Goal: Task Accomplishment & Management: Complete application form

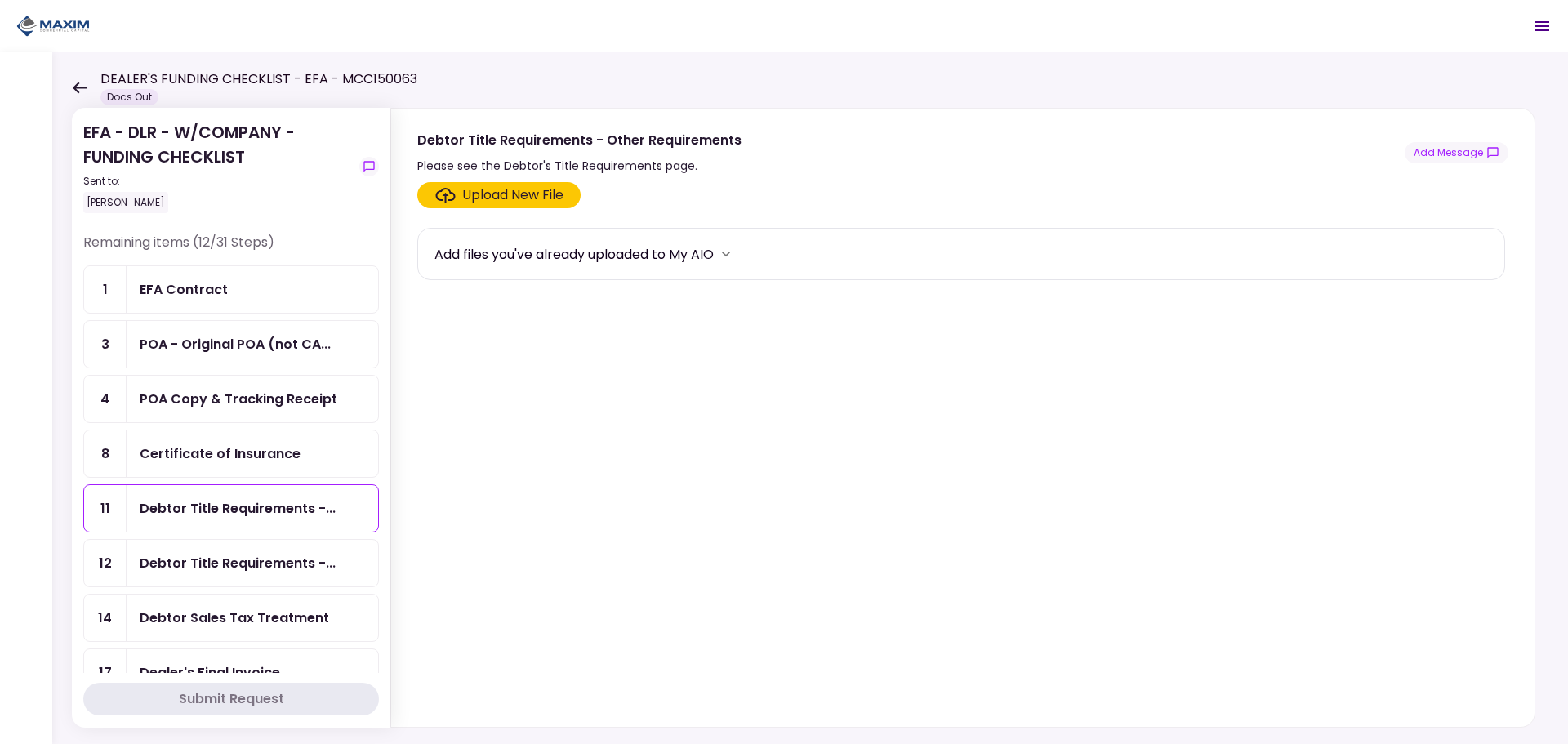
scroll to position [245, 0]
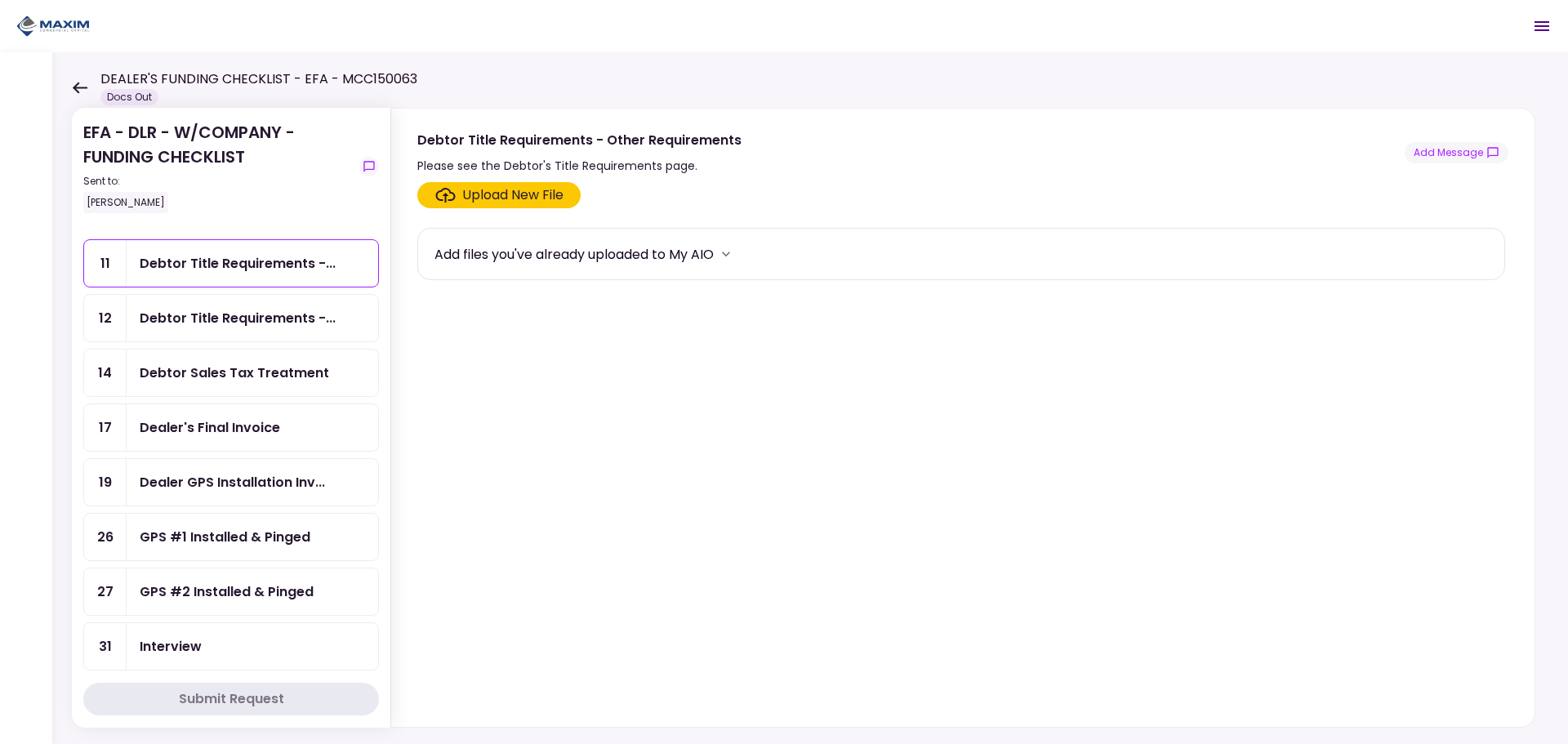
click at [229, 321] on div "Debtor Title Requirements -..." at bounding box center [237, 318] width 196 height 21
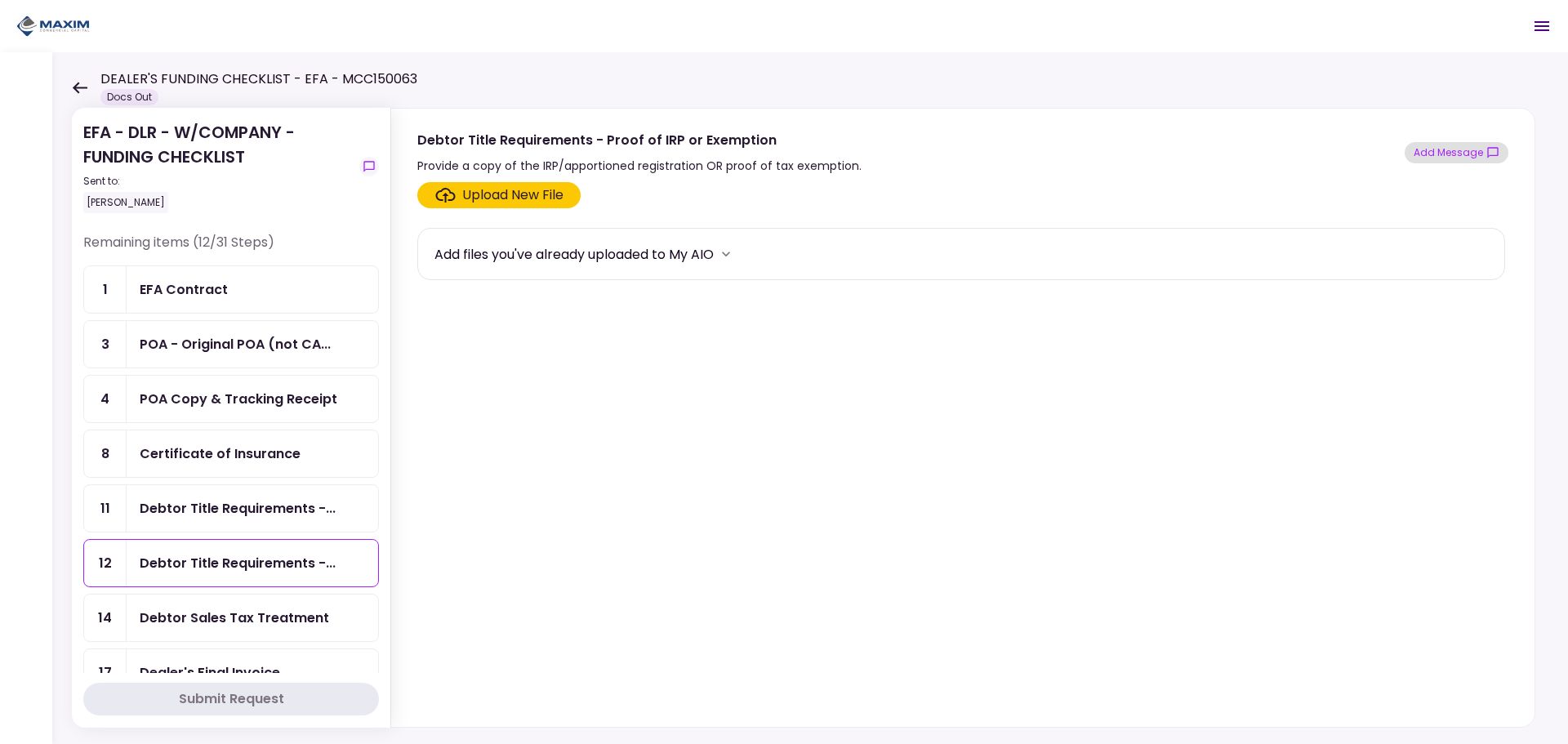
click at [1472, 153] on button "Add Message" at bounding box center [1457, 153] width 104 height 22
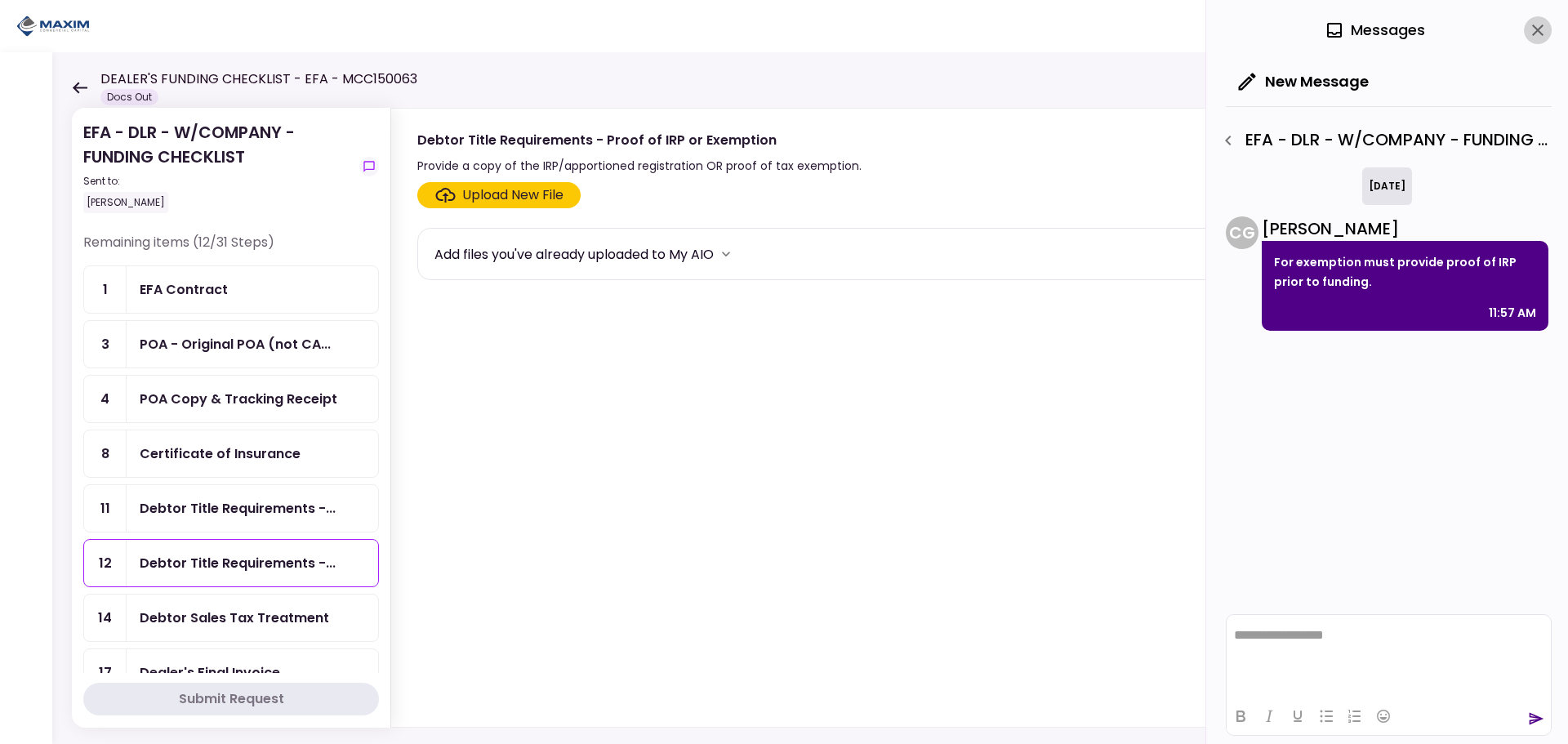
click at [1539, 32] on icon "close" at bounding box center [1538, 31] width 12 height 12
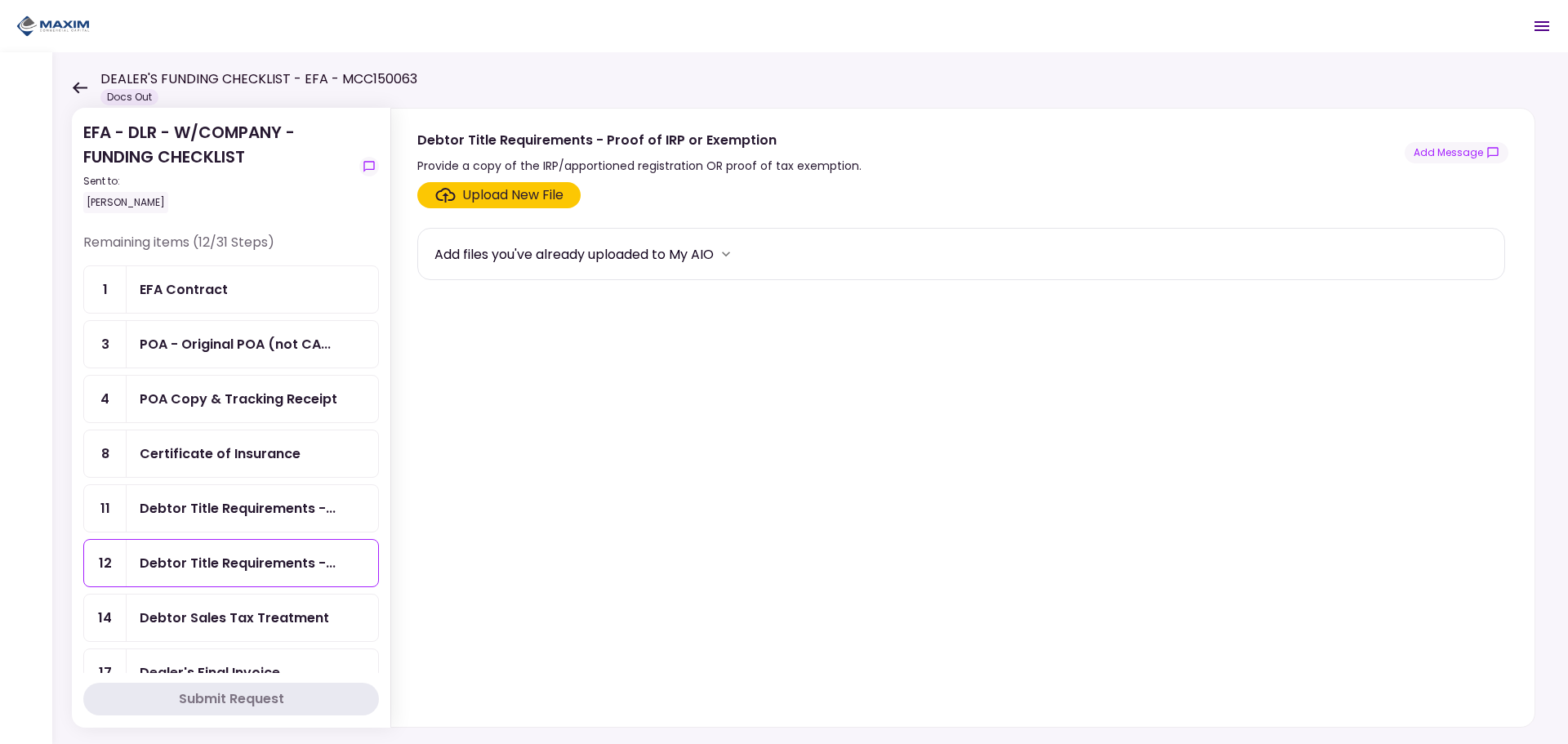
click at [221, 519] on div "Debtor Title Requirements -..." at bounding box center [252, 509] width 252 height 46
click at [1465, 147] on button "Add Message" at bounding box center [1457, 153] width 104 height 22
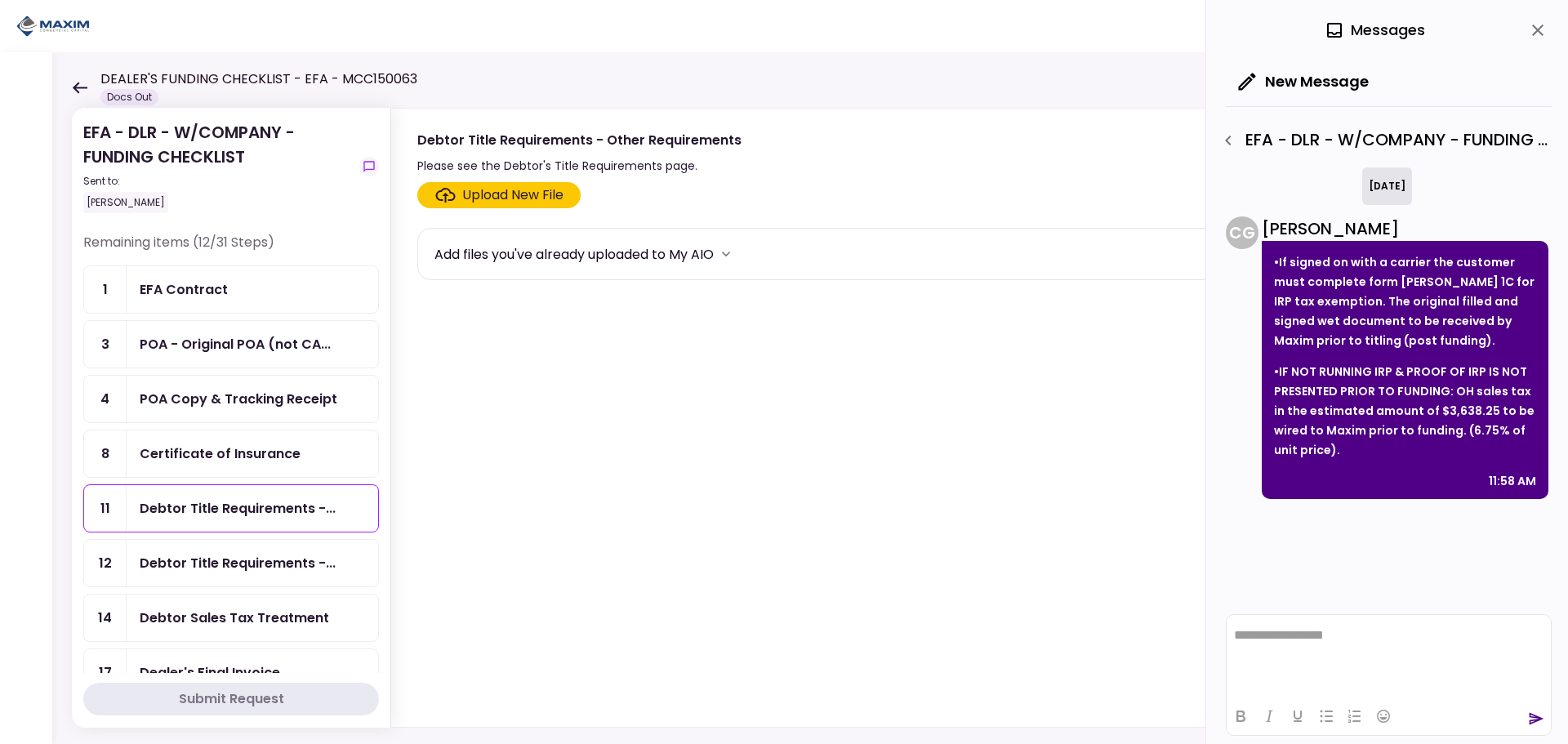
click at [185, 352] on div "POA - Original POA (not CA..." at bounding box center [235, 344] width 191 height 21
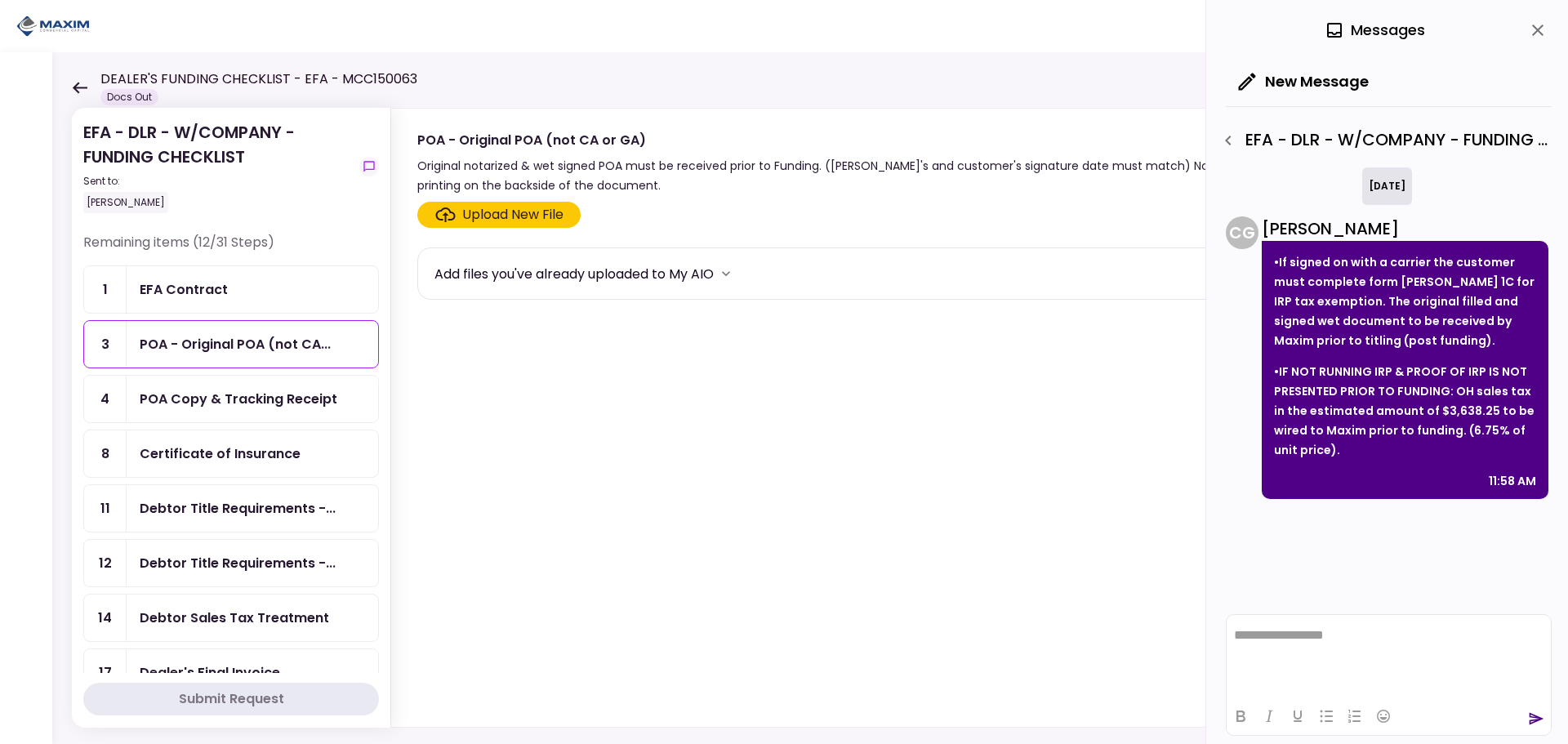
click at [504, 211] on div "Upload New File" at bounding box center [513, 215] width 101 height 20
click at [0, 0] on input "Upload New File" at bounding box center [0, 0] width 0 height 0
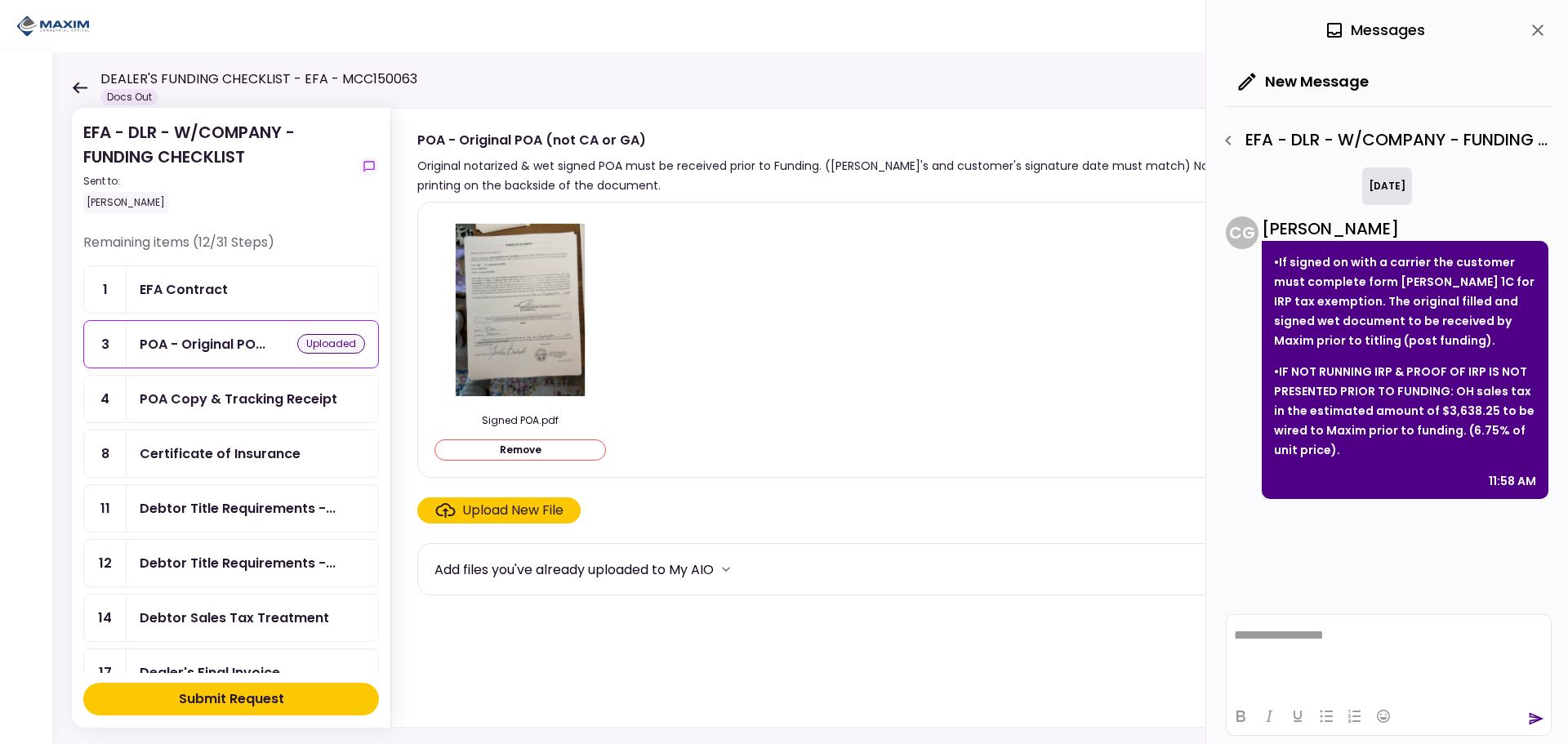
click at [305, 694] on button "Submit Request" at bounding box center [231, 699] width 296 height 32
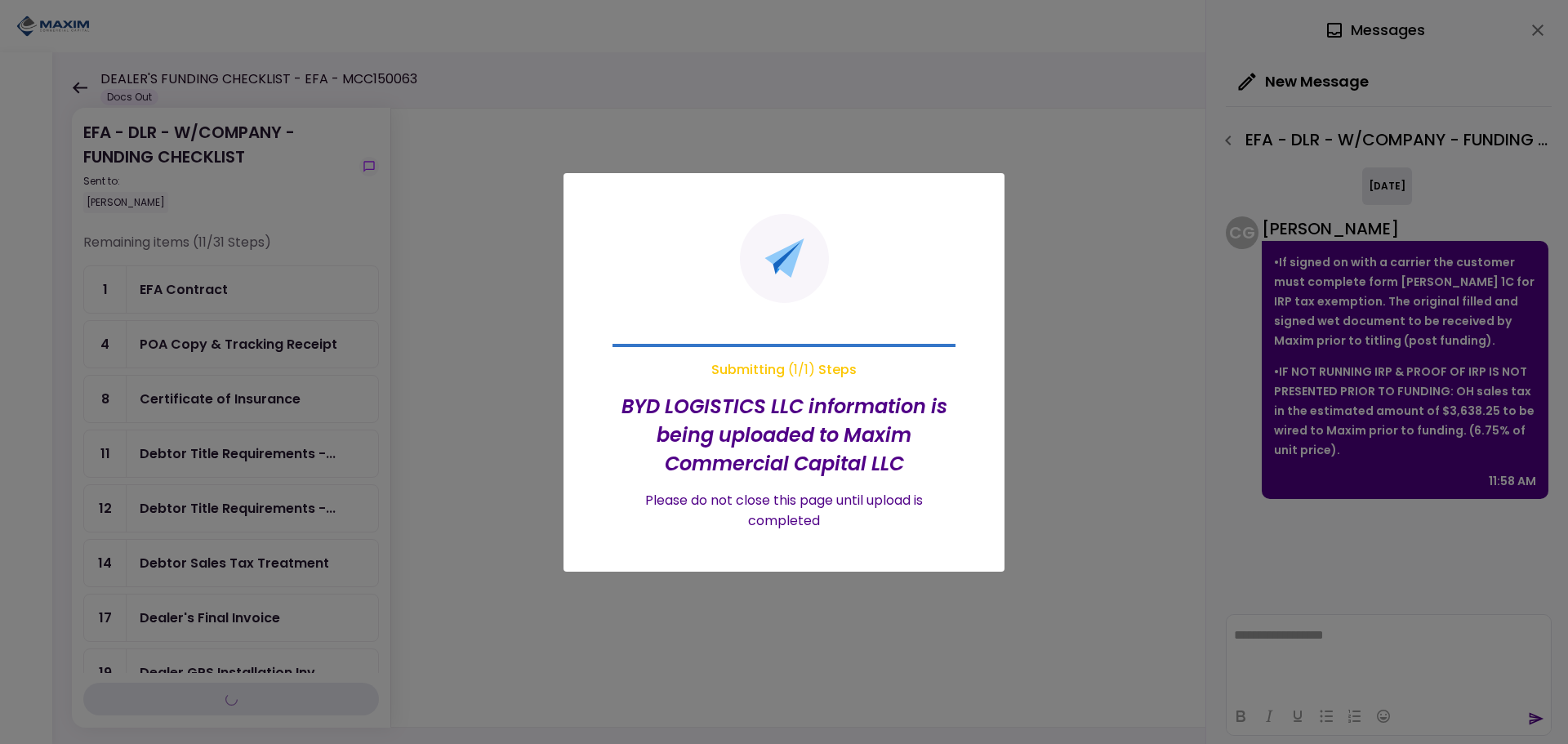
click at [536, 291] on div at bounding box center [784, 372] width 1568 height 744
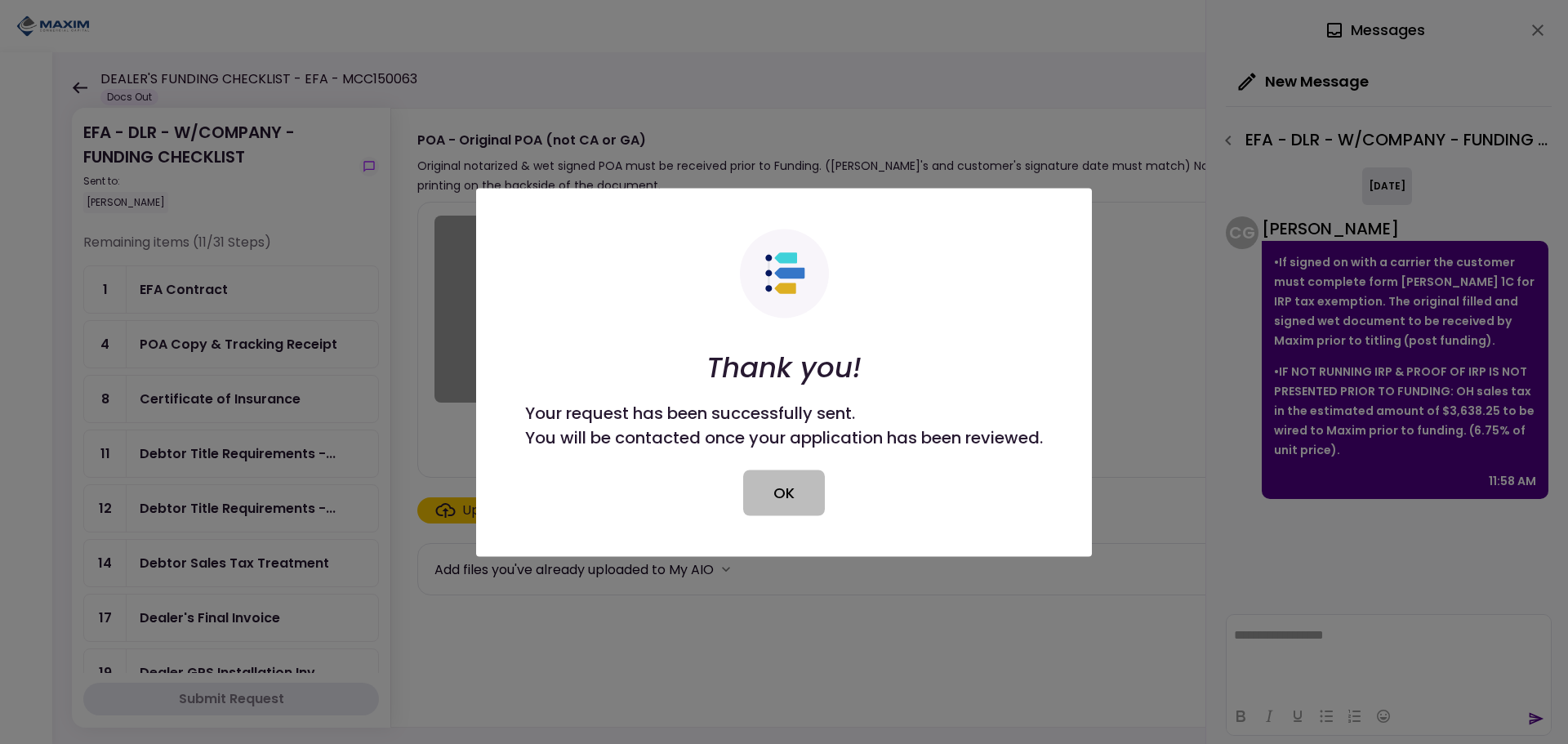
click at [783, 493] on button "OK" at bounding box center [784, 492] width 81 height 46
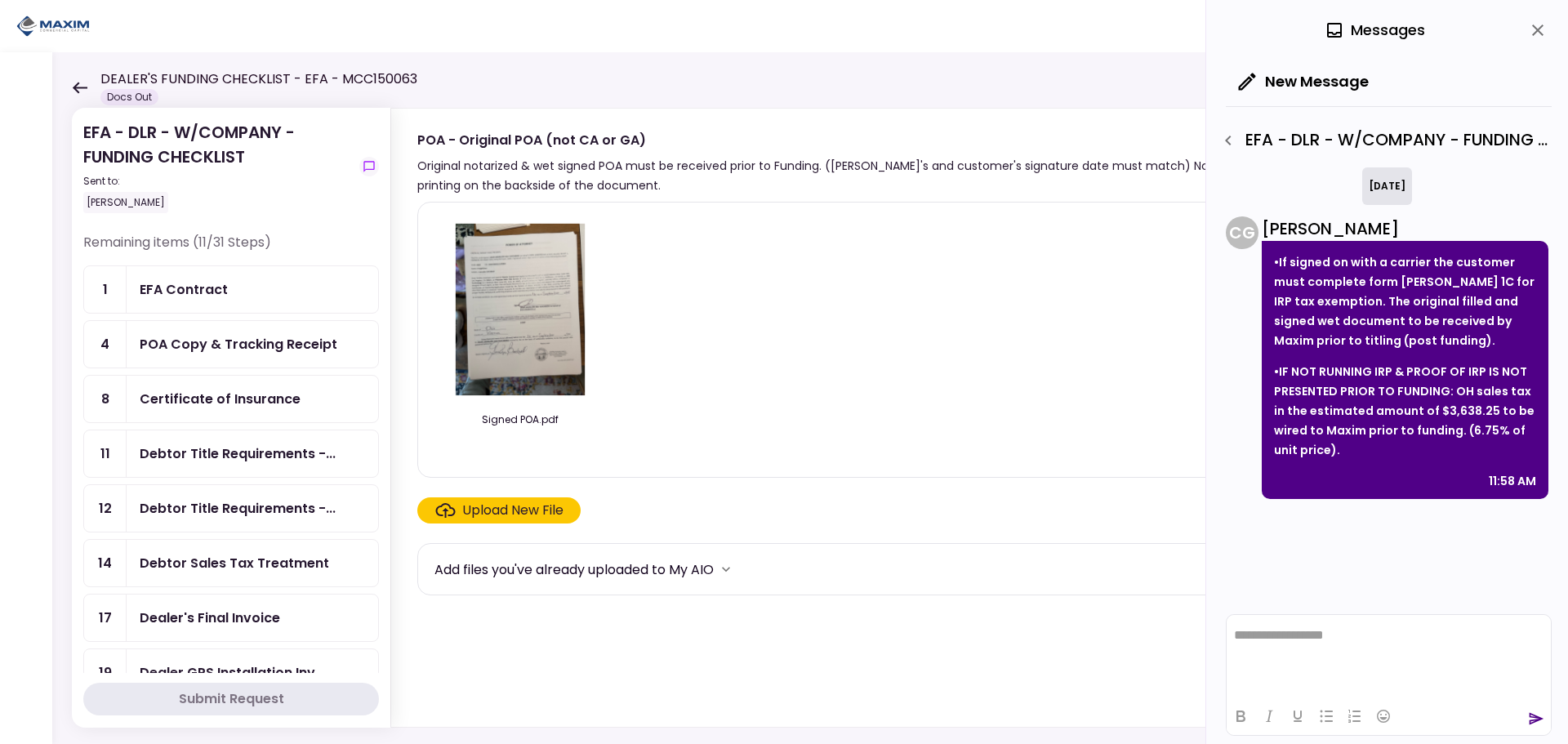
click at [192, 343] on div "POA Copy & Tracking Receipt" at bounding box center [238, 344] width 198 height 21
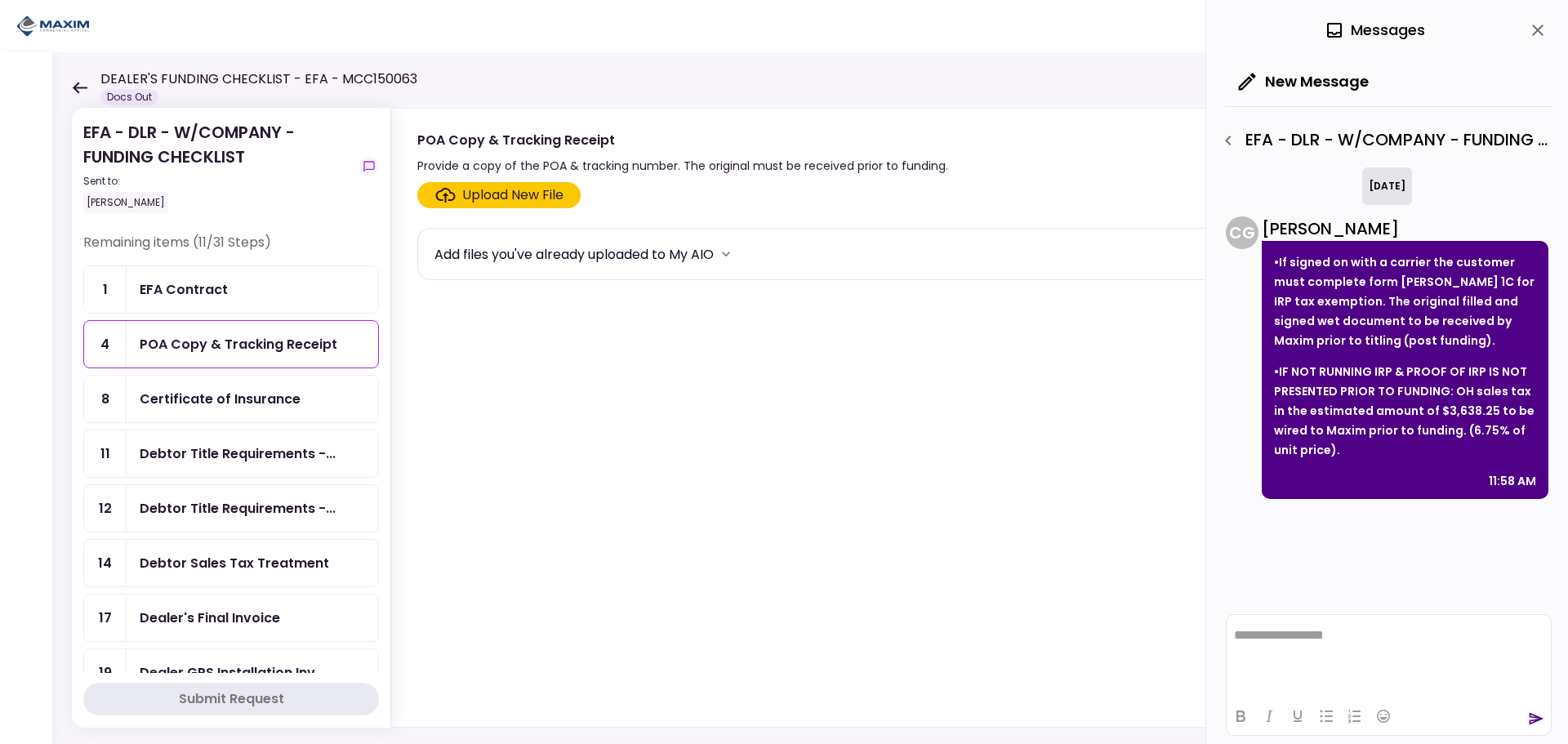
click at [468, 193] on div "Upload New File" at bounding box center [513, 195] width 101 height 20
click at [0, 0] on input "Upload New File" at bounding box center [0, 0] width 0 height 0
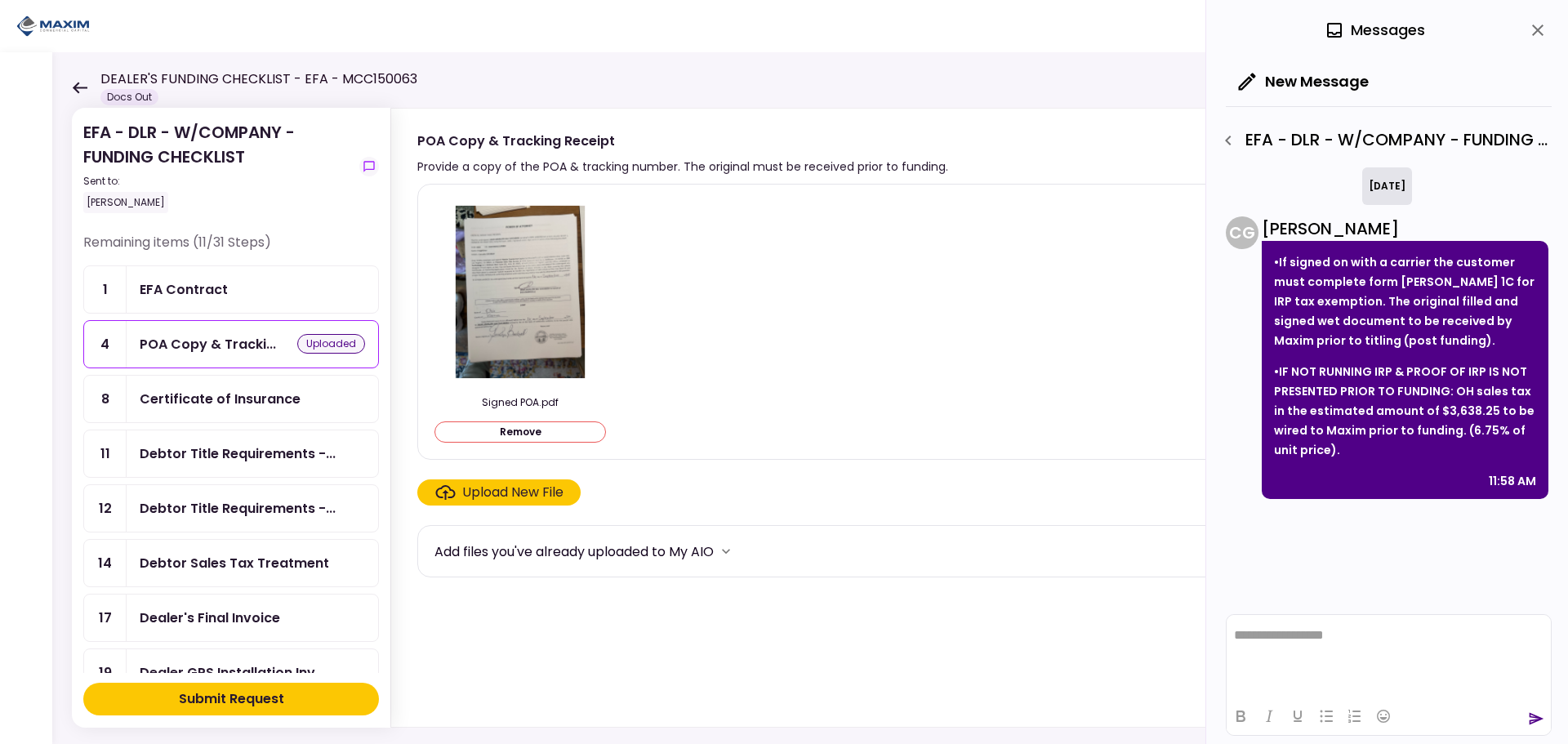
click at [228, 707] on div "Submit Request" at bounding box center [232, 700] width 105 height 20
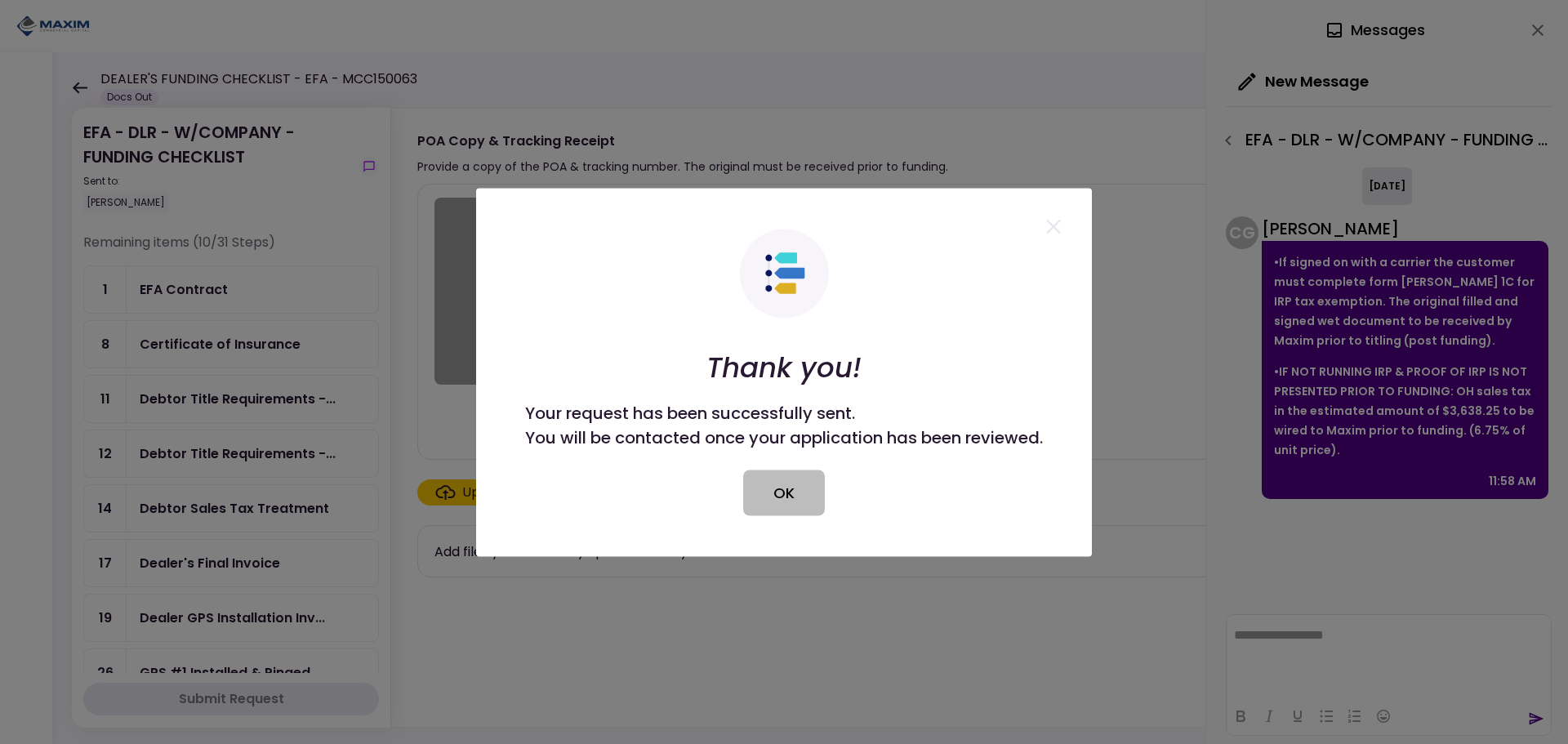
click at [792, 494] on button "OK" at bounding box center [784, 492] width 81 height 46
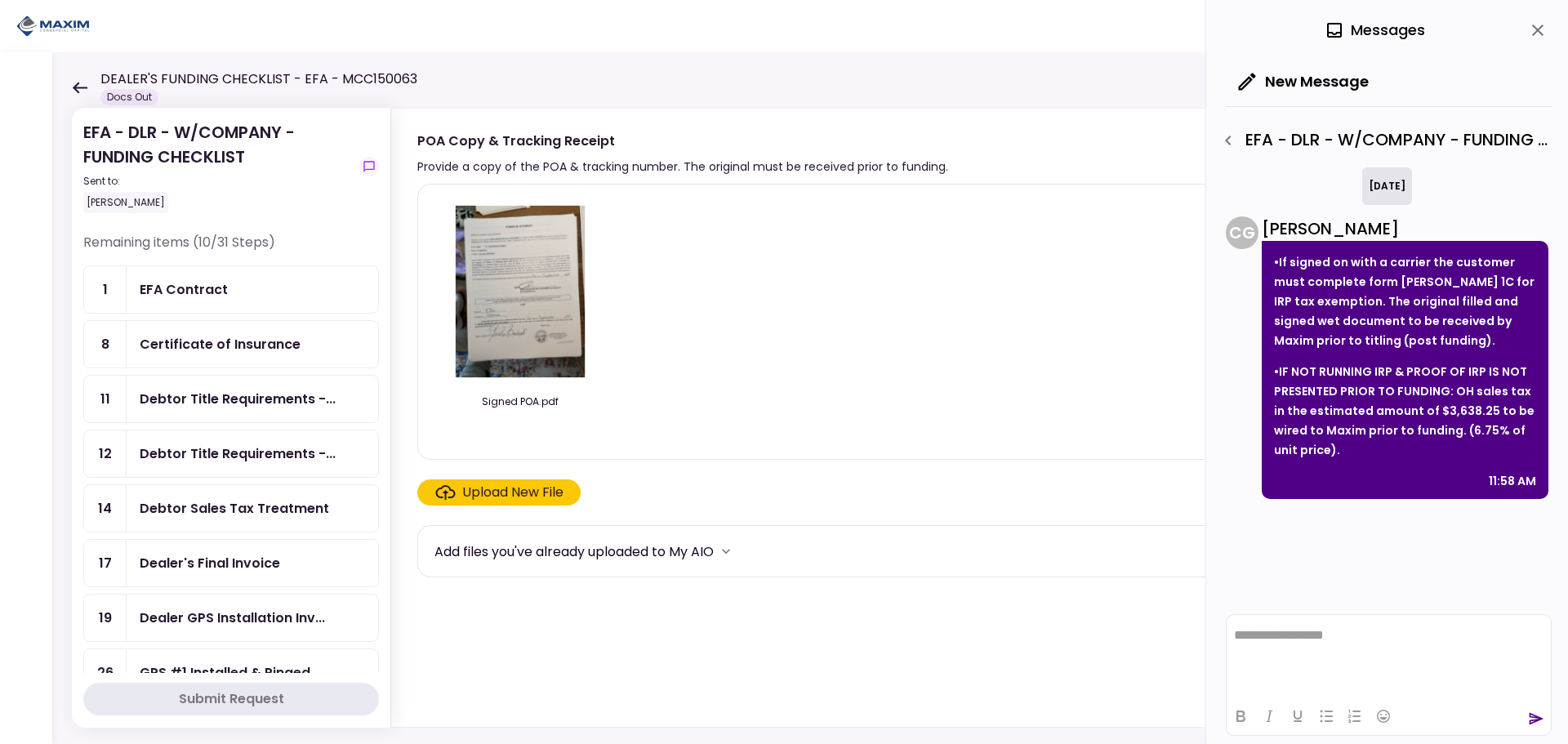
click at [504, 487] on div "Upload New File" at bounding box center [513, 493] width 101 height 20
click at [0, 0] on input "Upload New File" at bounding box center [0, 0] width 0 height 0
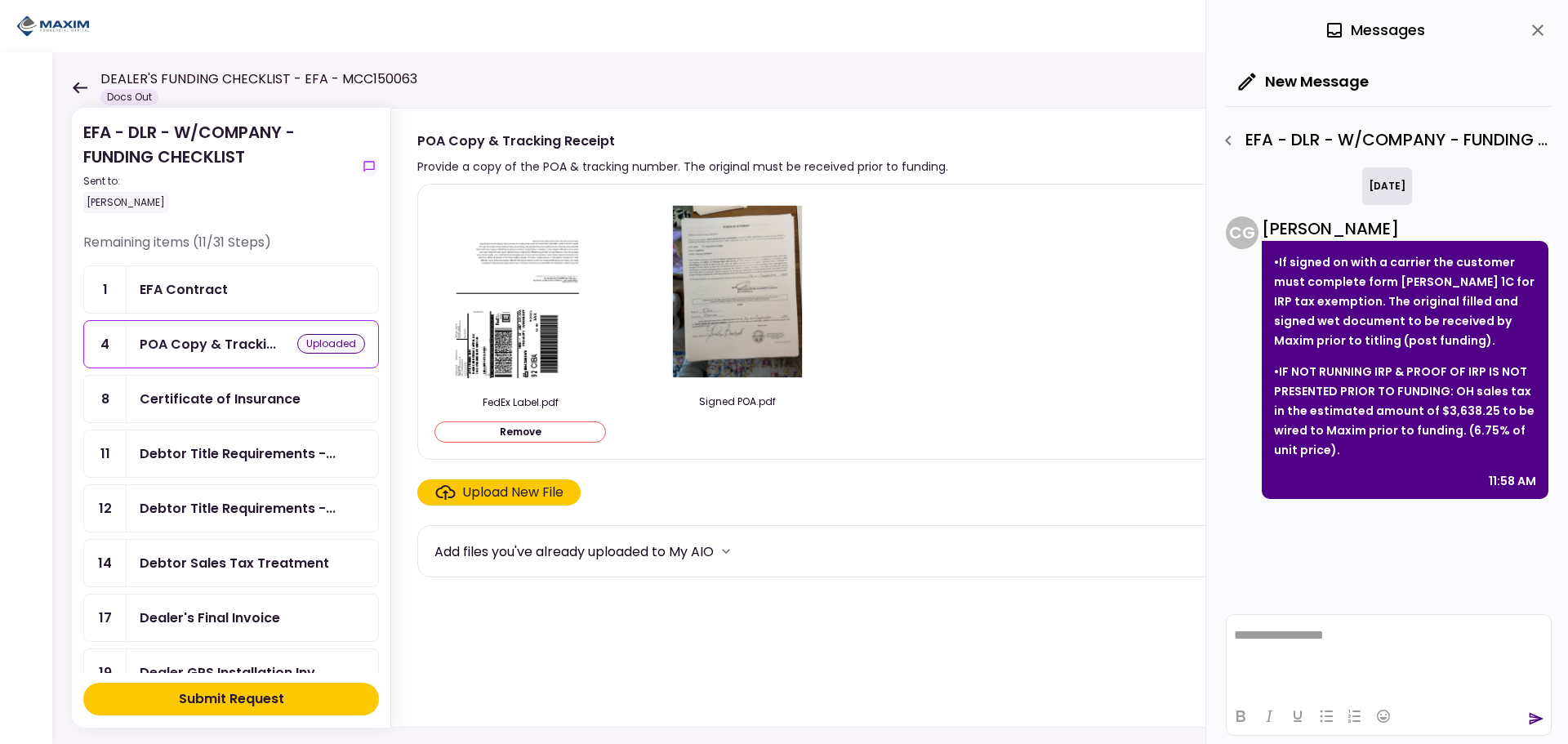
click at [222, 694] on div "Submit Request" at bounding box center [232, 700] width 105 height 20
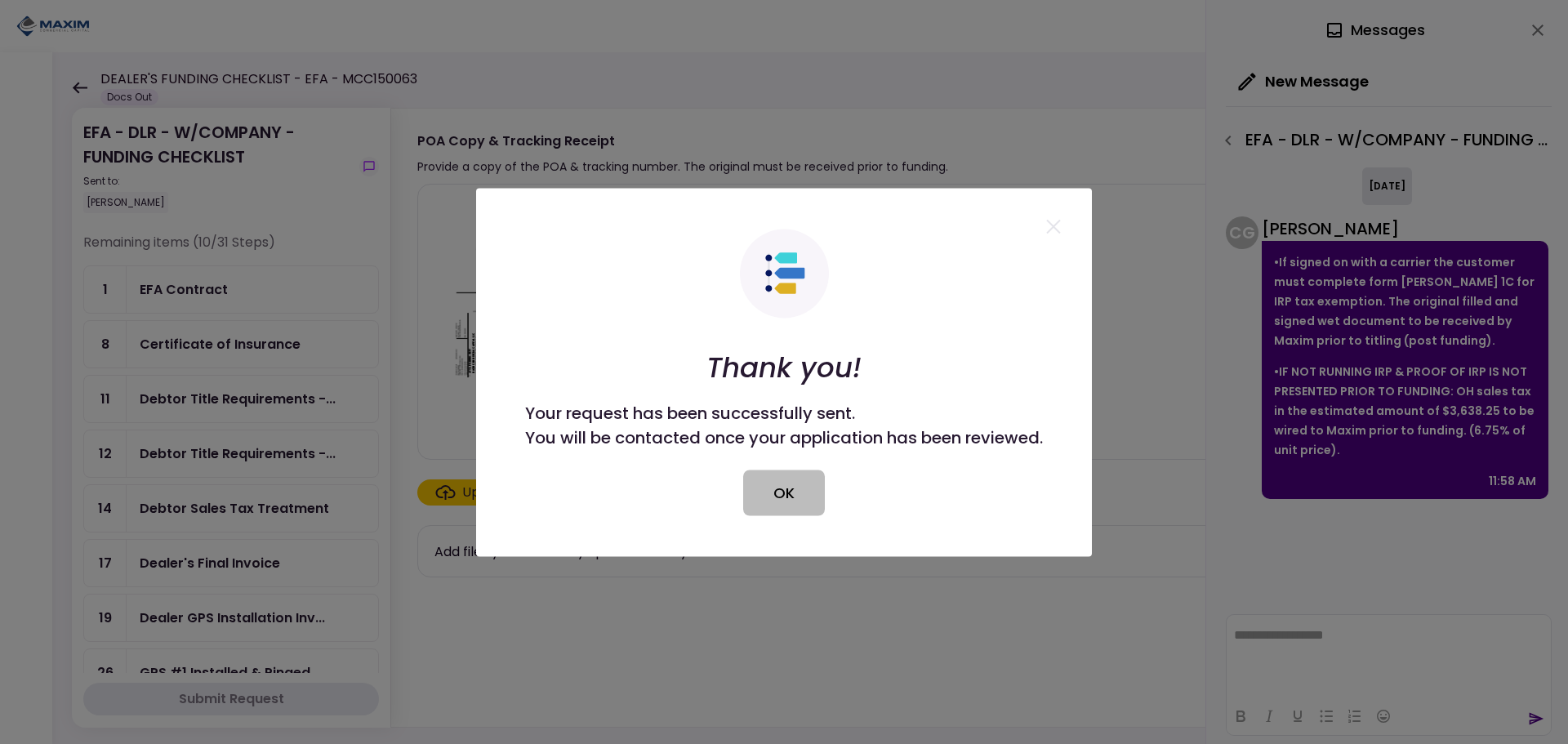
click at [785, 496] on button "OK" at bounding box center [784, 492] width 81 height 46
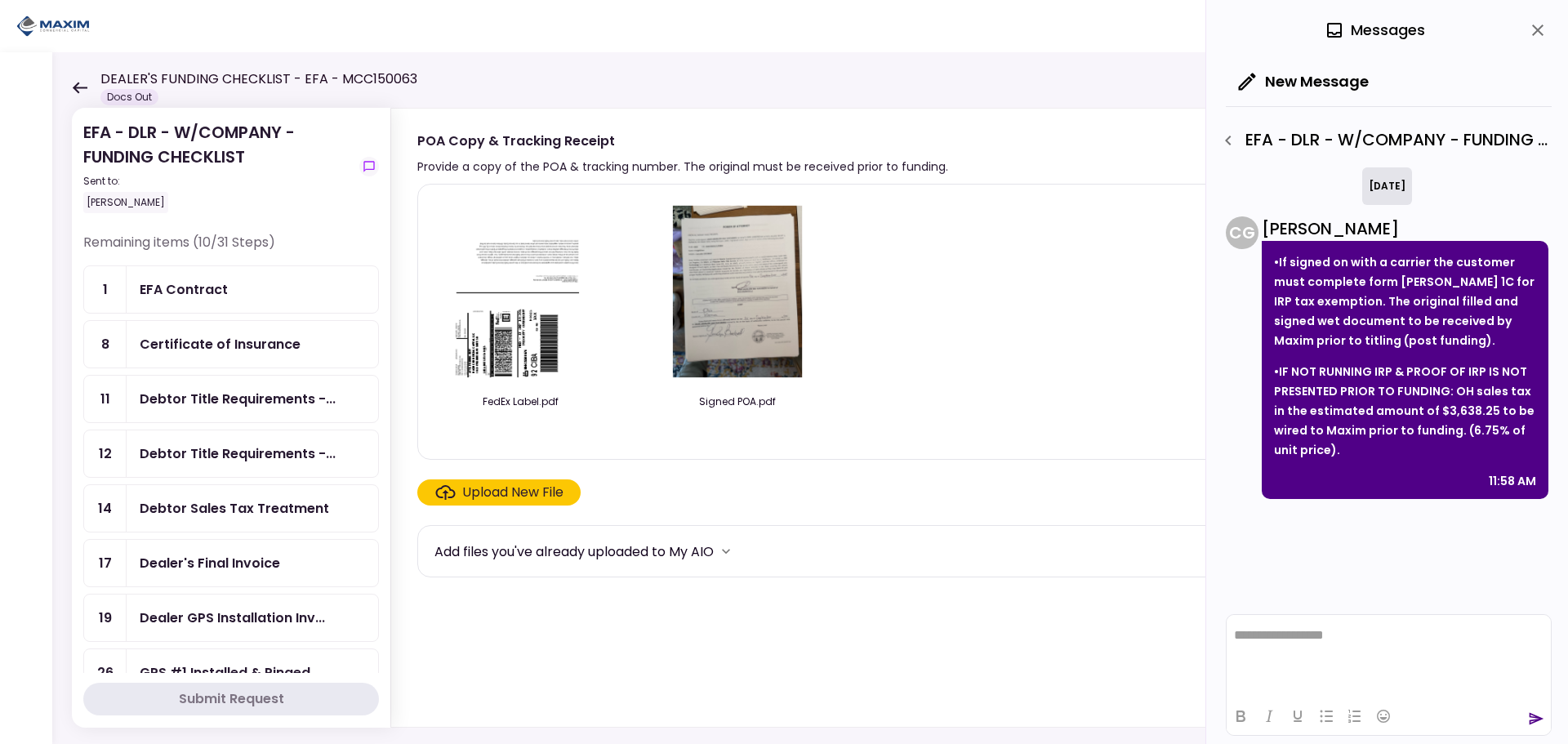
click at [734, 237] on img at bounding box center [737, 291] width 145 height 187
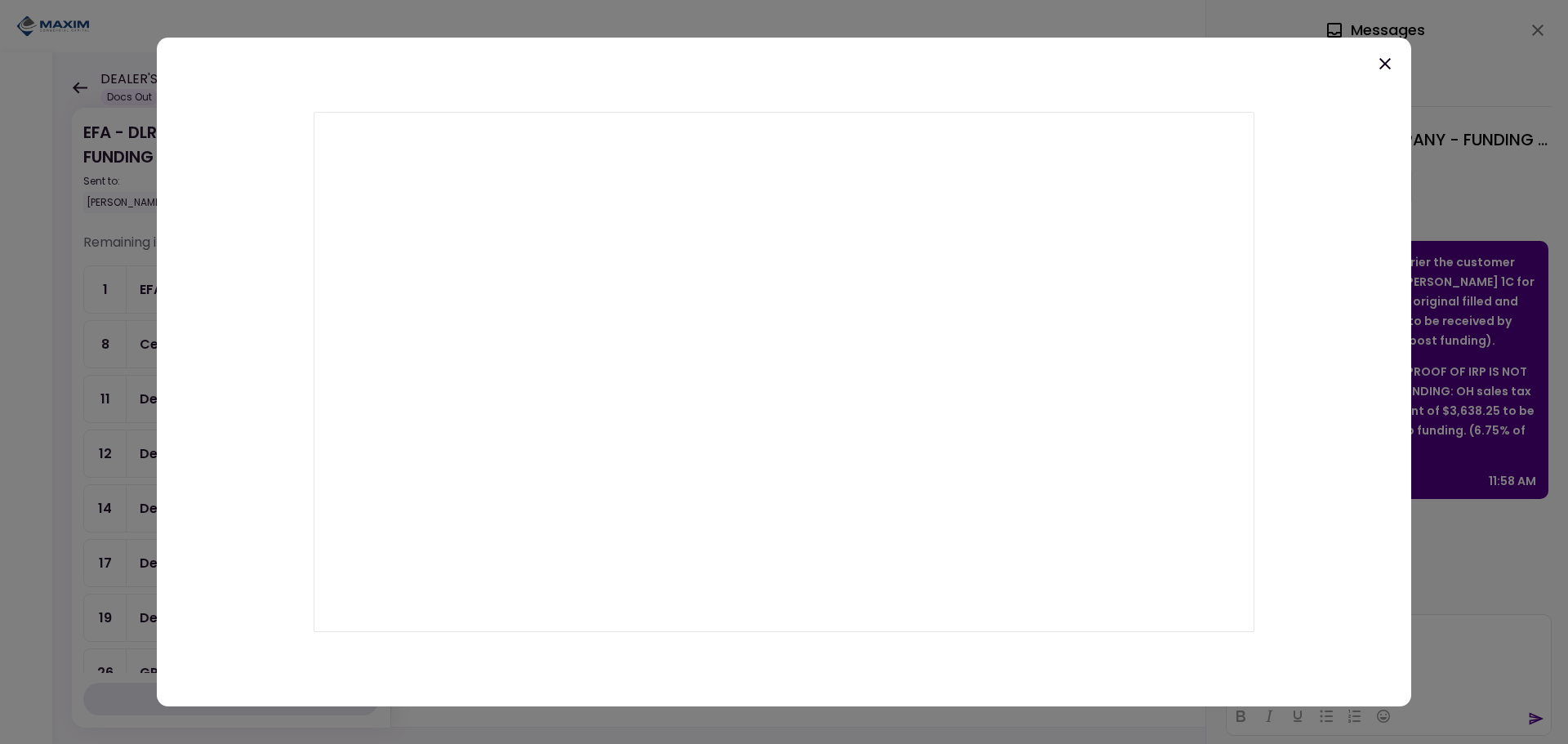
click at [1385, 71] on icon at bounding box center [1385, 64] width 20 height 20
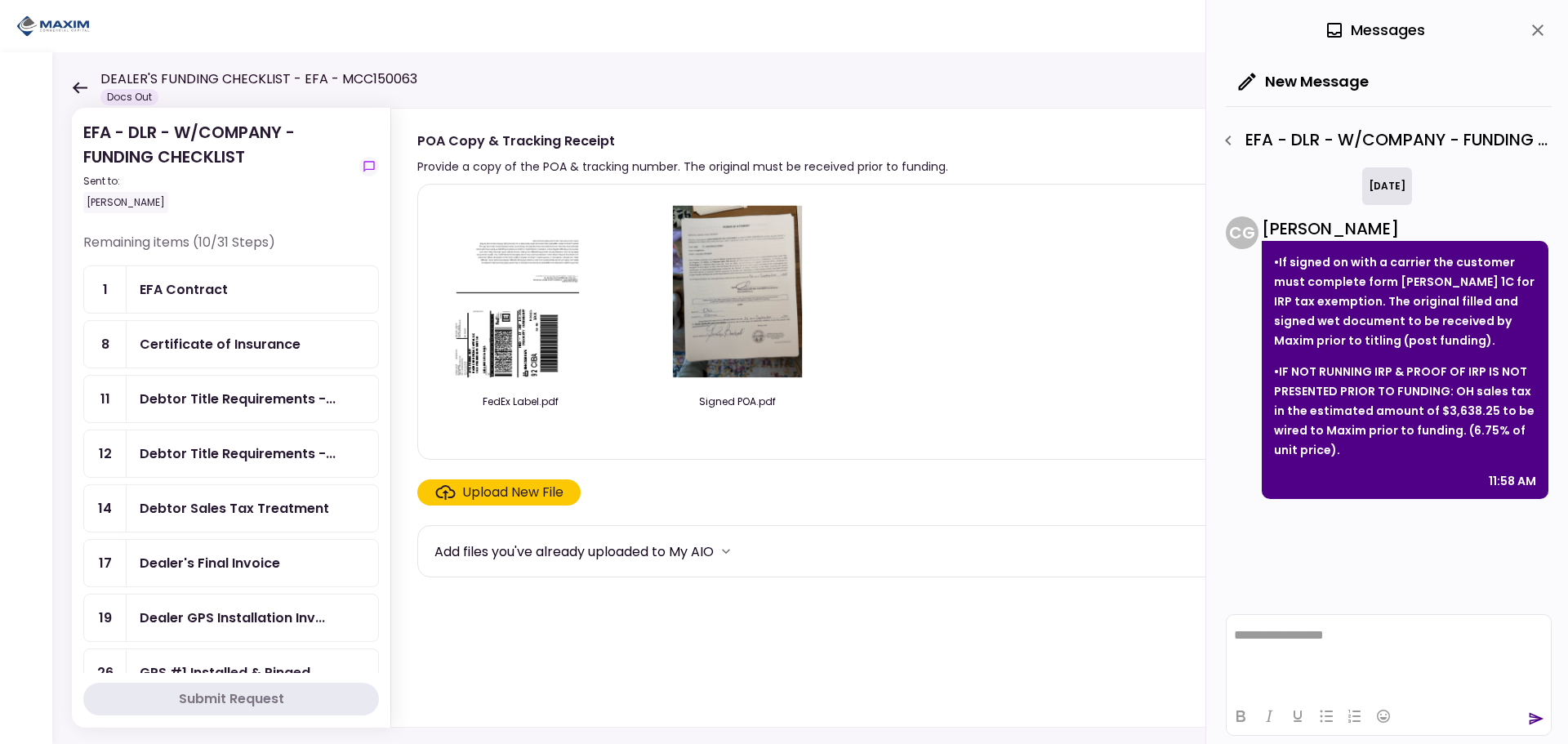
click at [77, 91] on icon at bounding box center [81, 87] width 15 height 12
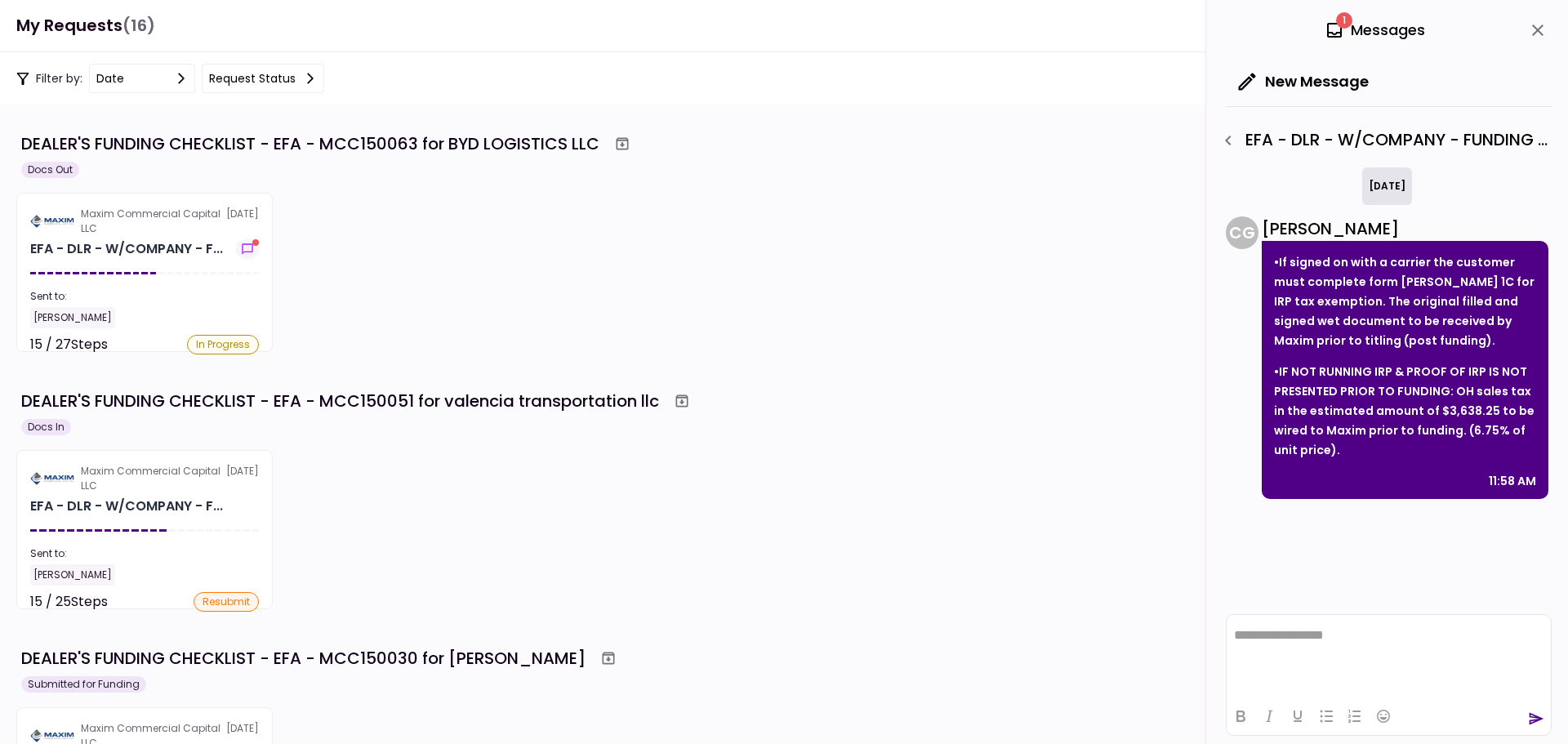
click at [144, 251] on div "EFA - DLR - W/COMPANY - F..." at bounding box center [126, 249] width 193 height 20
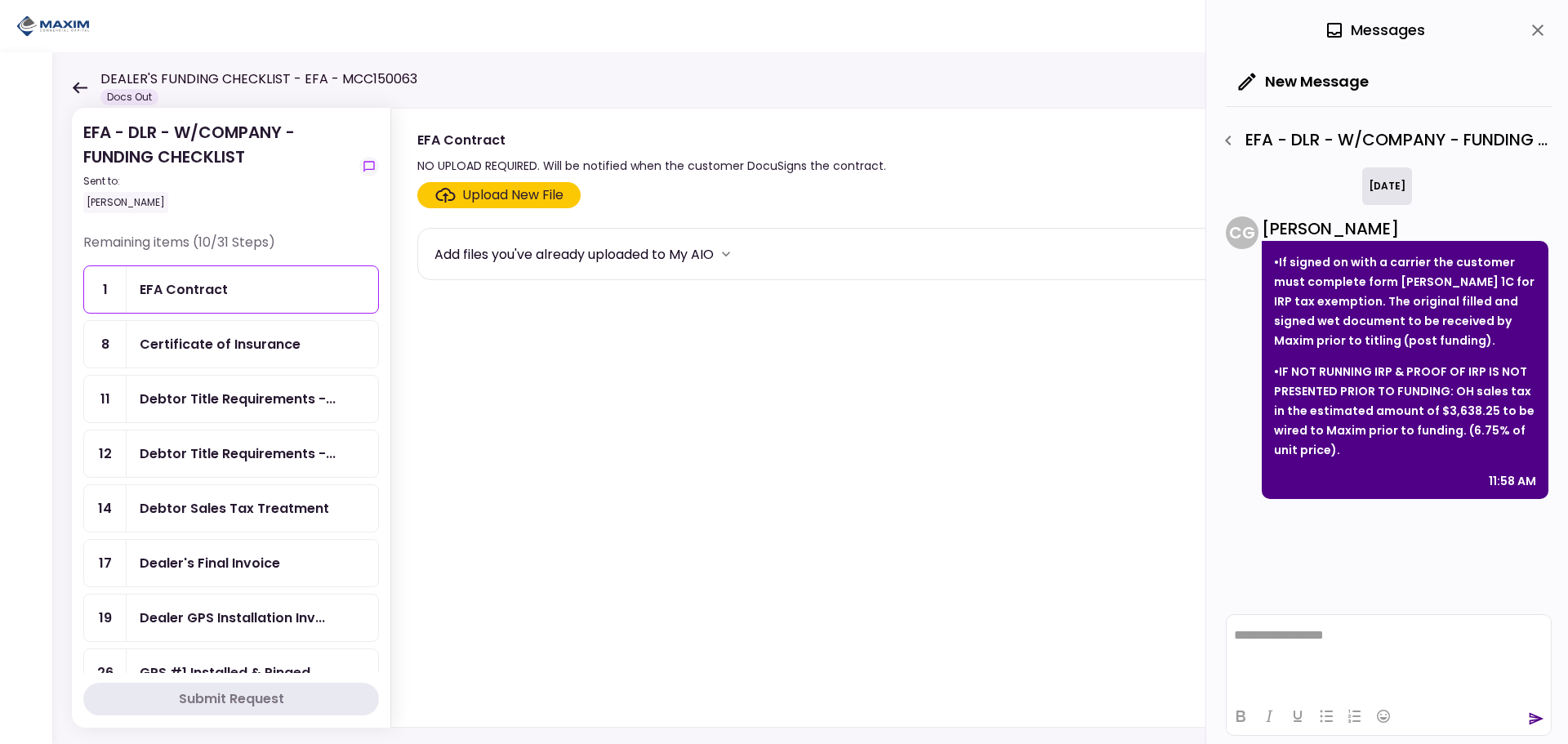
click at [1222, 141] on icon "button" at bounding box center [1229, 140] width 20 height 20
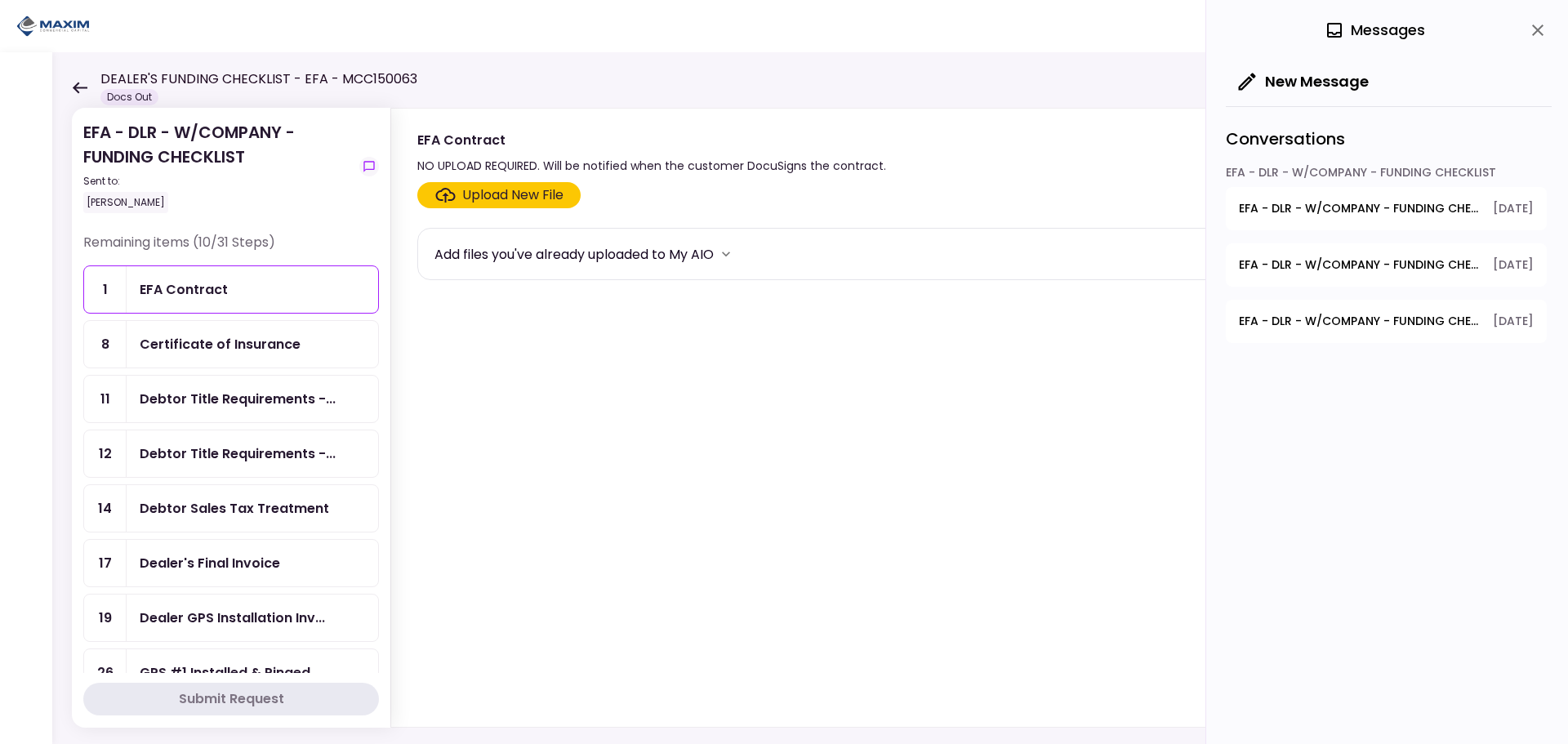
click at [1541, 24] on icon "close" at bounding box center [1538, 31] width 20 height 20
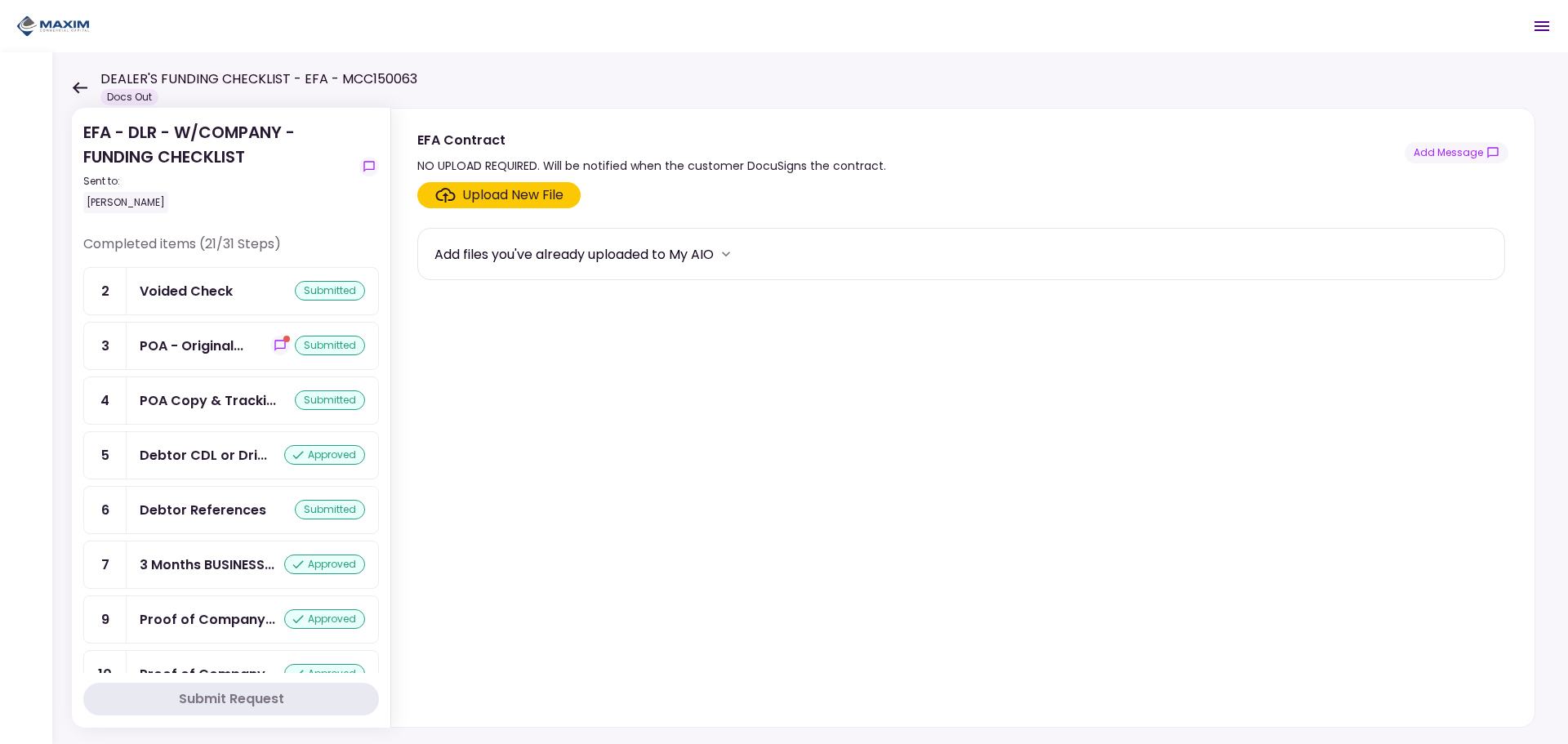
scroll to position [572, 0]
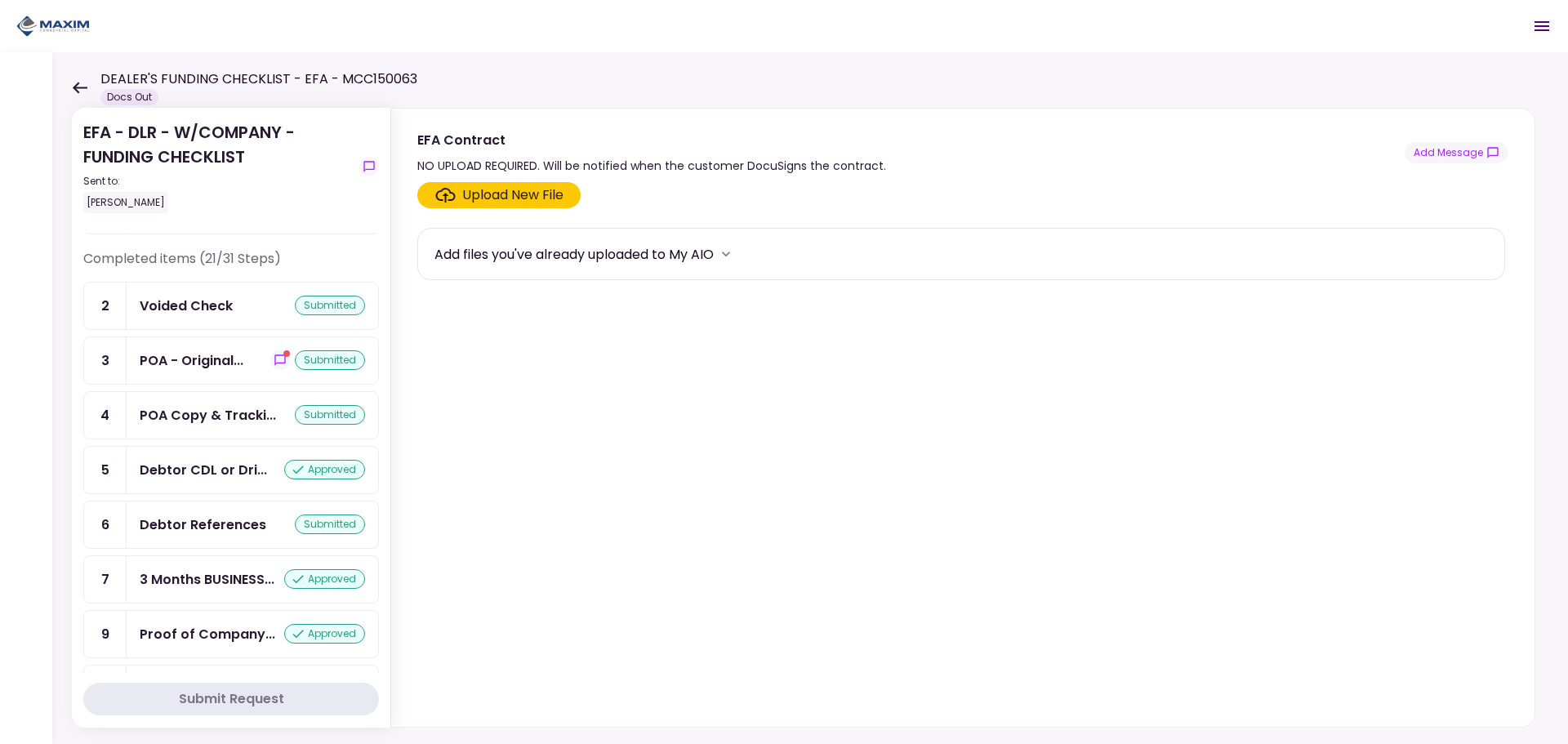
click at [197, 373] on div "POA - Original... submitted" at bounding box center [252, 360] width 252 height 46
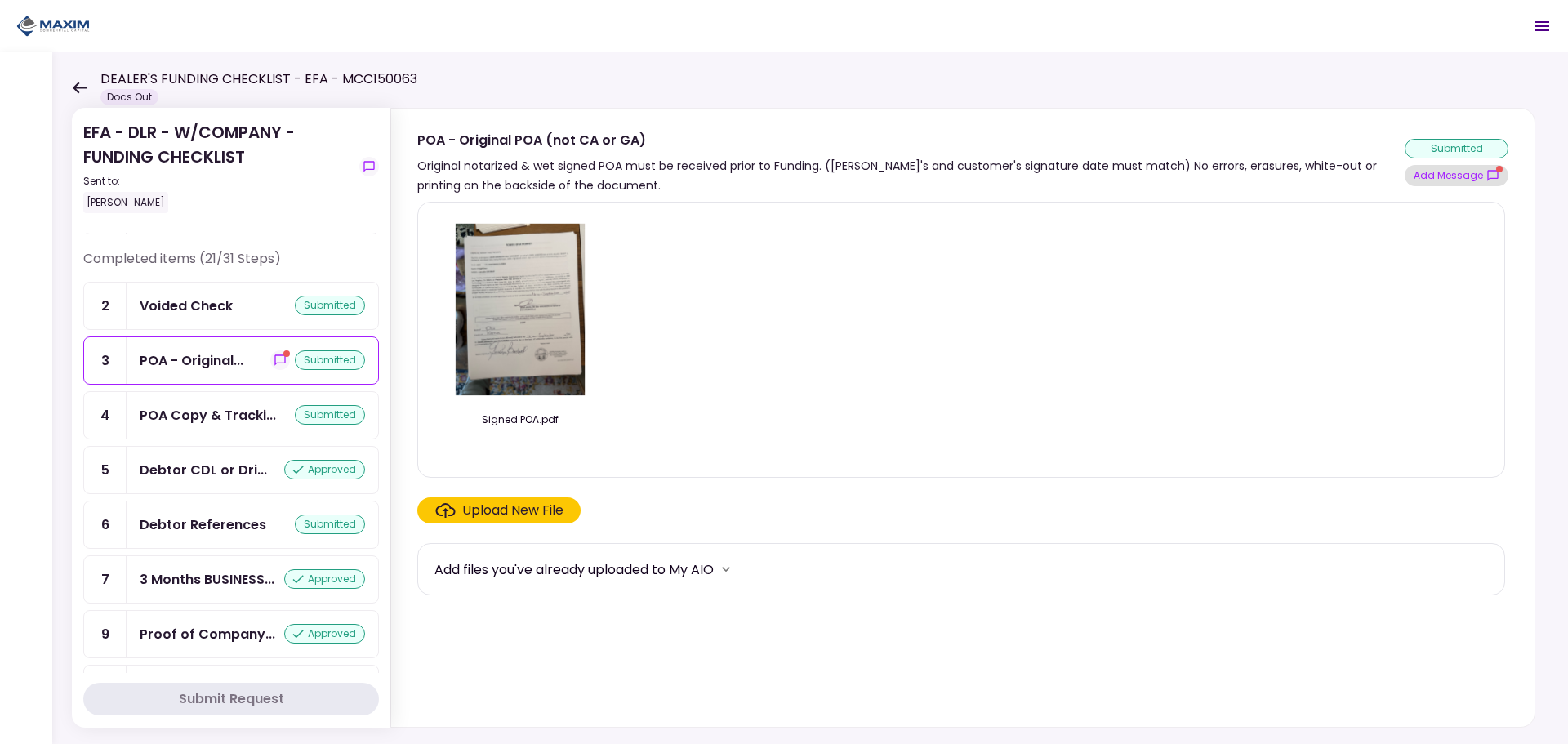
click at [1438, 180] on button "Add Message" at bounding box center [1457, 176] width 104 height 22
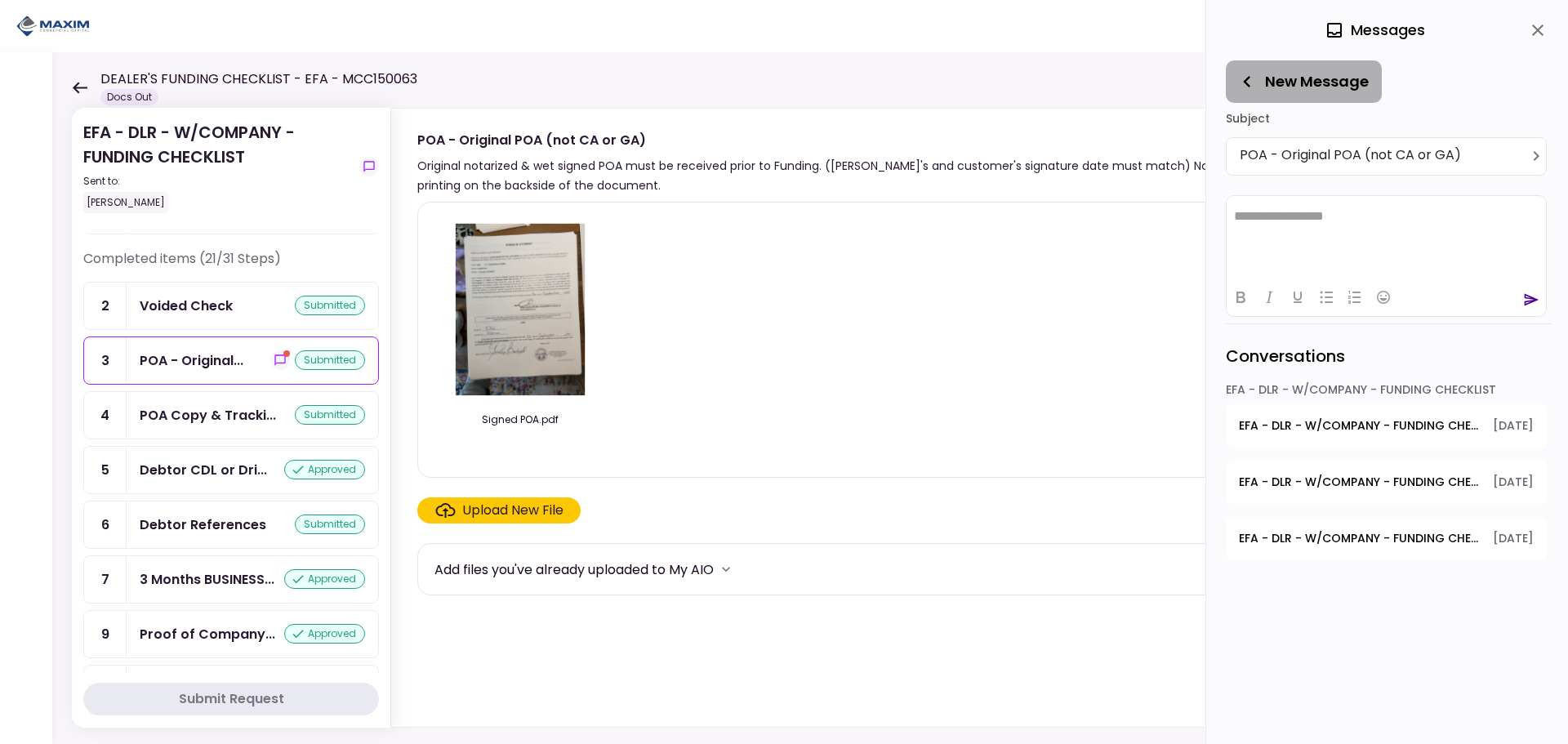
click at [1248, 89] on icon "button" at bounding box center [1248, 82] width 23 height 23
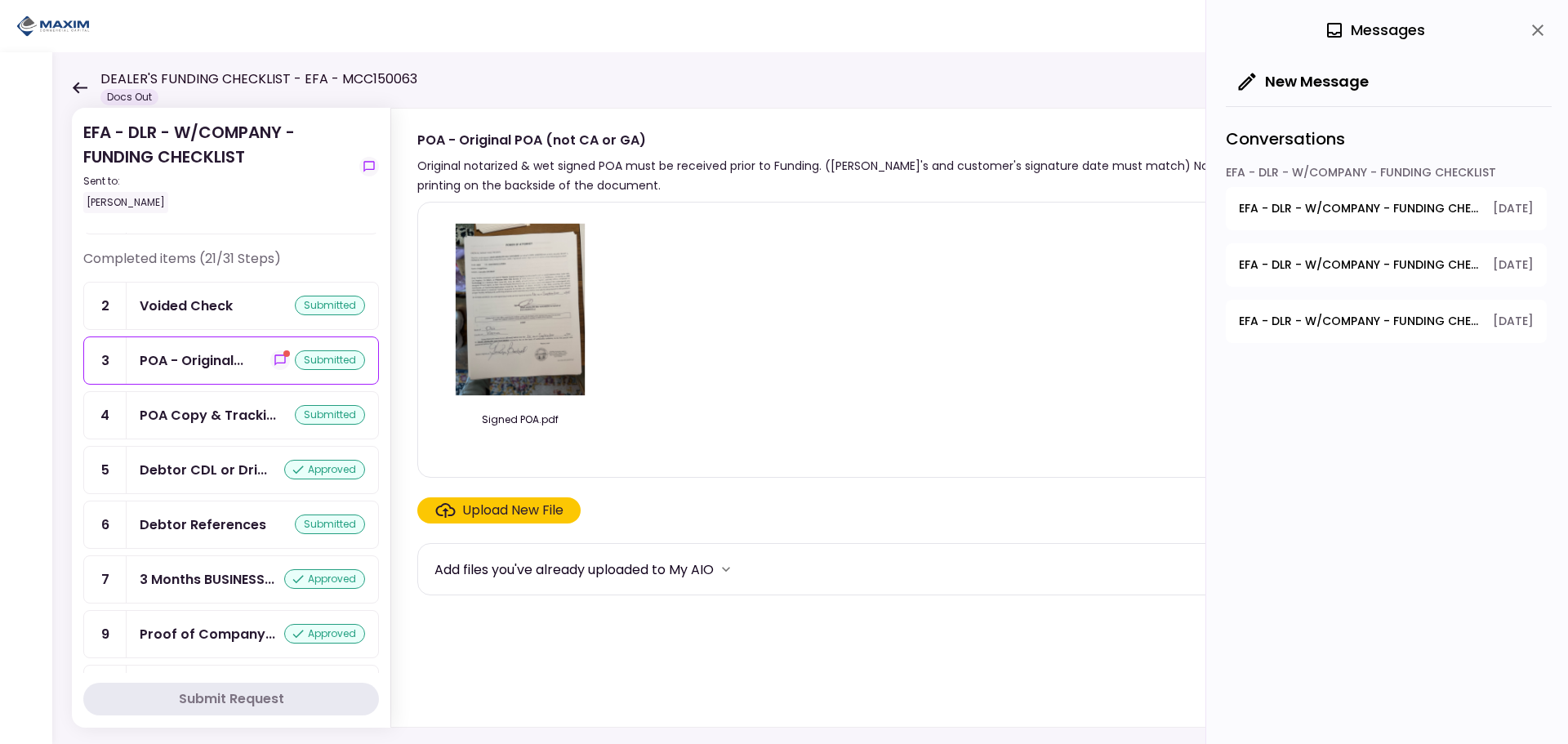
click at [1536, 31] on icon "close" at bounding box center [1538, 31] width 12 height 12
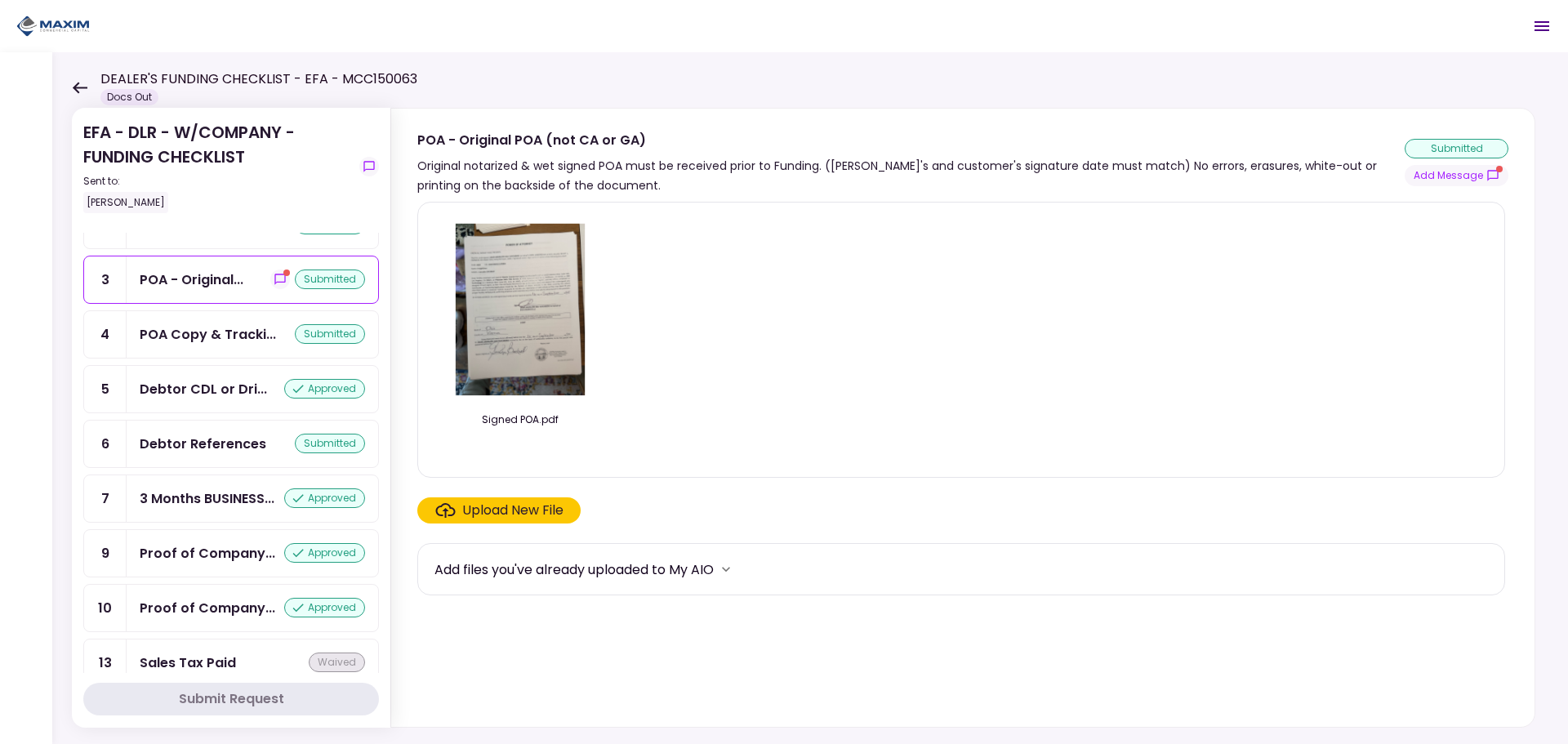
scroll to position [490, 0]
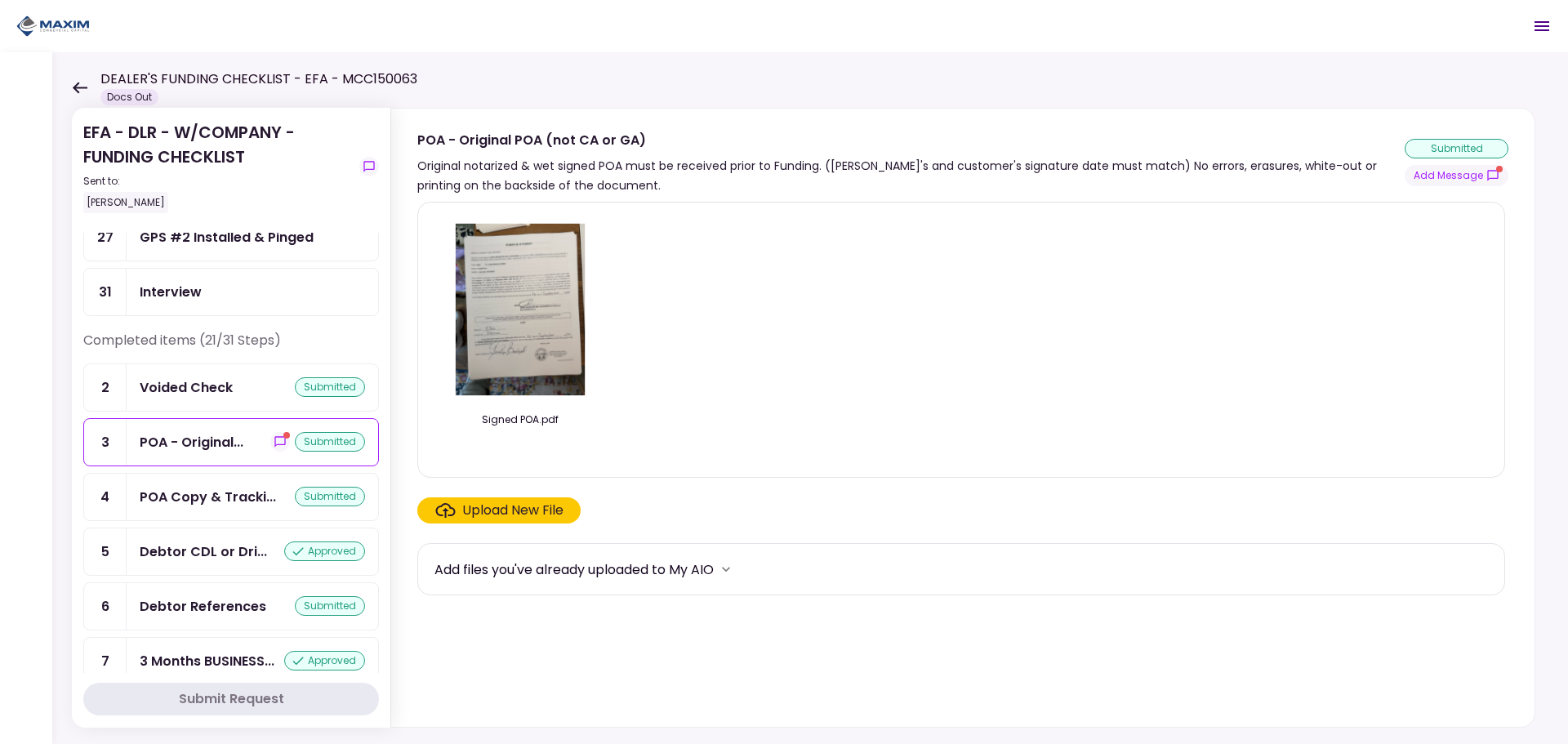
click at [207, 453] on div "POA - Original... submitted" at bounding box center [252, 443] width 252 height 46
click at [208, 502] on div "POA Copy & Tracki..." at bounding box center [208, 497] width 136 height 21
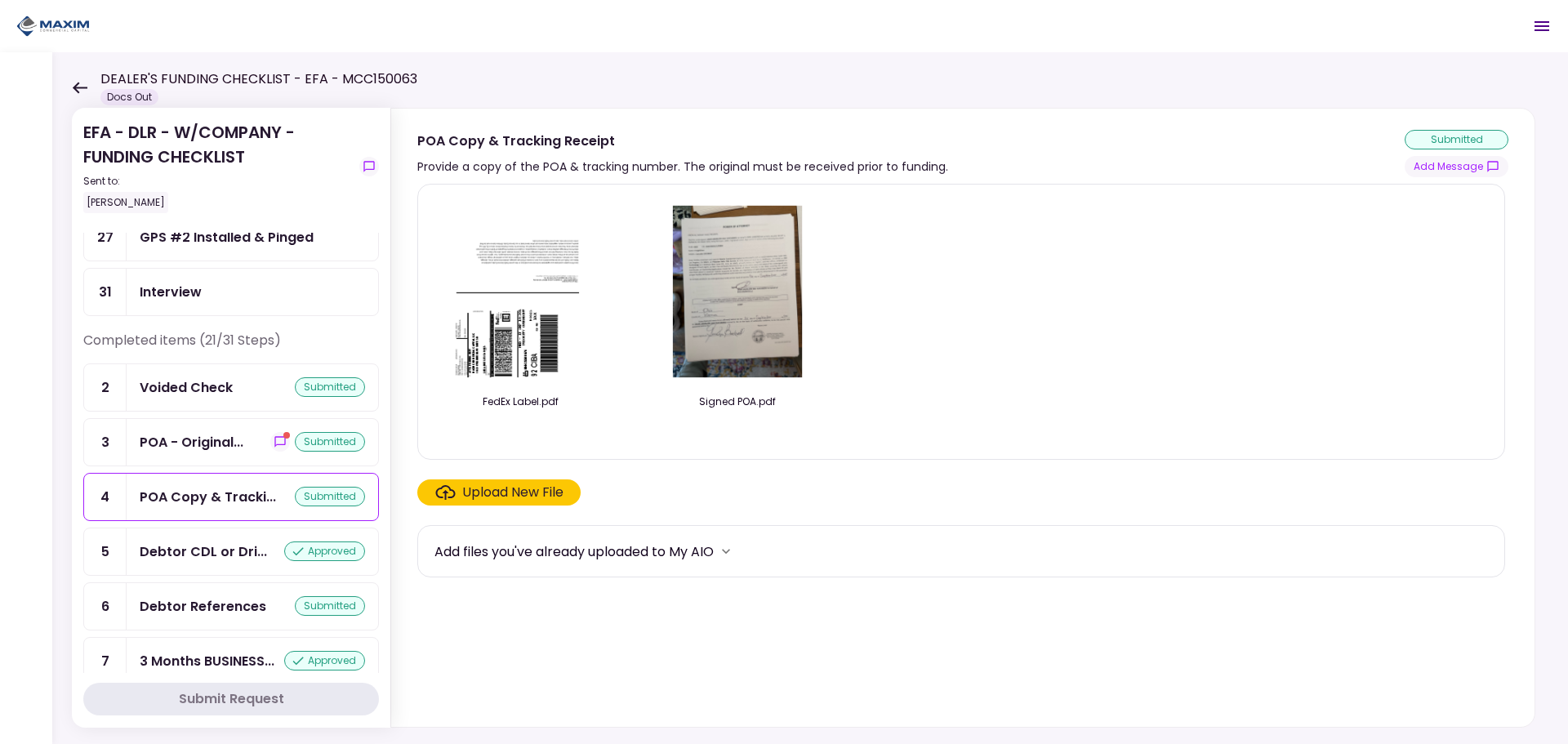
click at [530, 496] on div "Upload New File" at bounding box center [513, 493] width 101 height 20
click at [0, 0] on input "Upload New File" at bounding box center [0, 0] width 0 height 0
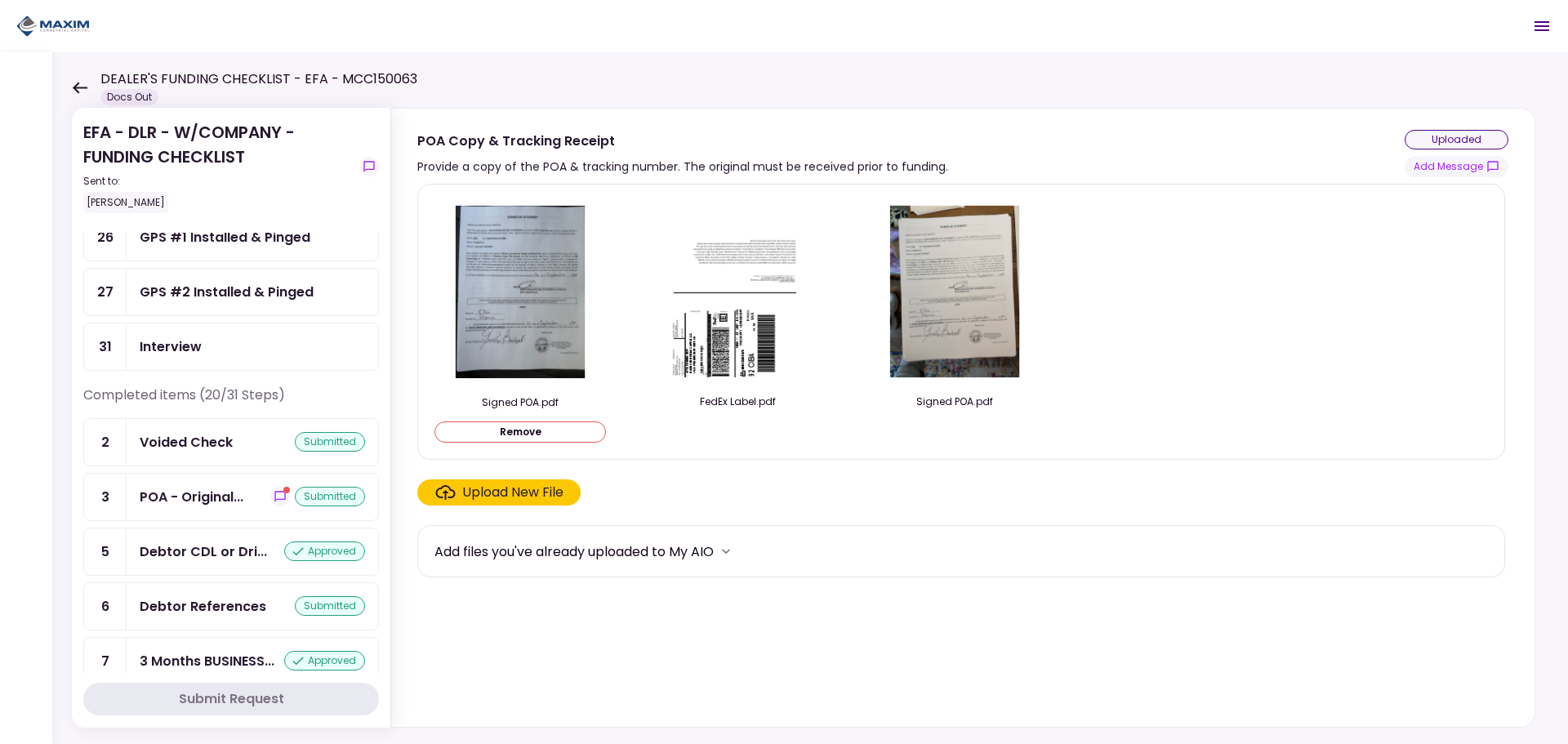
scroll to position [545, 0]
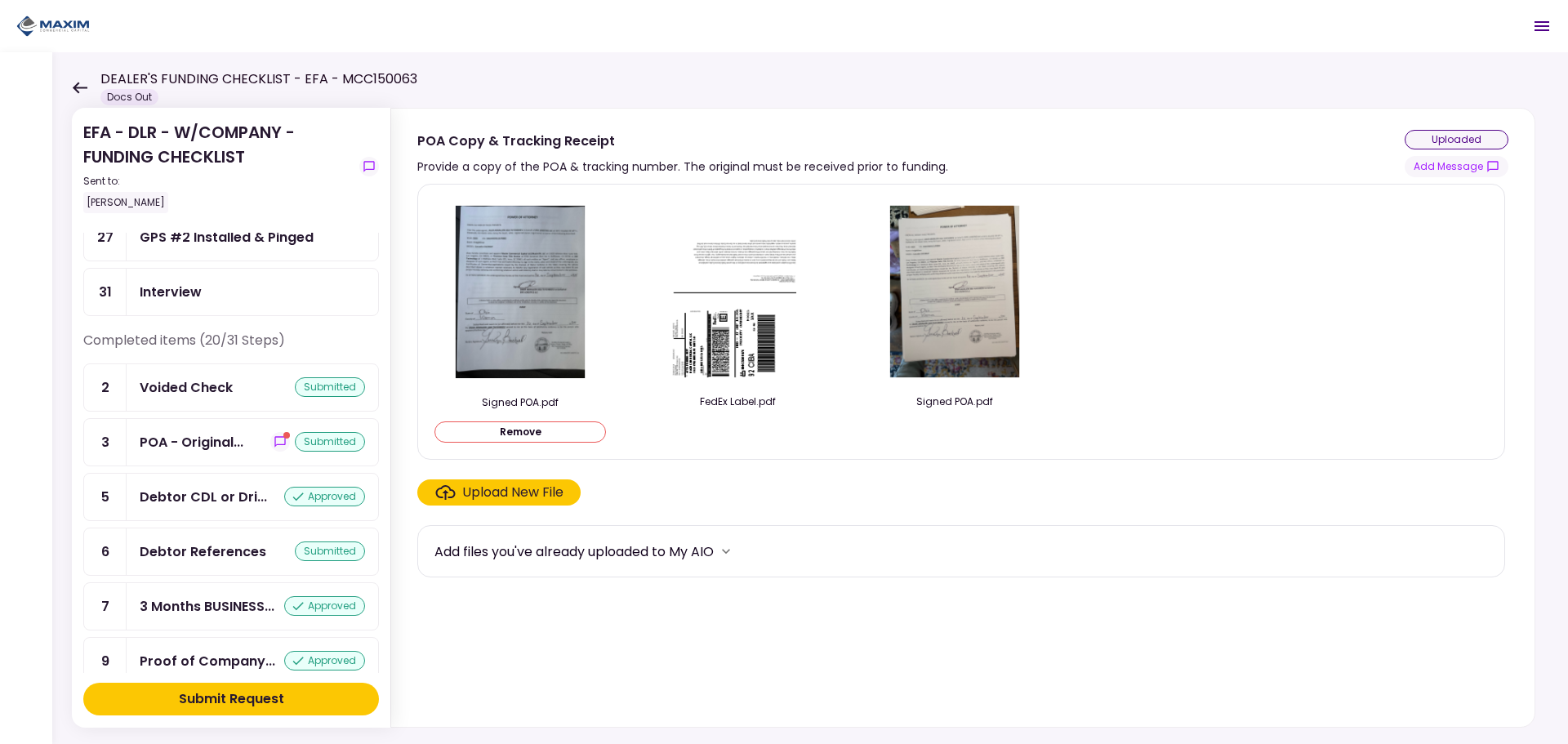
click at [276, 693] on div "Submit Request" at bounding box center [232, 700] width 105 height 20
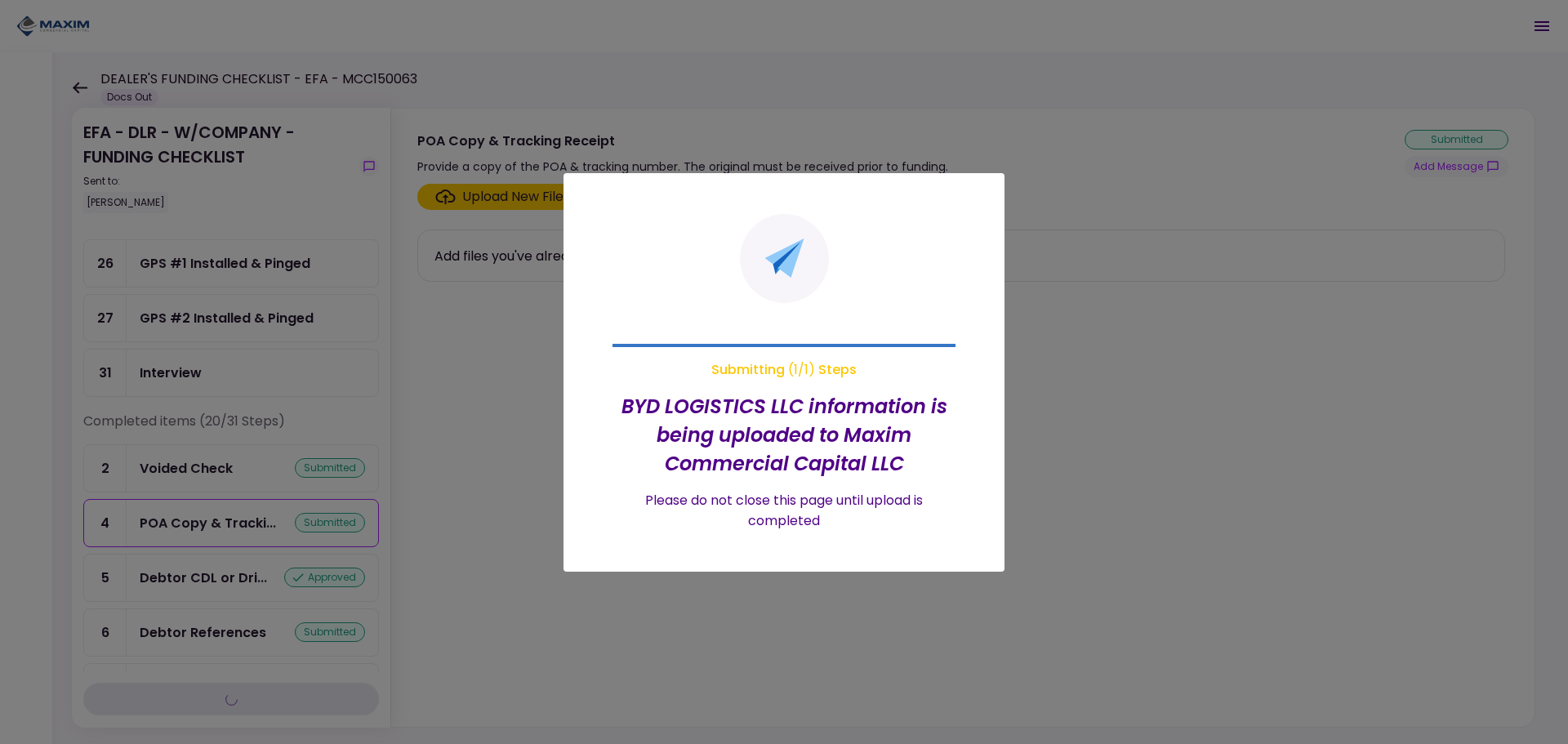
scroll to position [571, 0]
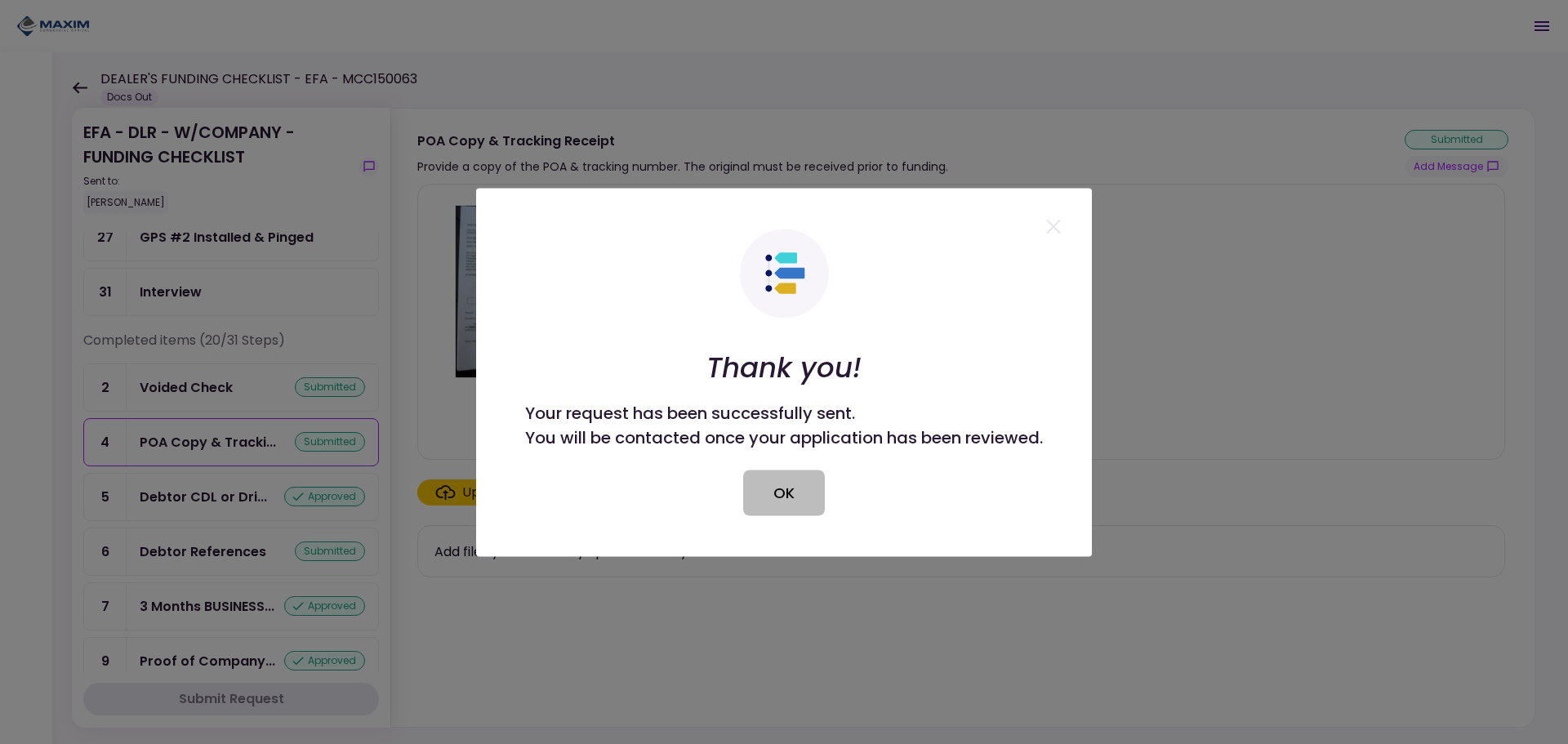
click at [793, 498] on button "OK" at bounding box center [784, 492] width 81 height 46
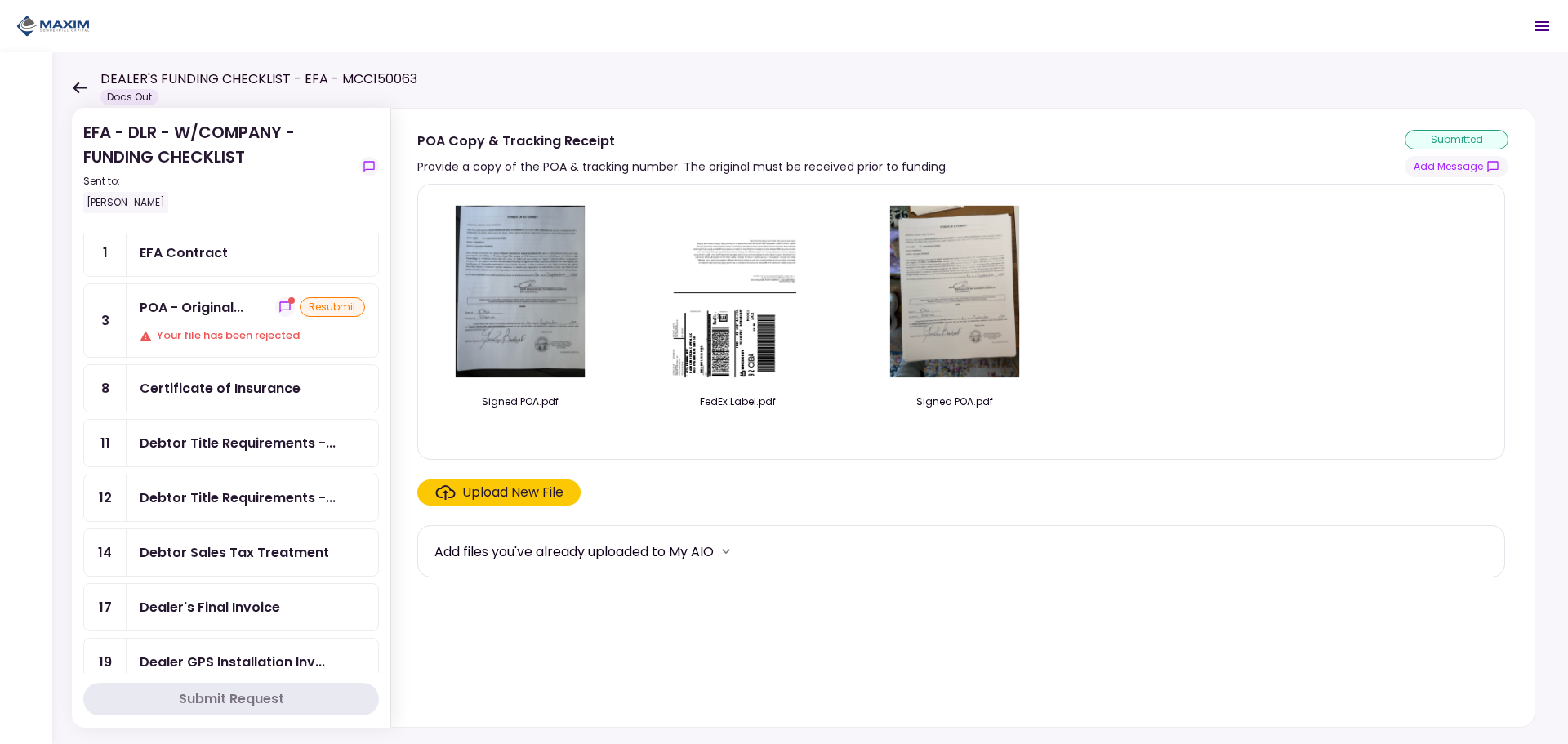
scroll to position [0, 0]
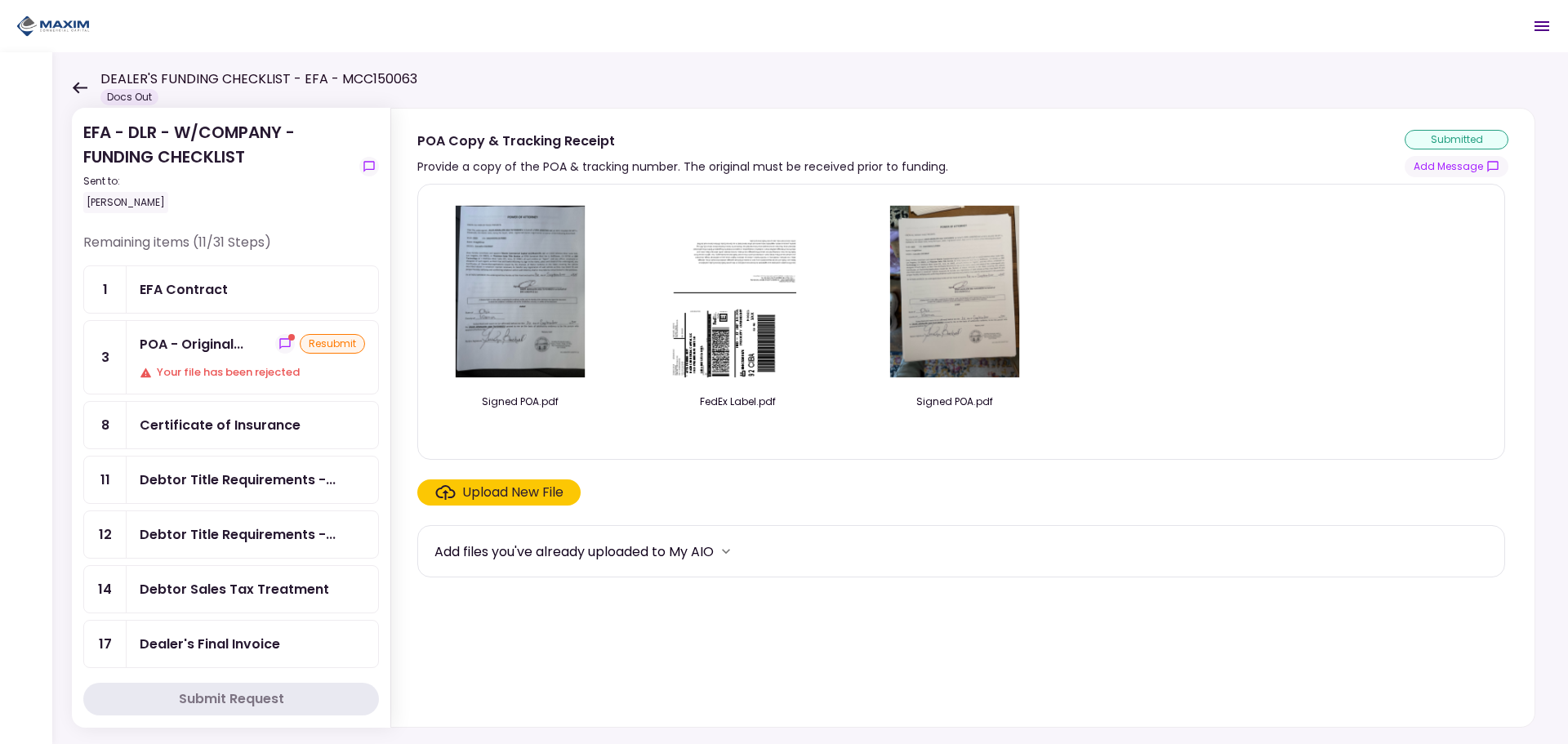
click at [194, 360] on div "POA - Original... resubmit Your file has been rejected" at bounding box center [252, 358] width 252 height 73
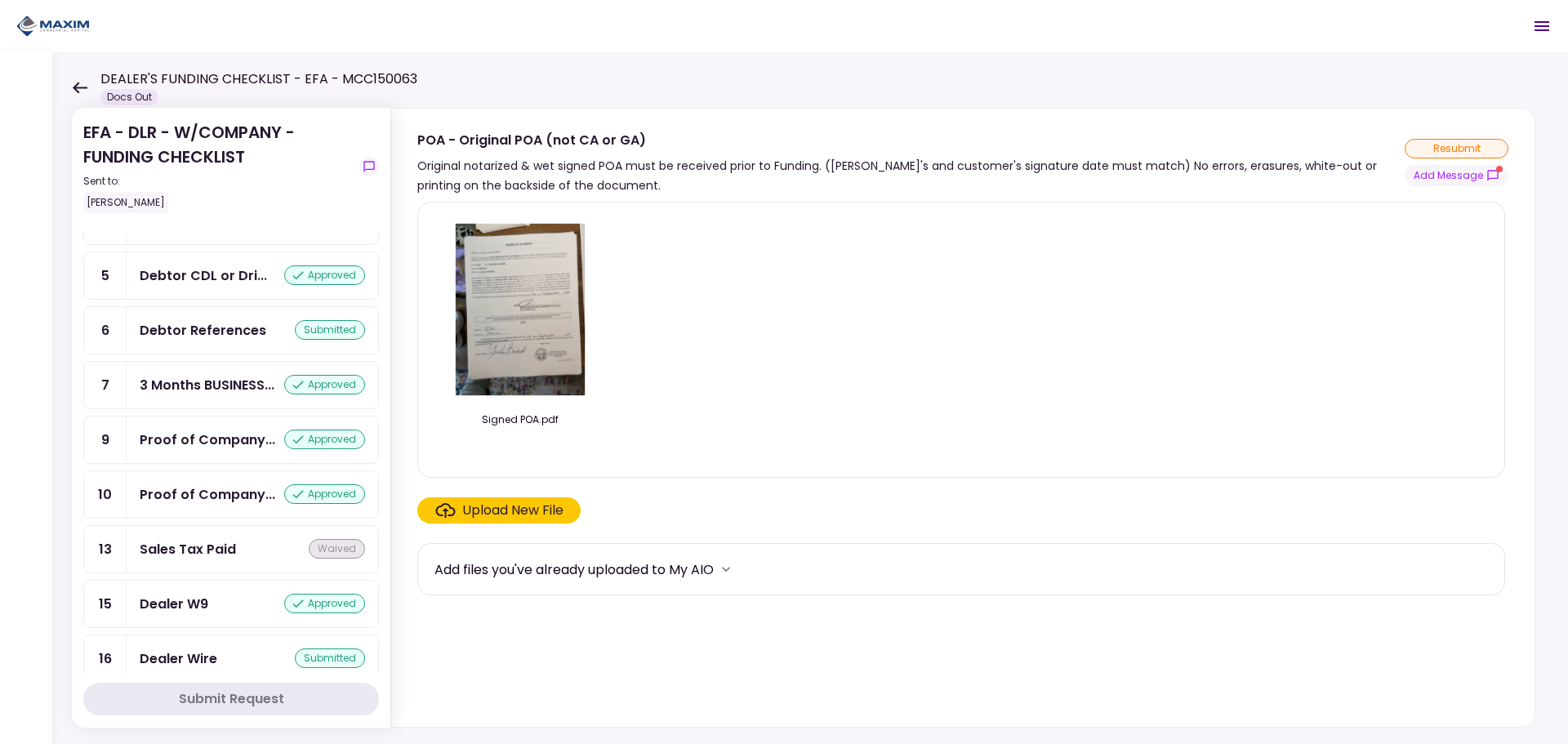
scroll to position [711, 0]
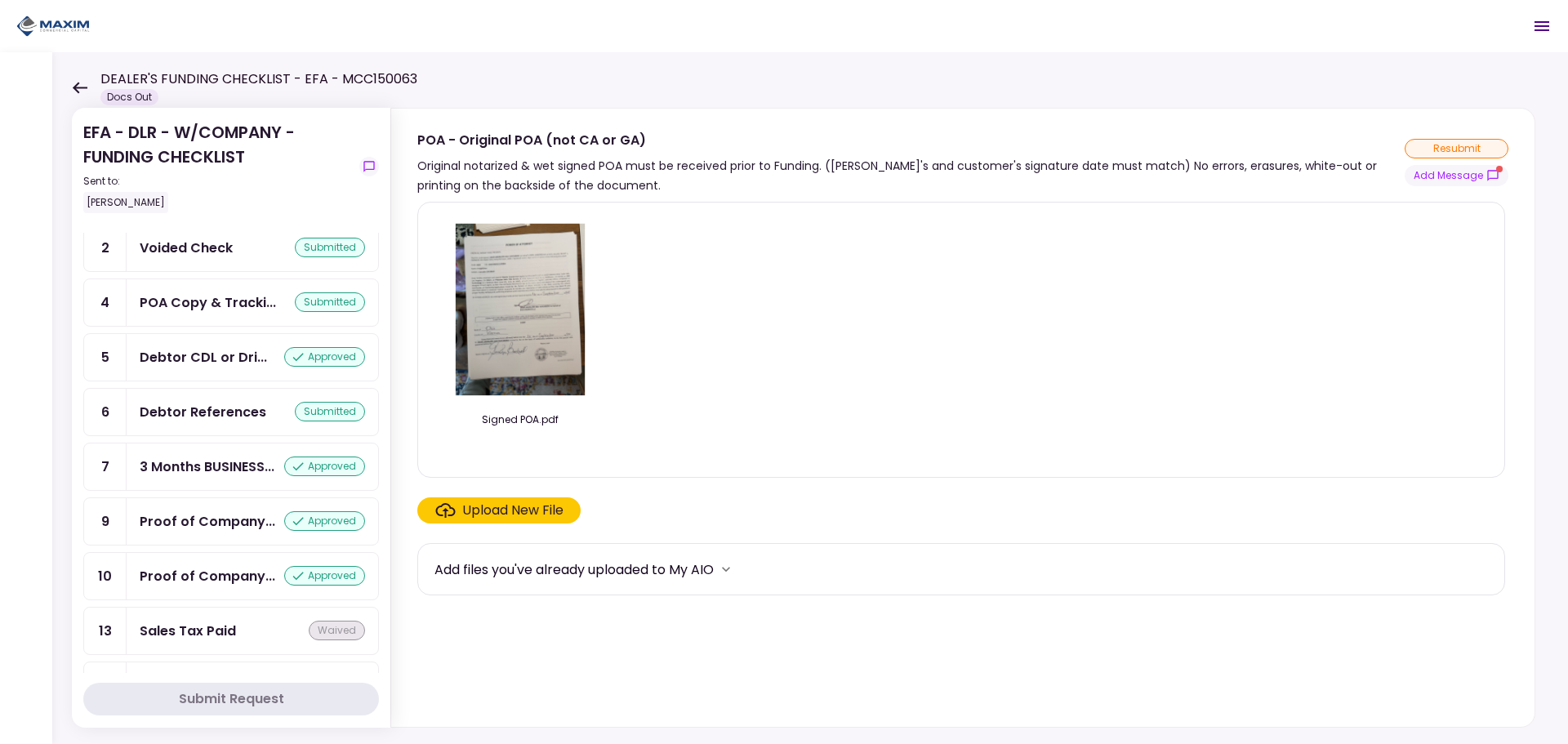
click at [188, 414] on div "Debtor References" at bounding box center [203, 412] width 127 height 21
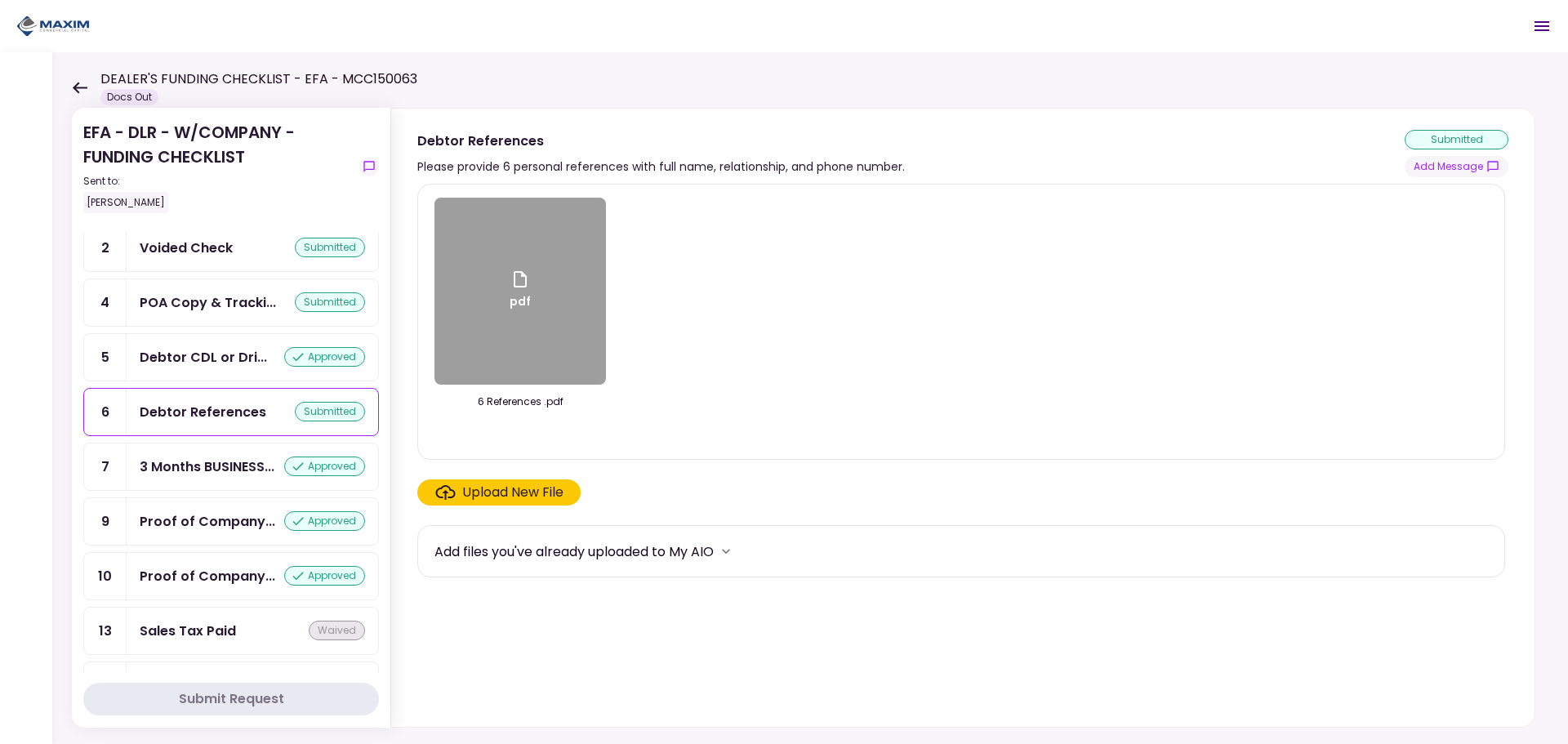
click at [520, 496] on div "Upload New File" at bounding box center [513, 493] width 101 height 20
click at [0, 0] on input "Upload New File" at bounding box center [0, 0] width 0 height 0
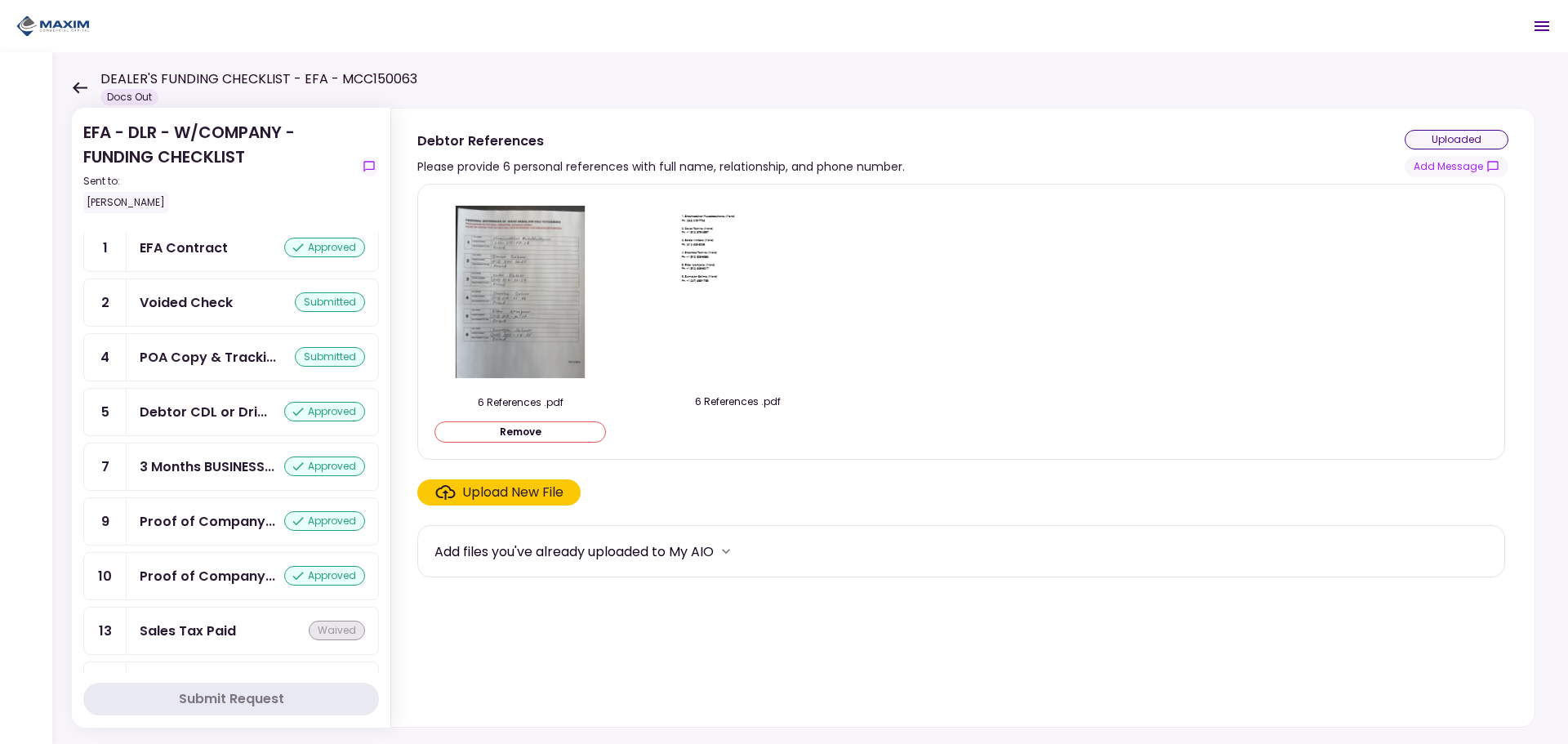
scroll to position [766, 0]
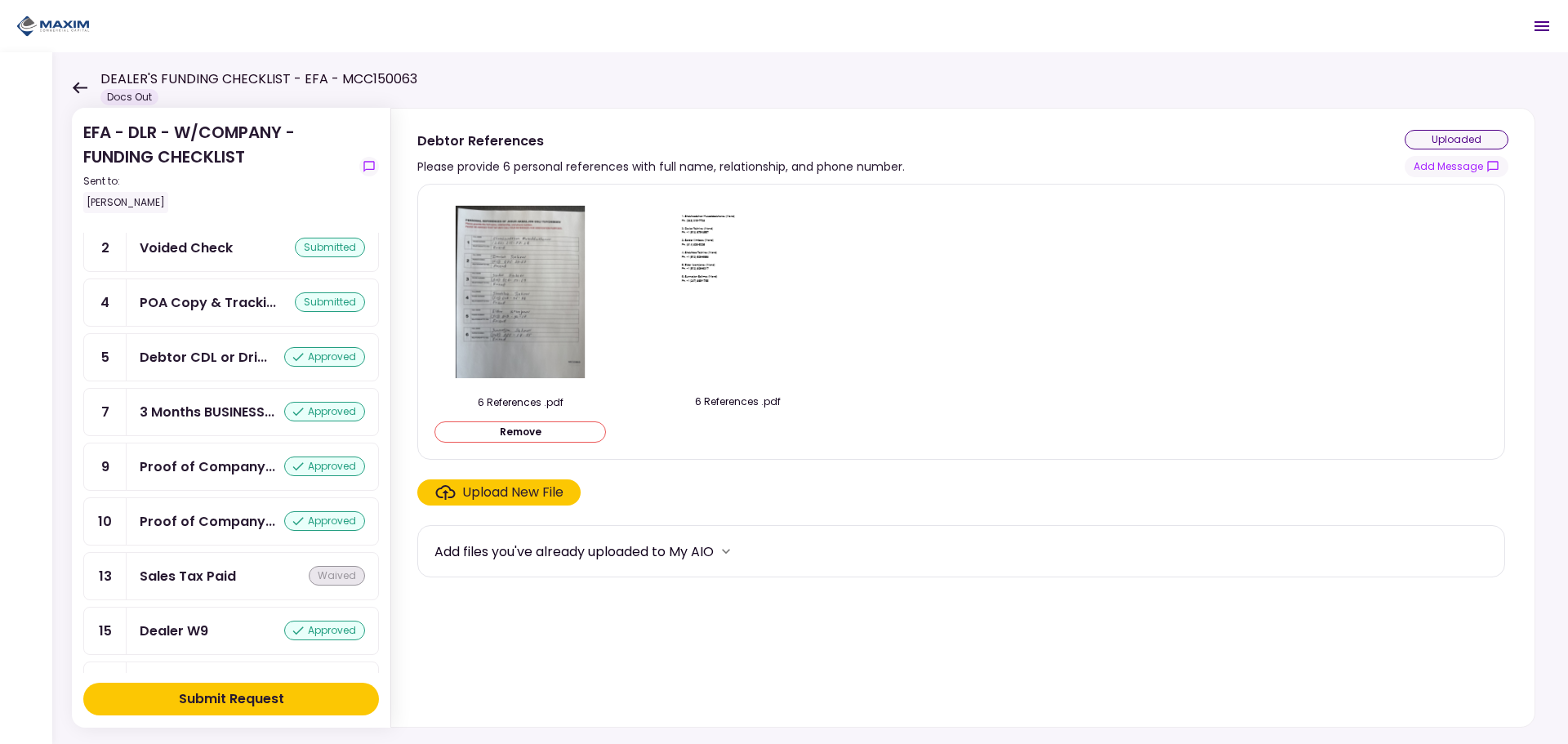
click at [280, 701] on div "Submit Request" at bounding box center [232, 700] width 105 height 20
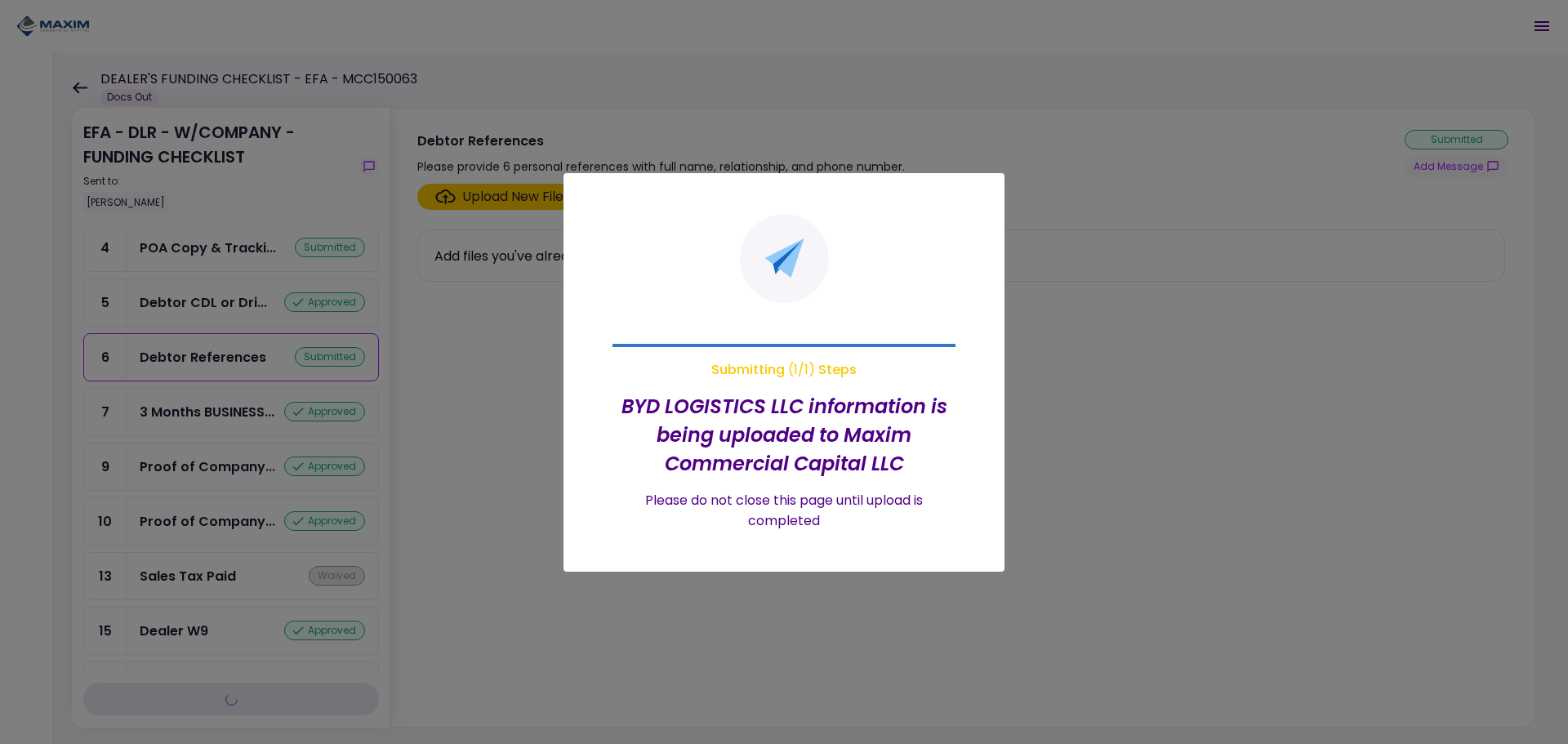
scroll to position [711, 0]
click at [511, 424] on div at bounding box center [784, 372] width 1568 height 744
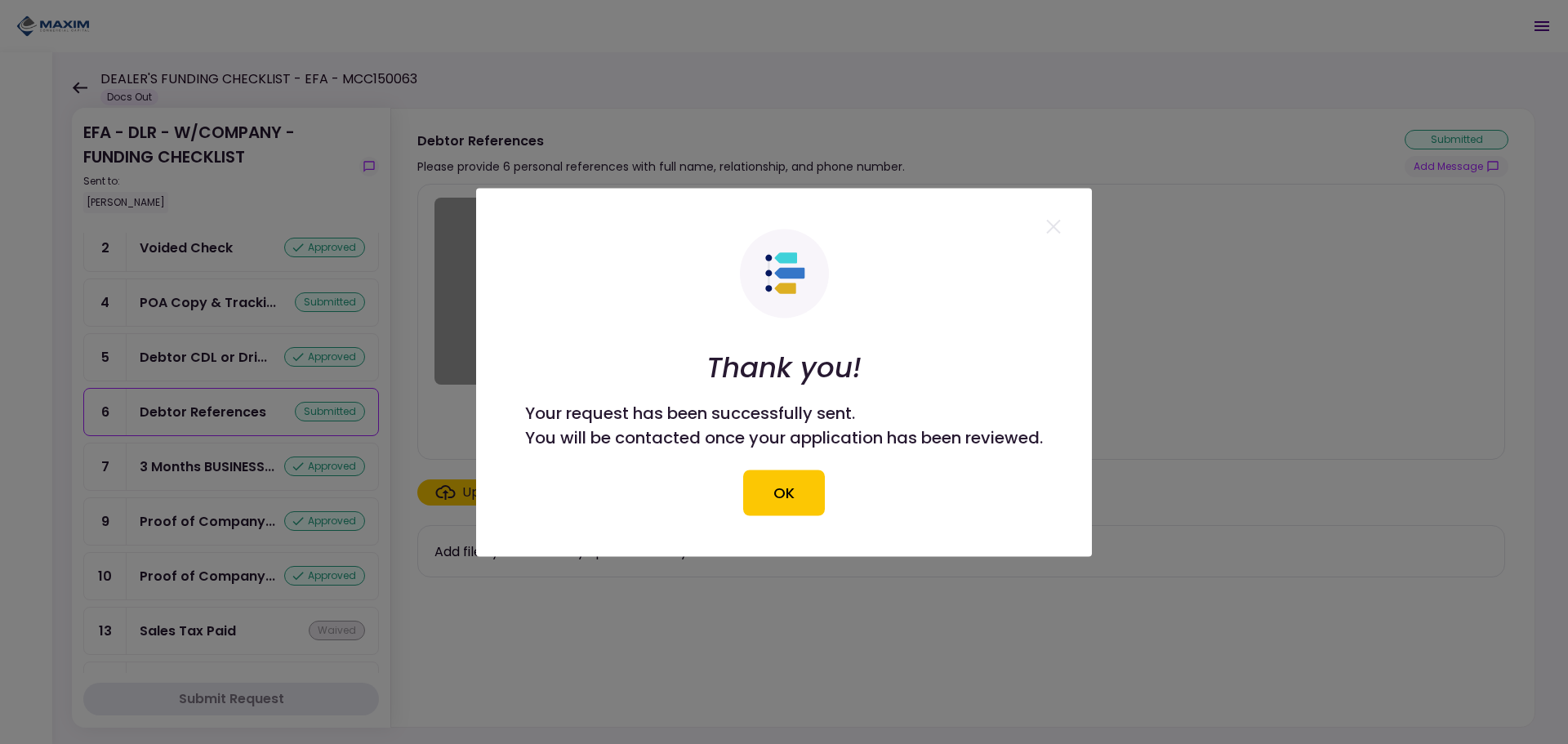
drag, startPoint x: 794, startPoint y: 497, endPoint x: 783, endPoint y: 495, distance: 11.2
click at [794, 497] on button "OK" at bounding box center [784, 492] width 81 height 46
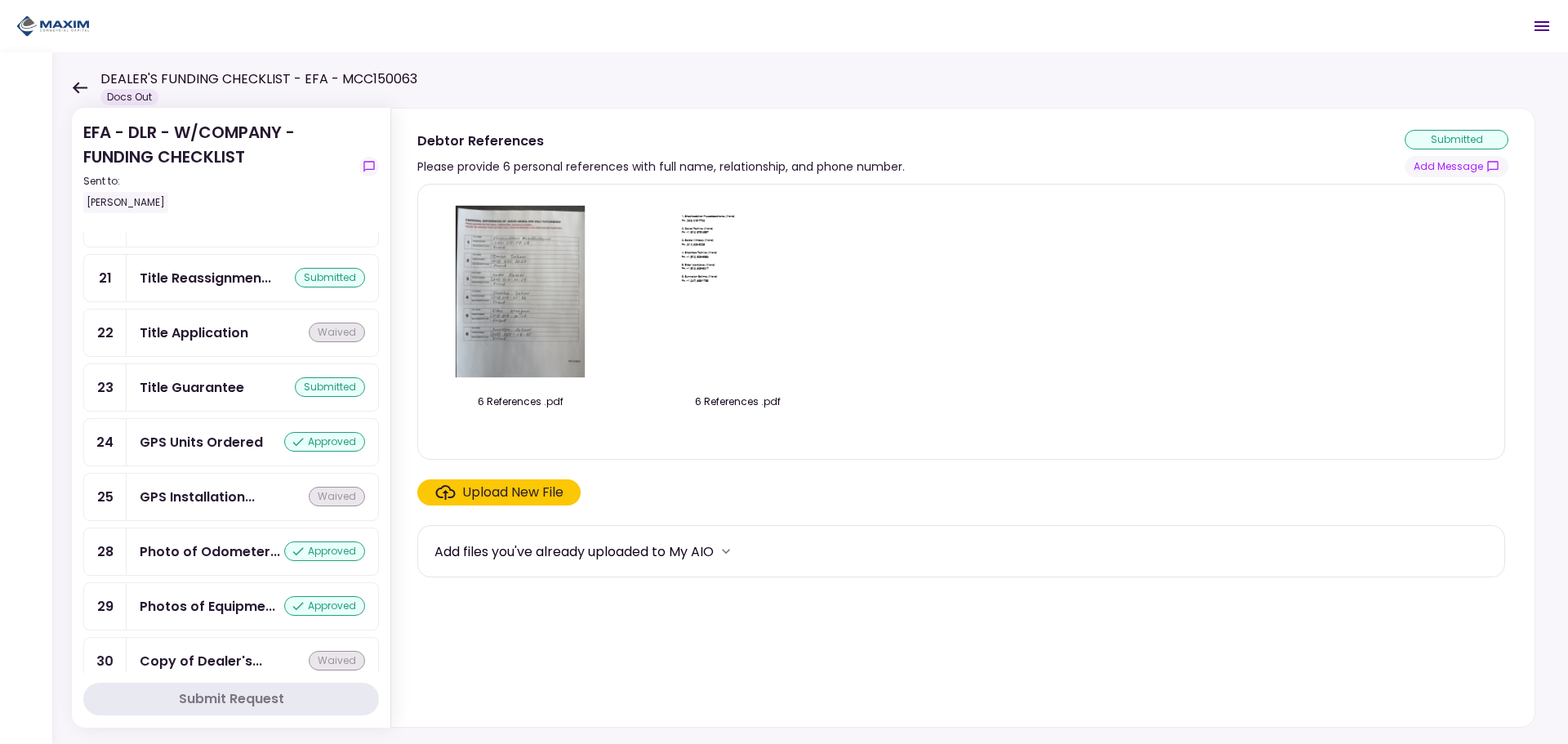
scroll to position [1364, 0]
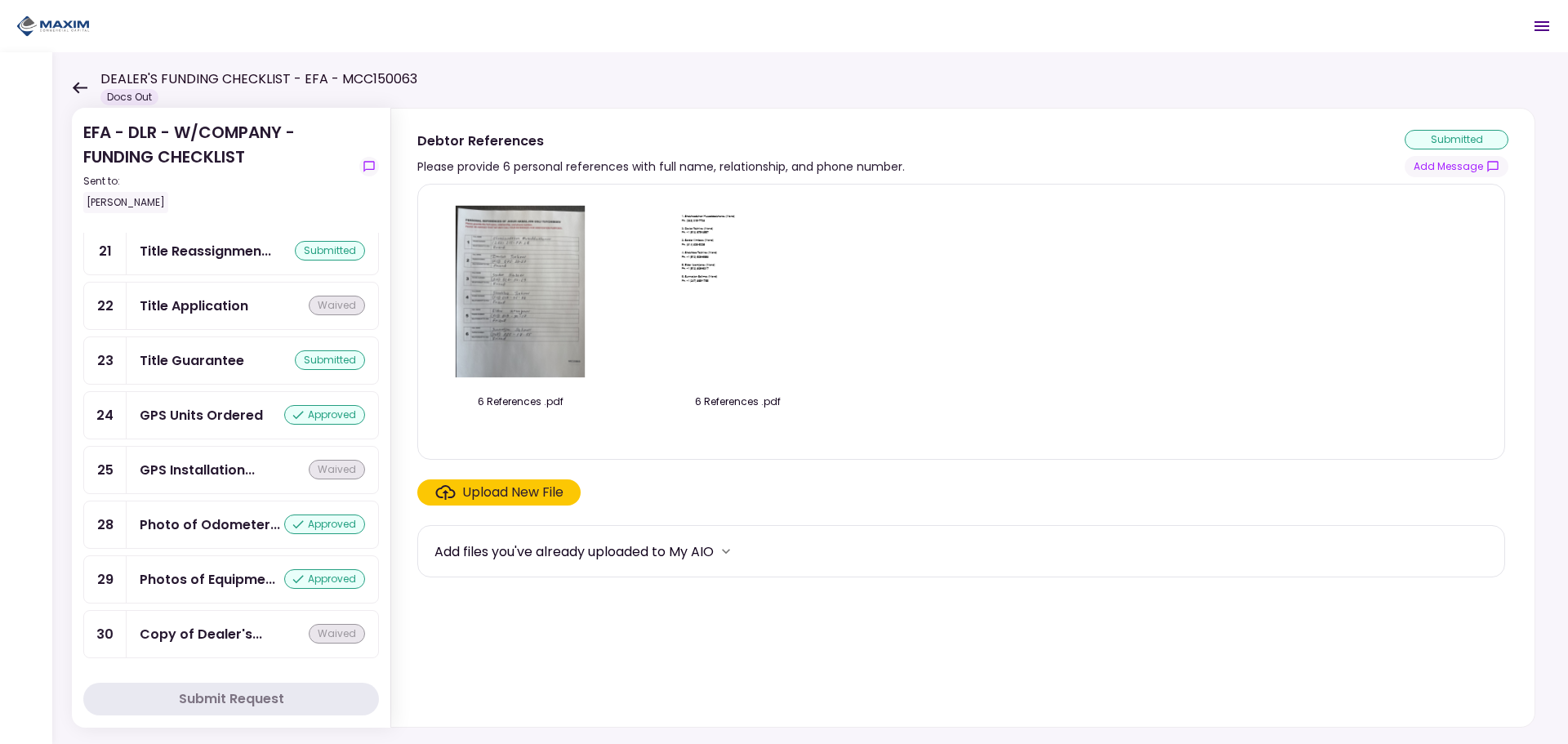
click at [530, 247] on img at bounding box center [520, 291] width 145 height 187
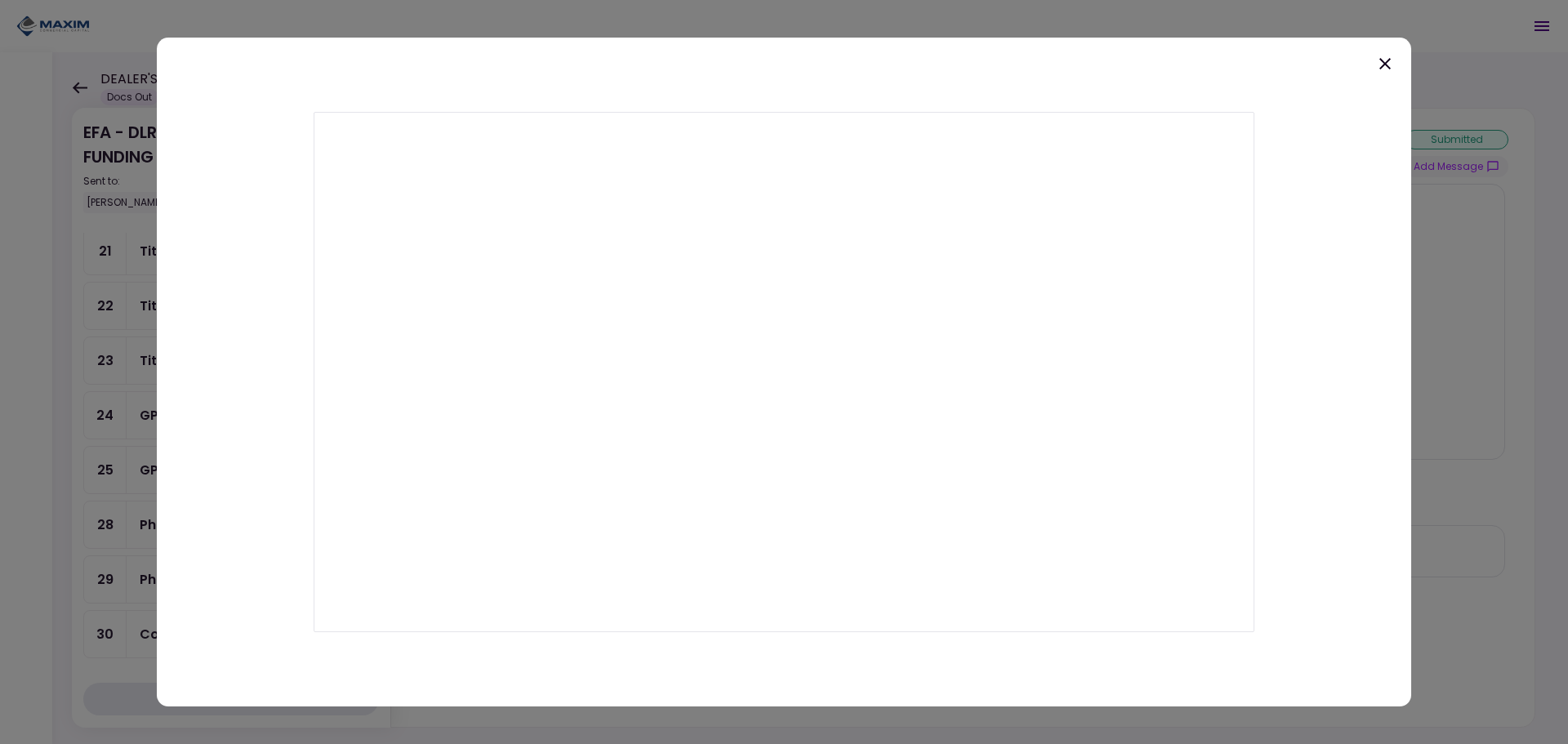
click at [1381, 63] on icon at bounding box center [1385, 64] width 20 height 20
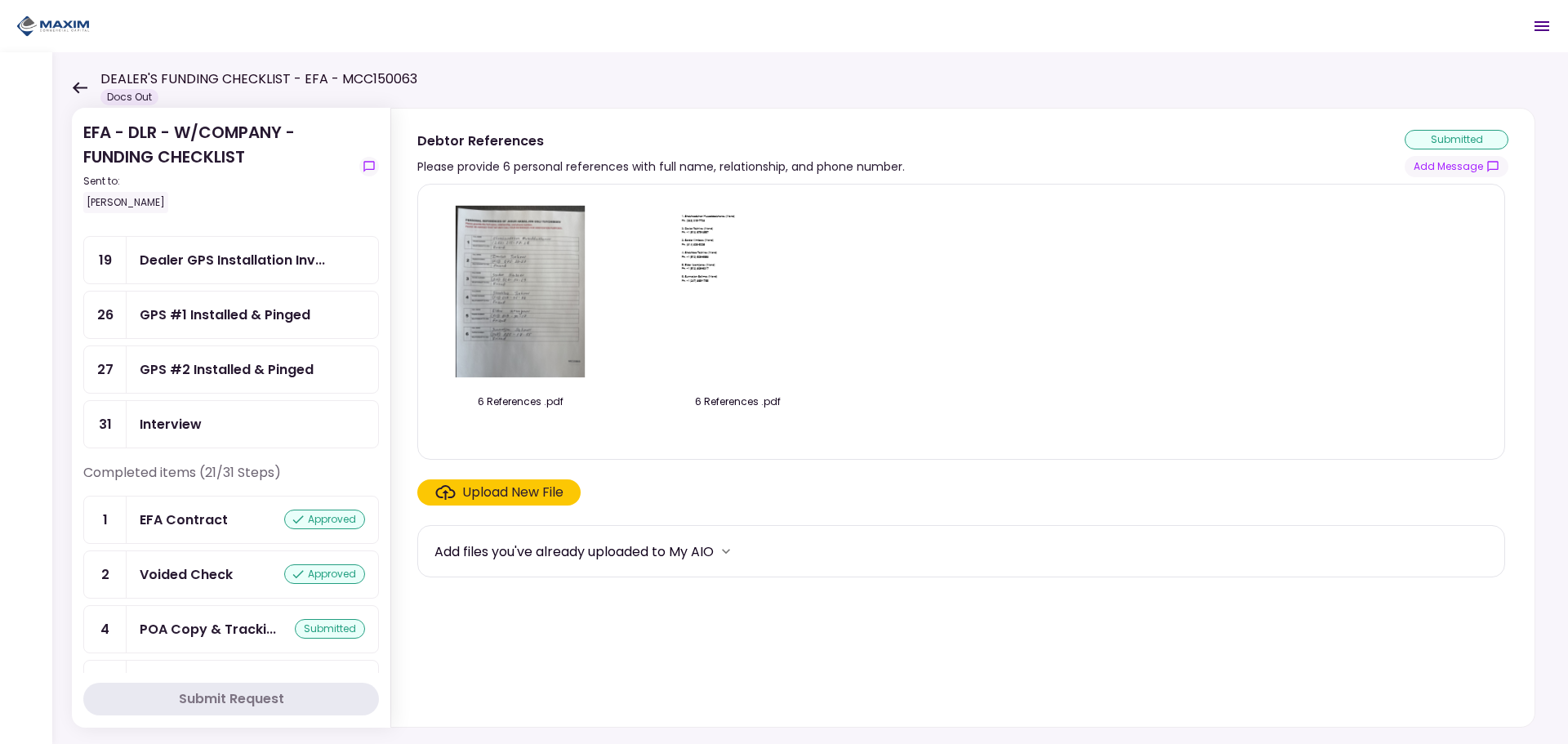
scroll to position [0, 0]
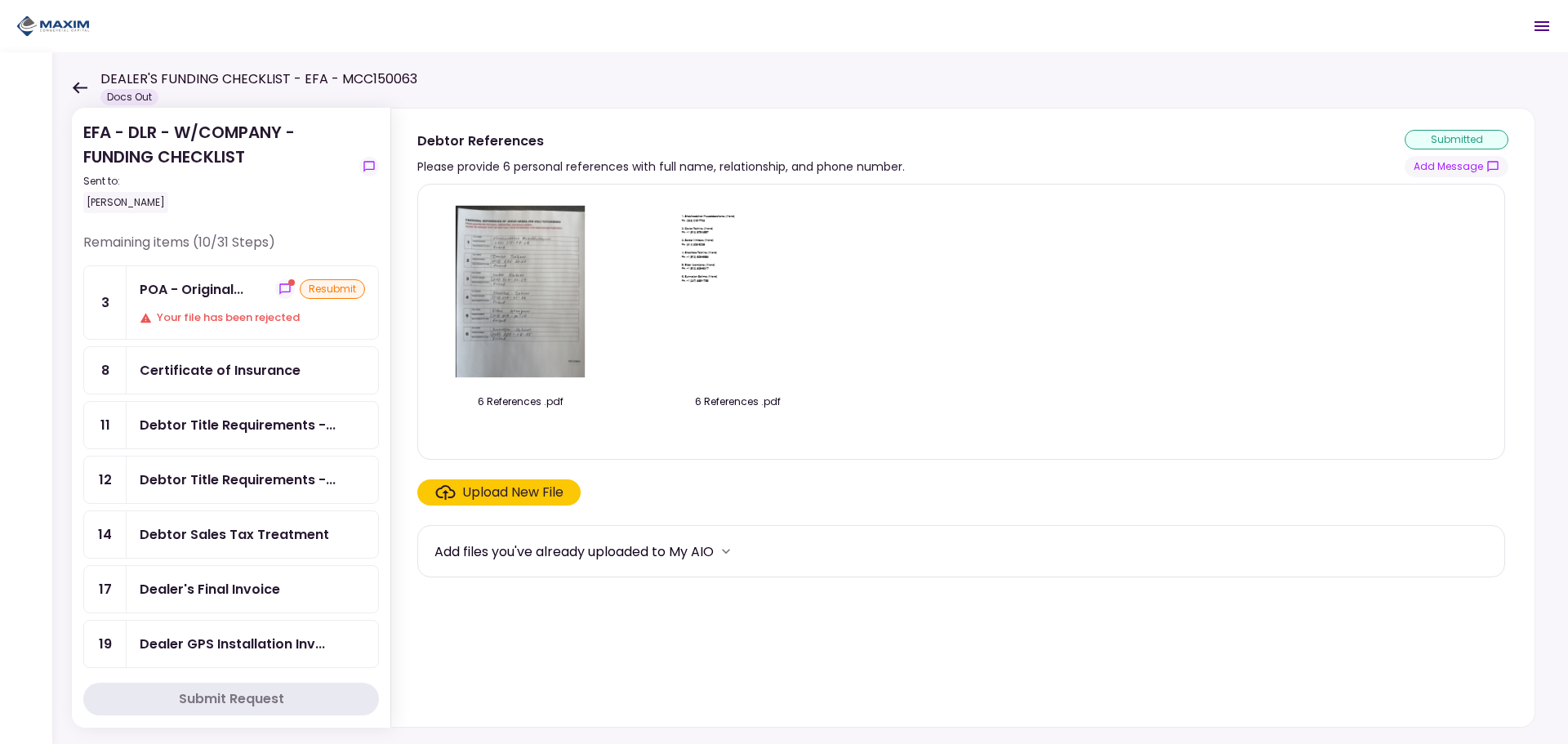
click at [193, 324] on div "Your file has been rejected" at bounding box center [252, 318] width 226 height 17
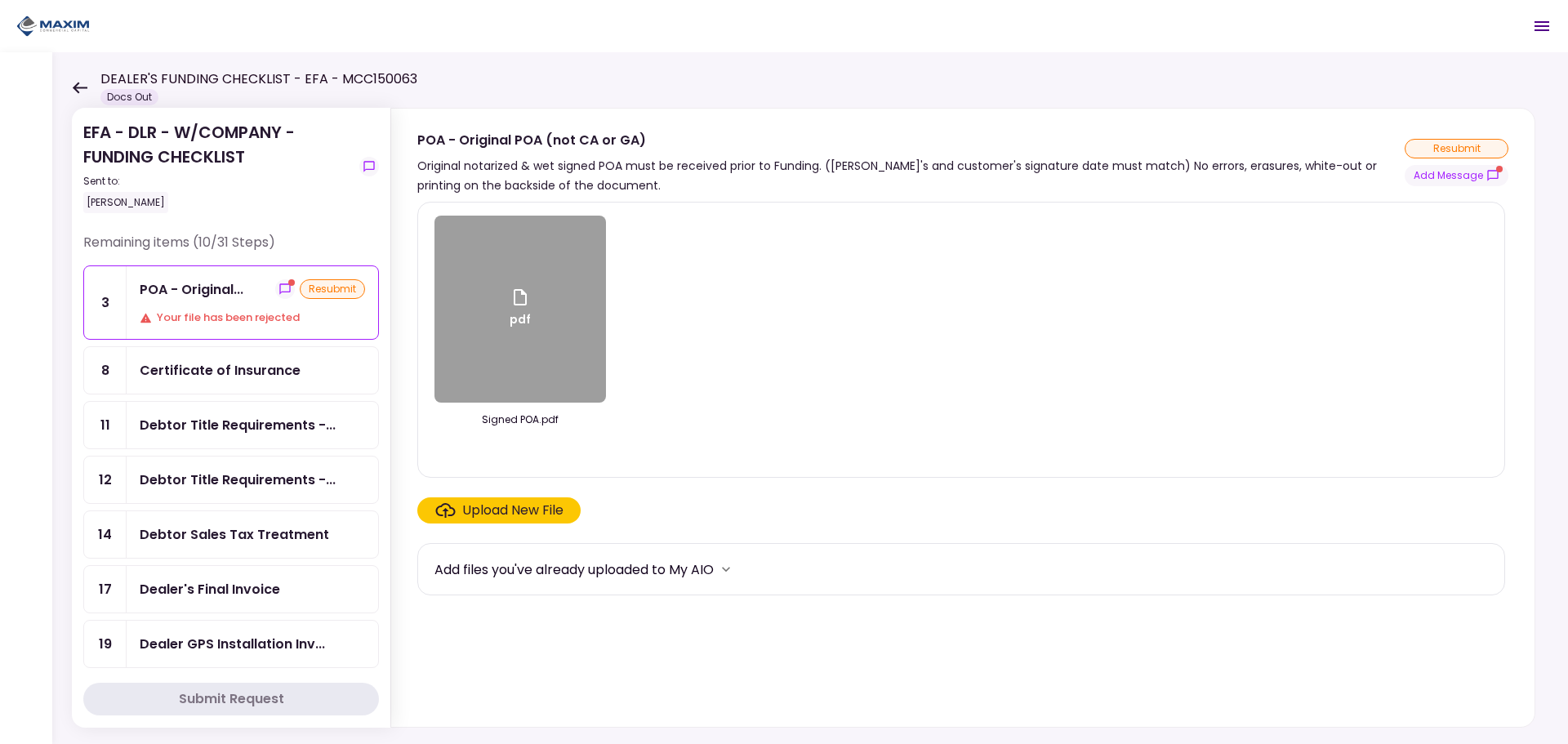
click at [1437, 186] on div "POA - Original POA (not CA or GA) Original notarized & wet signed POA must be r…" at bounding box center [963, 162] width 1092 height 66
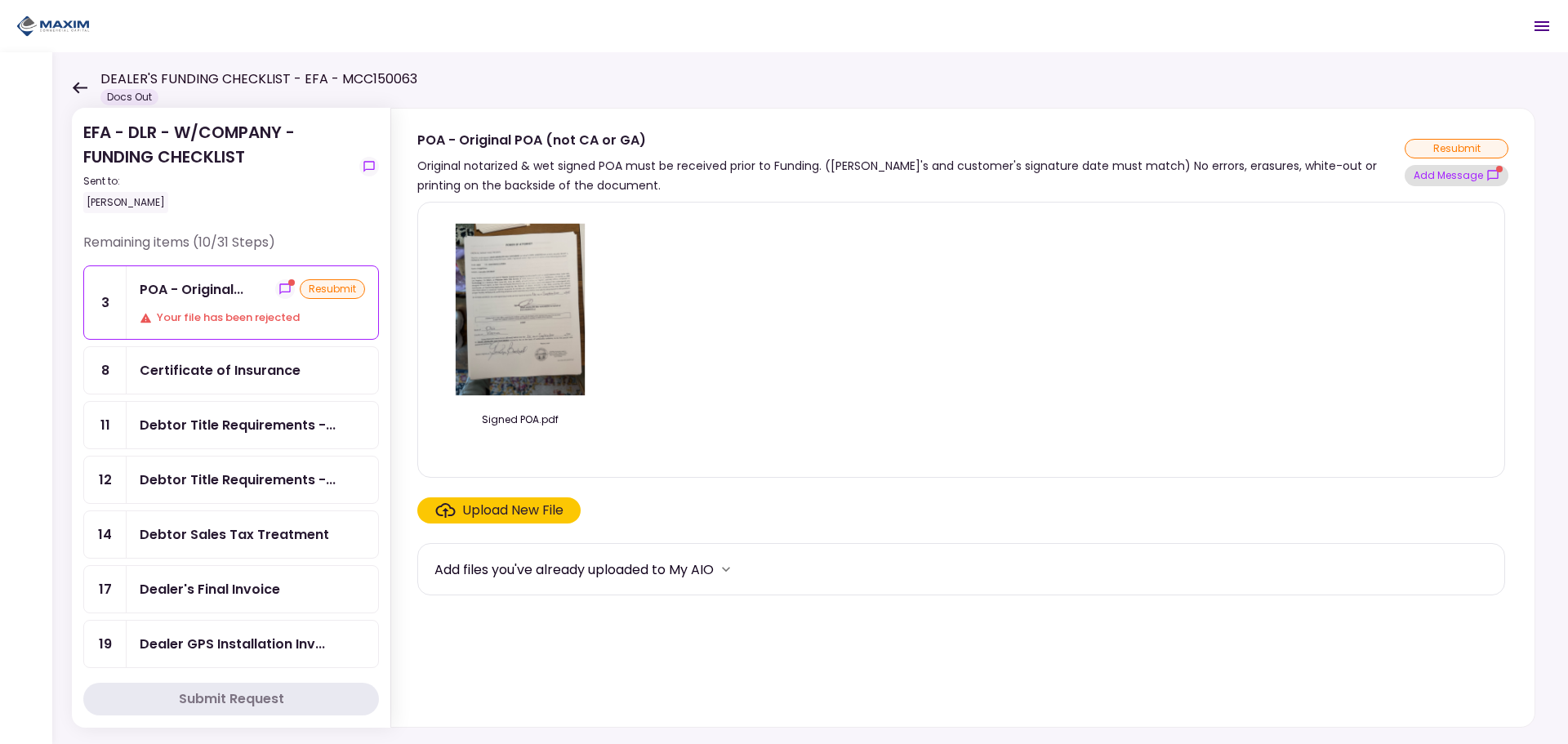
click at [1439, 178] on button "Add Message" at bounding box center [1457, 176] width 104 height 22
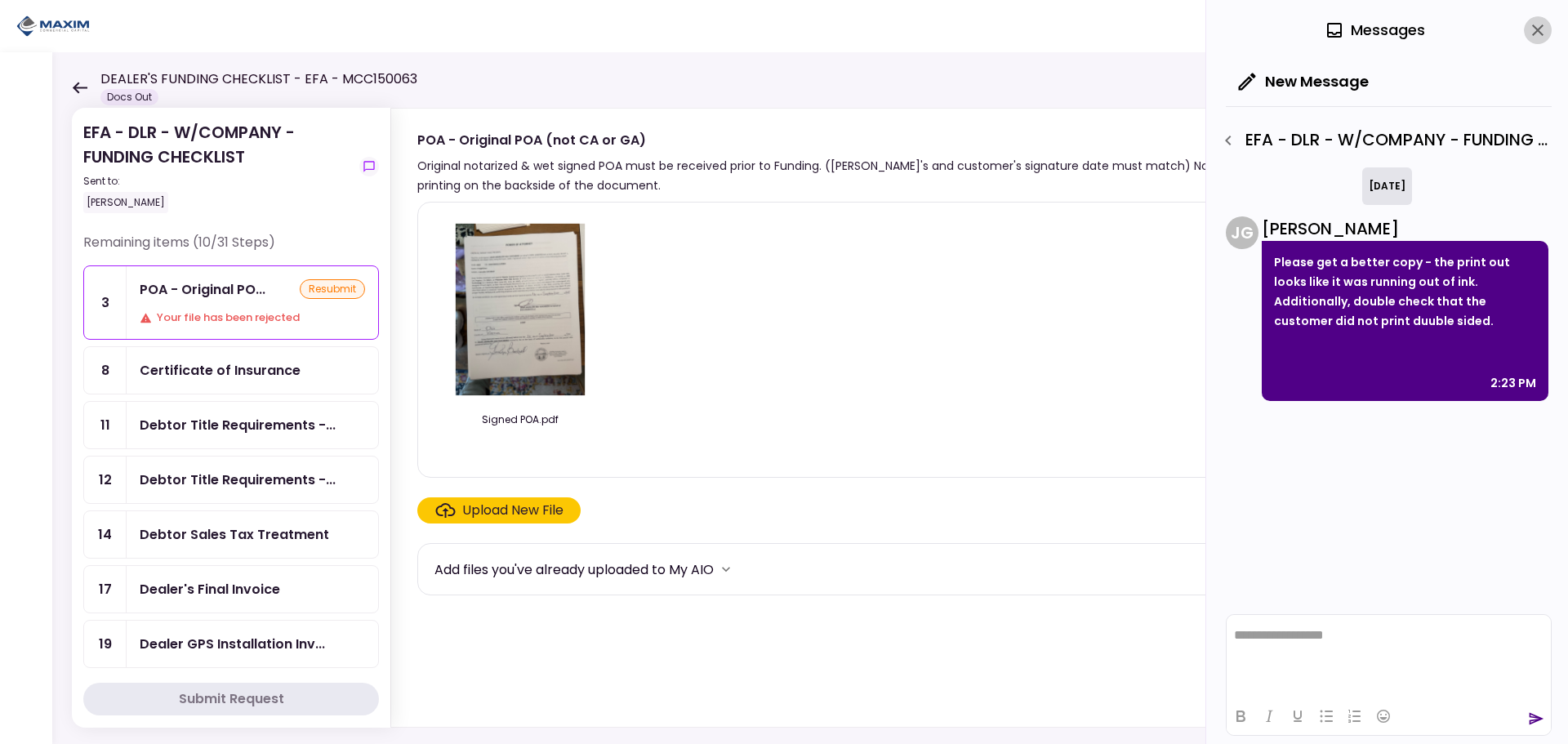
click at [1530, 28] on icon "close" at bounding box center [1538, 31] width 20 height 20
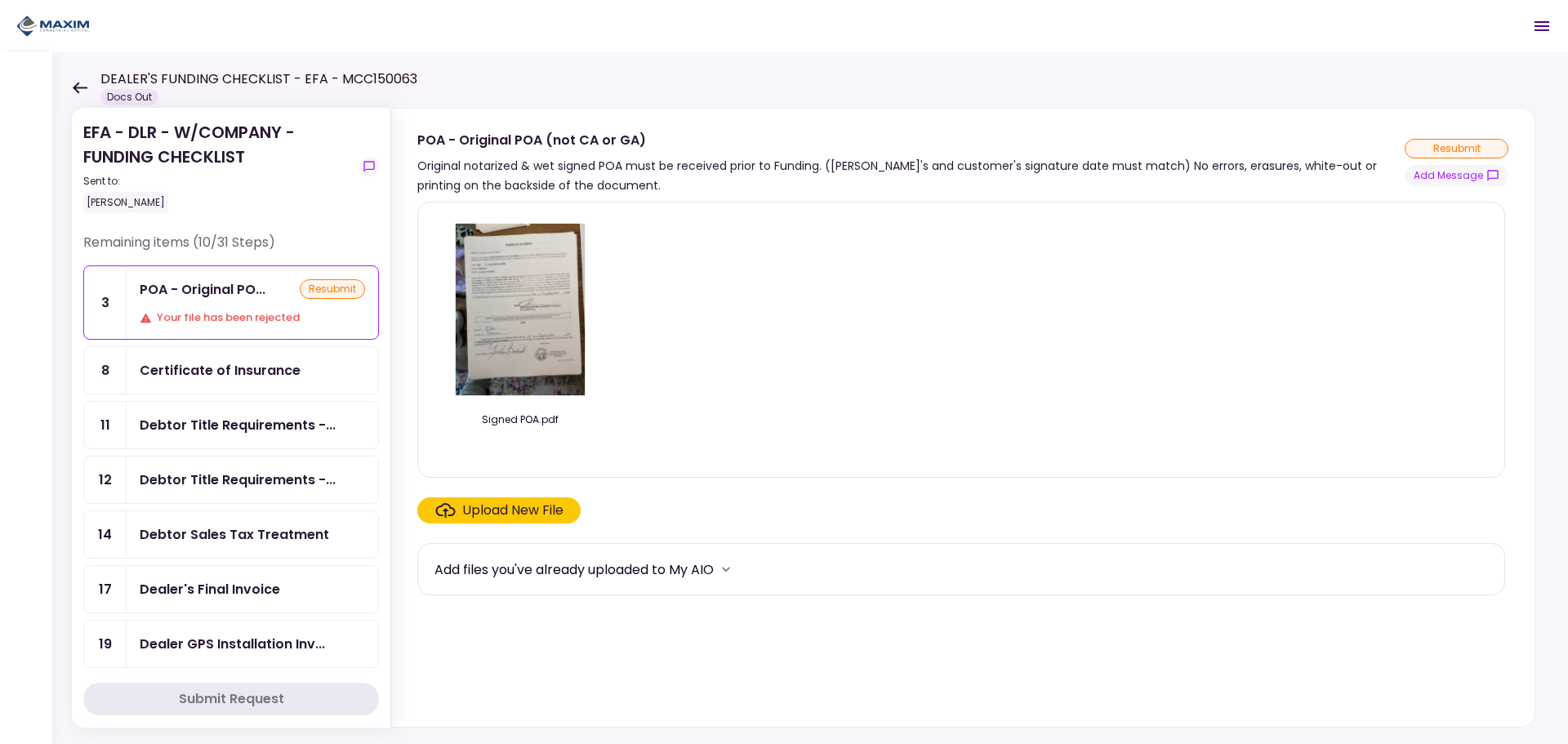
click at [972, 311] on div "Signed POA.pdf" at bounding box center [961, 340] width 1053 height 248
click at [212, 365] on div "Certificate of Insurance" at bounding box center [220, 370] width 161 height 21
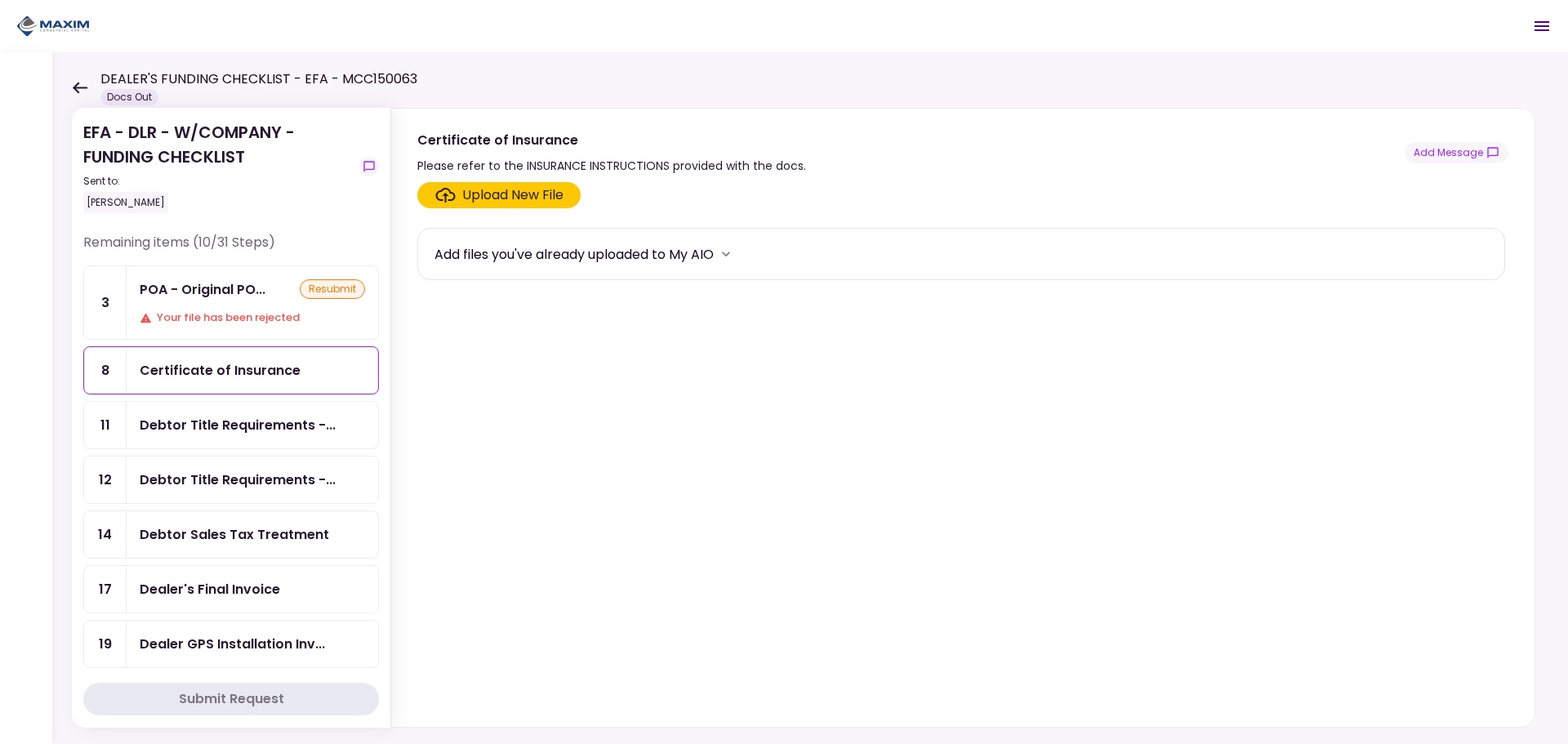
click at [190, 302] on div "POA - Original PO... resubmit Your file has been rejected" at bounding box center [252, 303] width 252 height 73
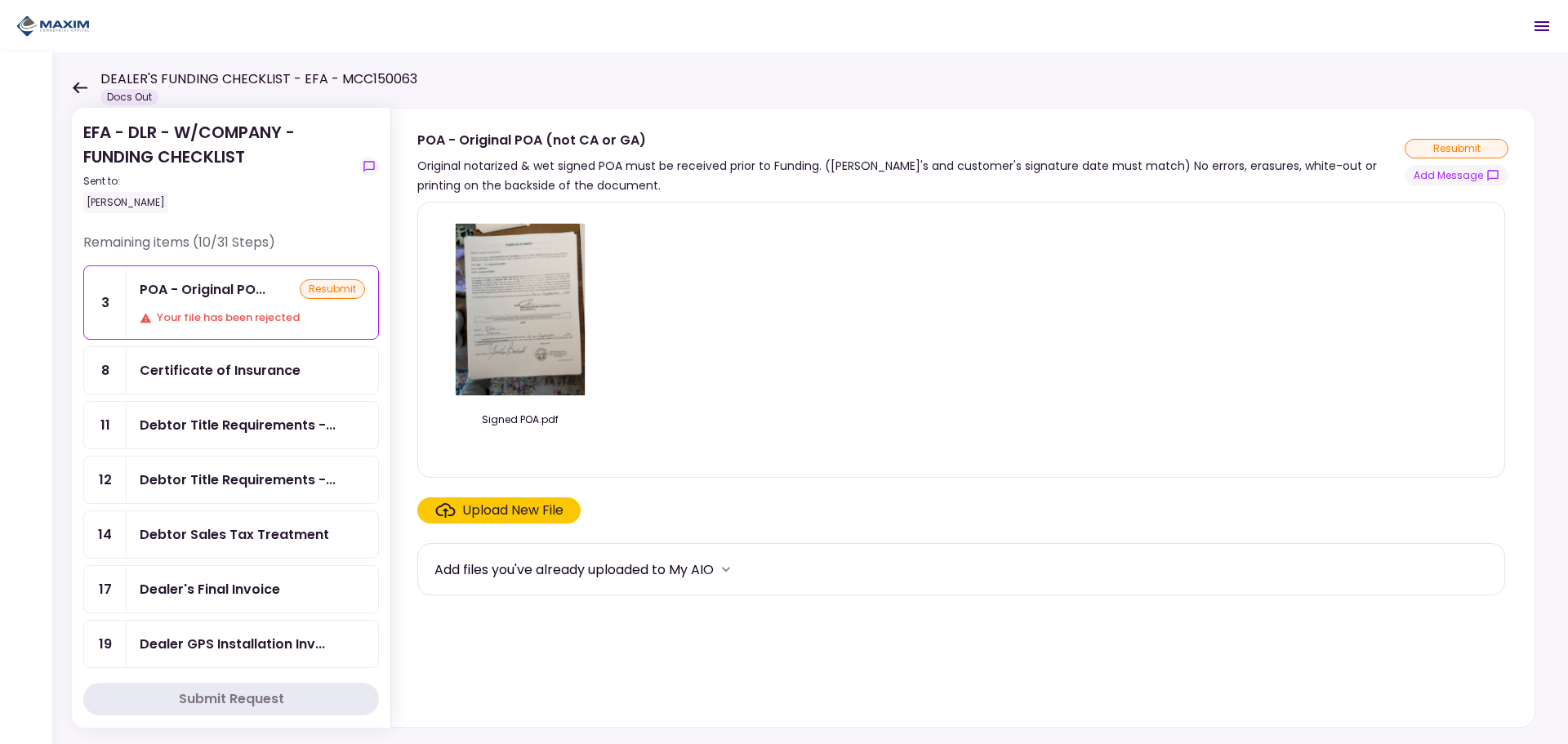
click at [480, 281] on img at bounding box center [520, 309] width 145 height 187
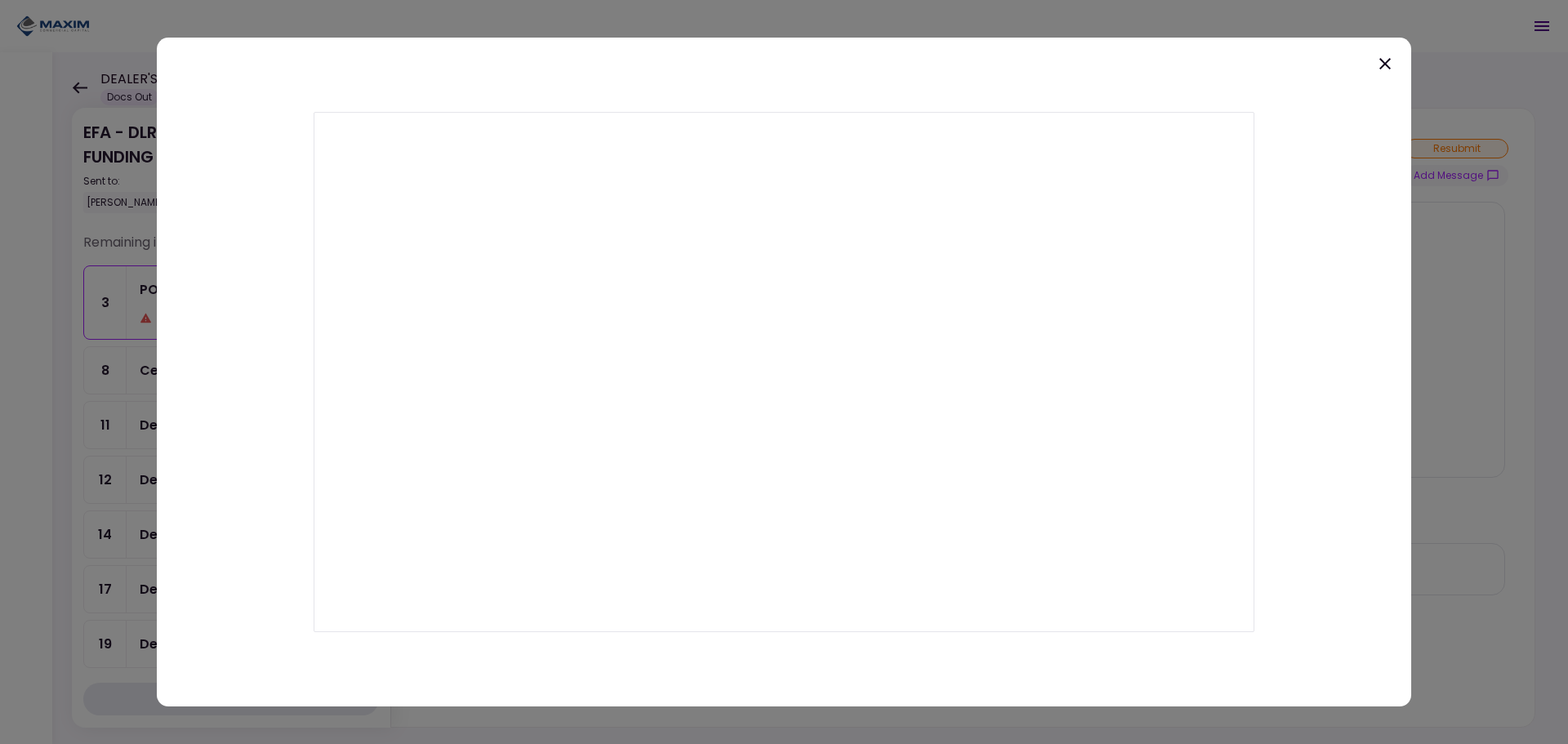
click at [1385, 63] on icon at bounding box center [1385, 64] width 12 height 12
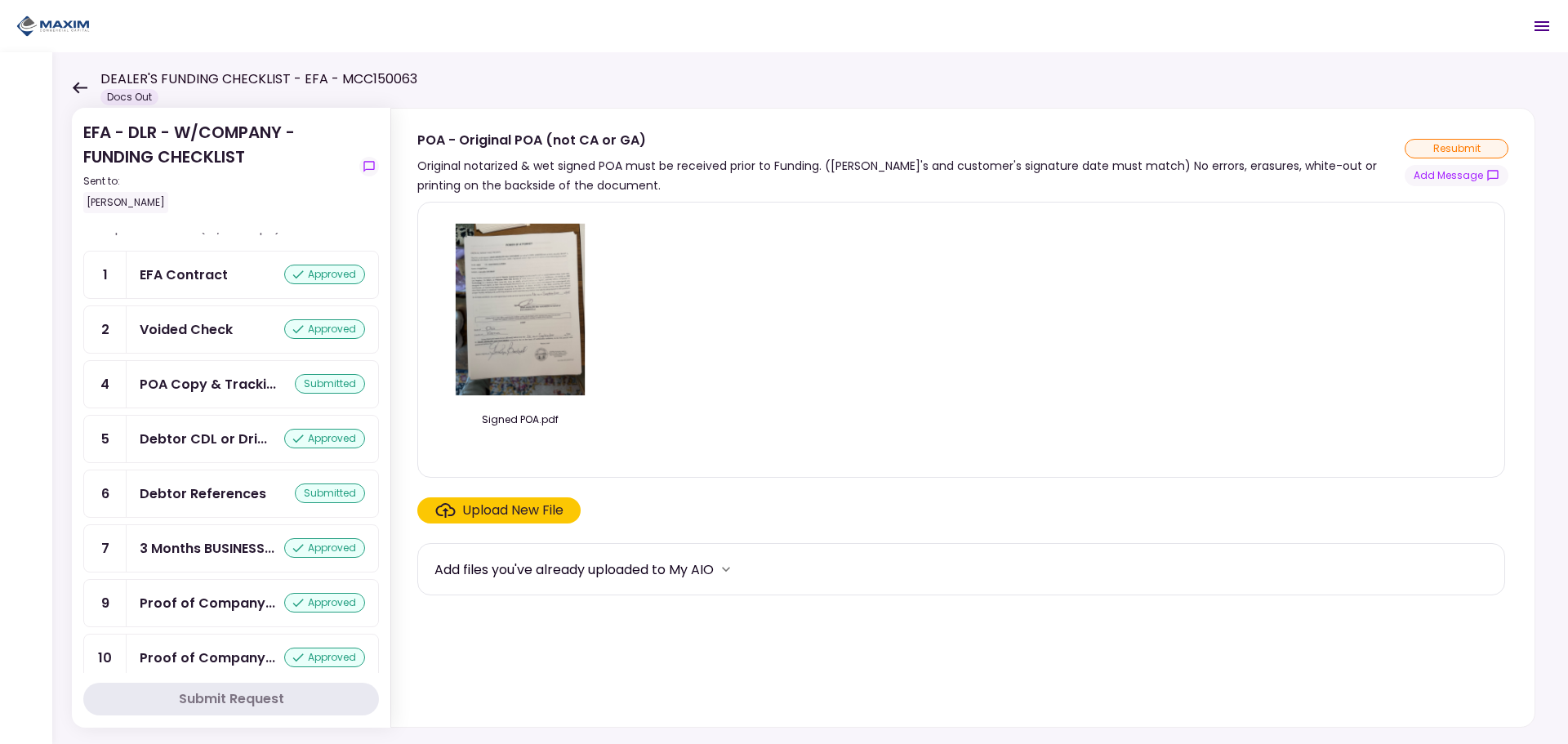
scroll to position [547, 0]
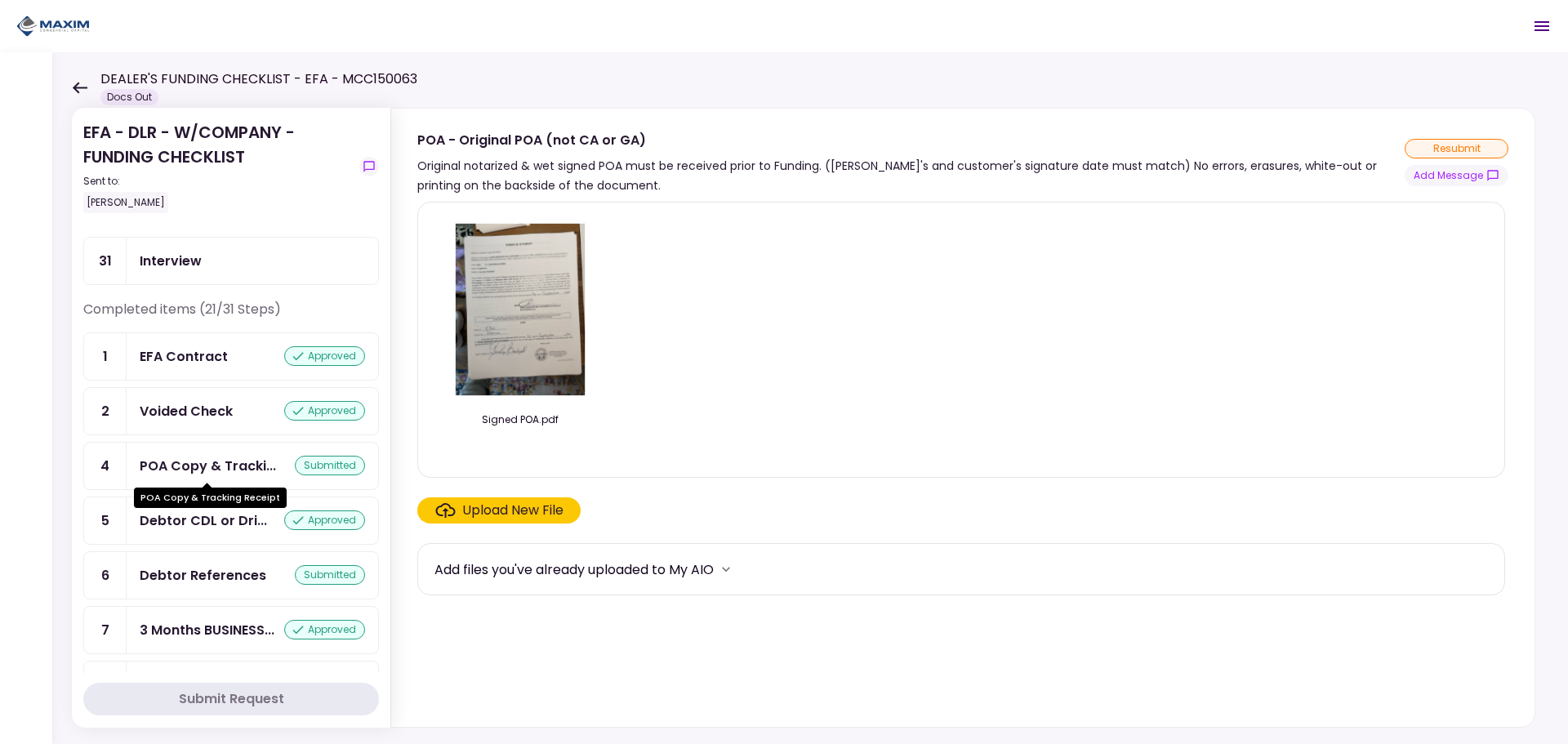
click at [169, 467] on div "POA Copy & Tracki..." at bounding box center [208, 466] width 136 height 21
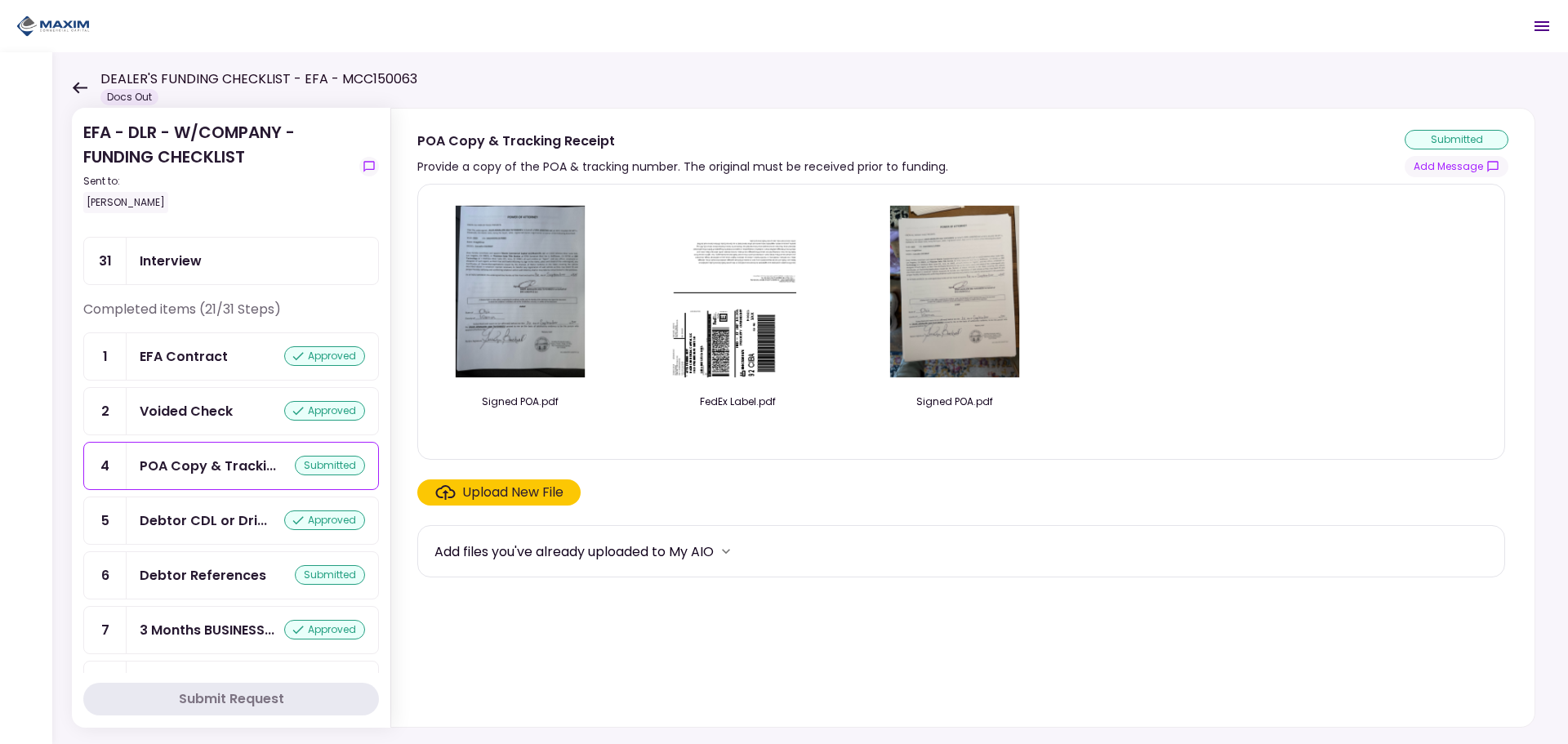
click at [513, 270] on img at bounding box center [520, 291] width 145 height 187
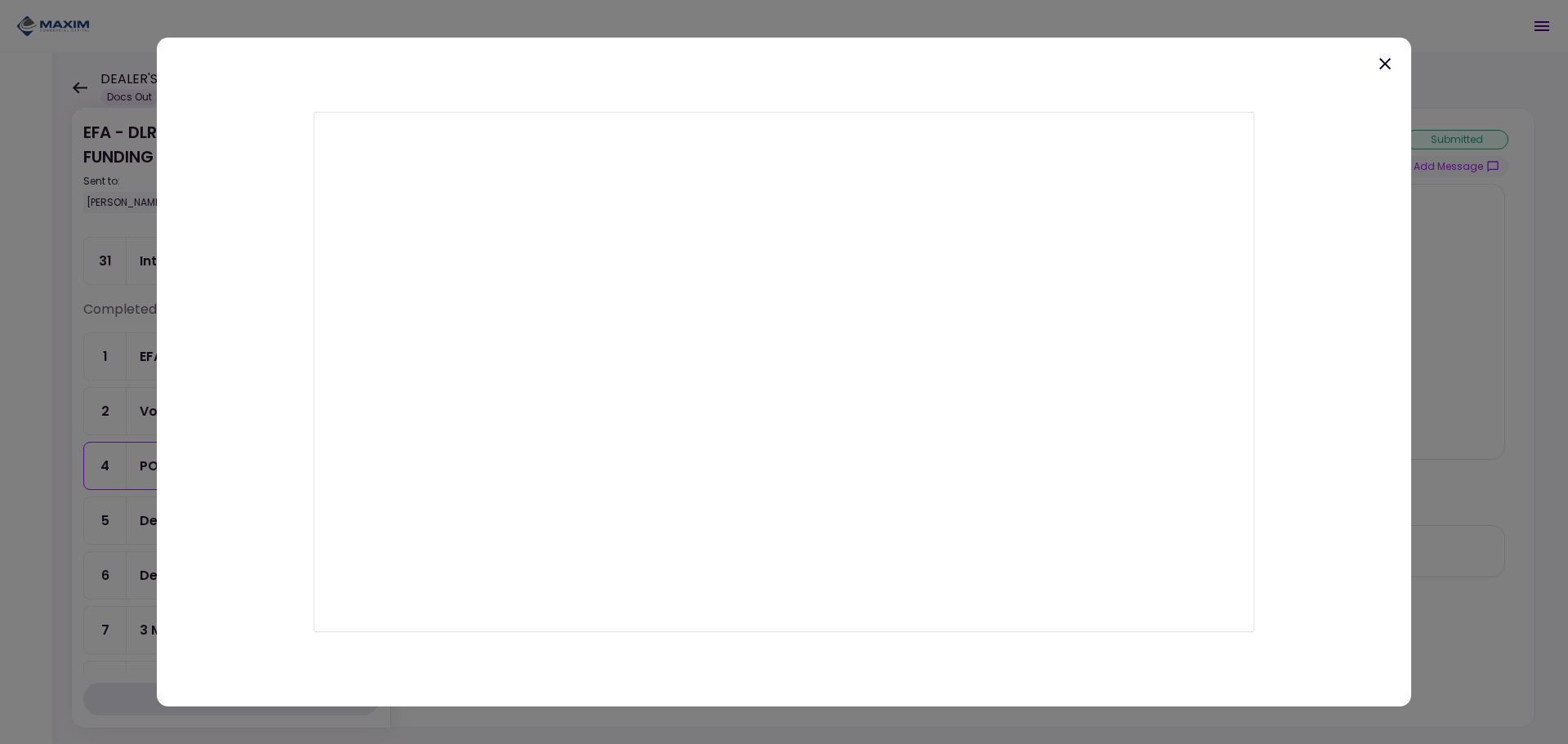
click at [1387, 63] on icon at bounding box center [1385, 64] width 20 height 20
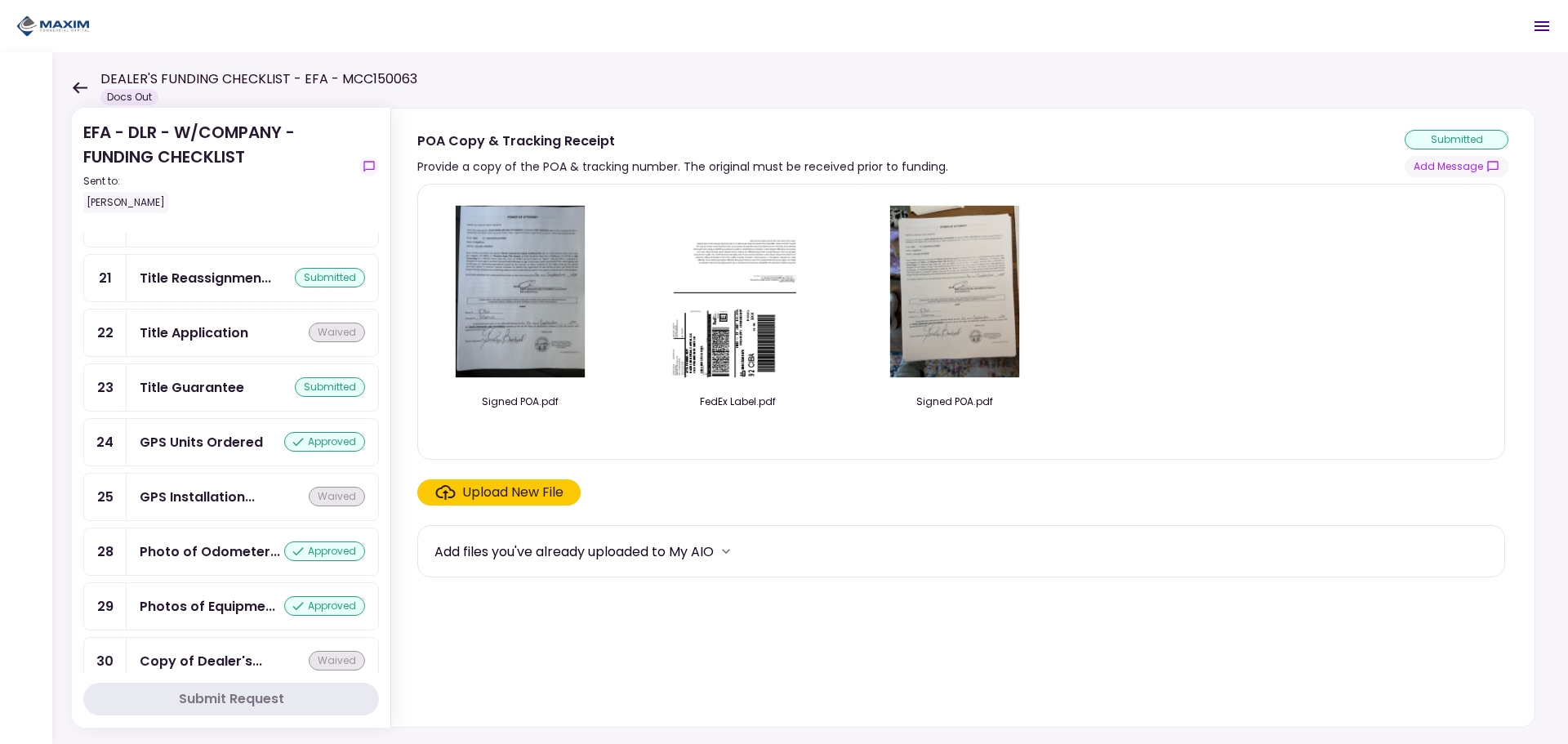
scroll to position [1364, 0]
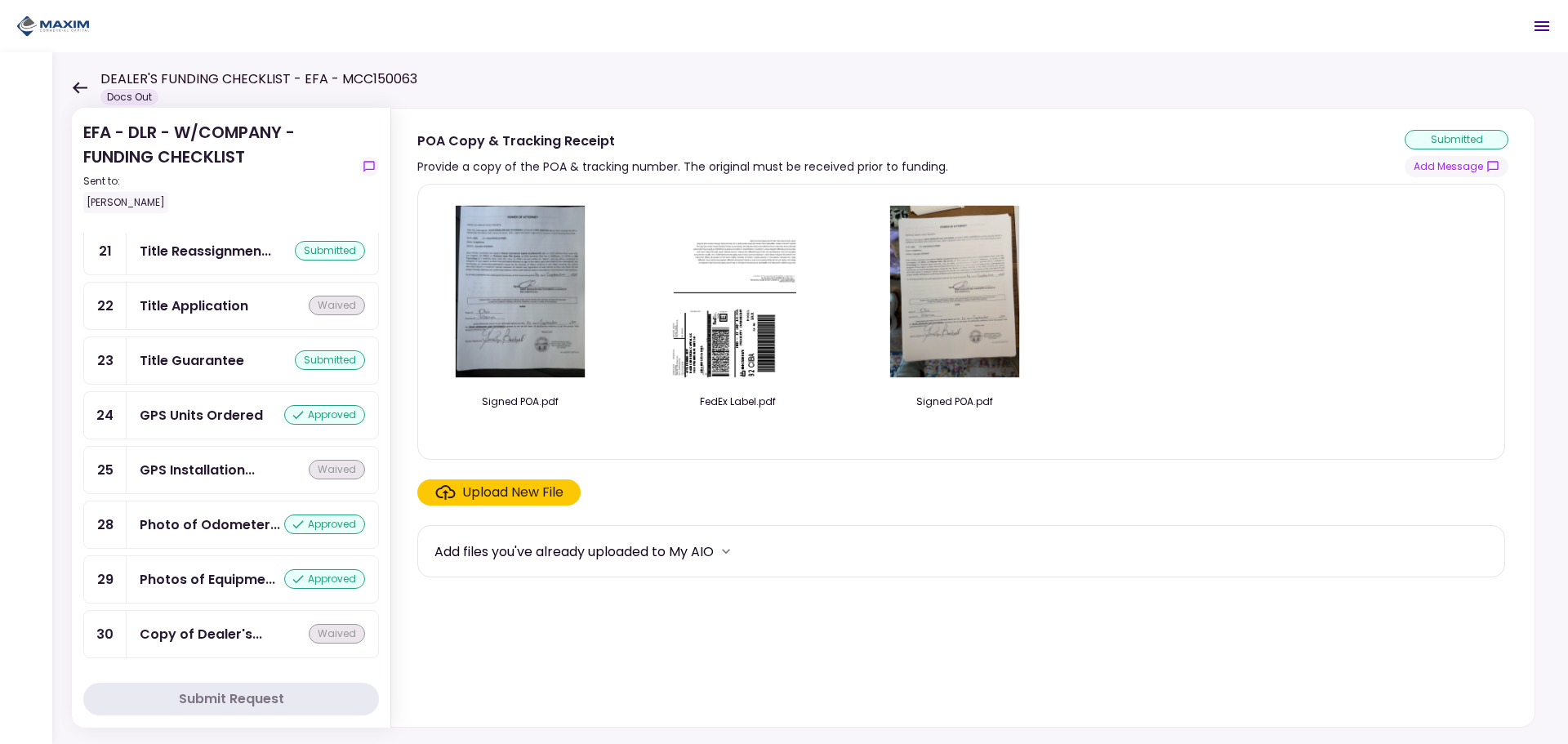
click at [73, 85] on icon at bounding box center [80, 87] width 16 height 12
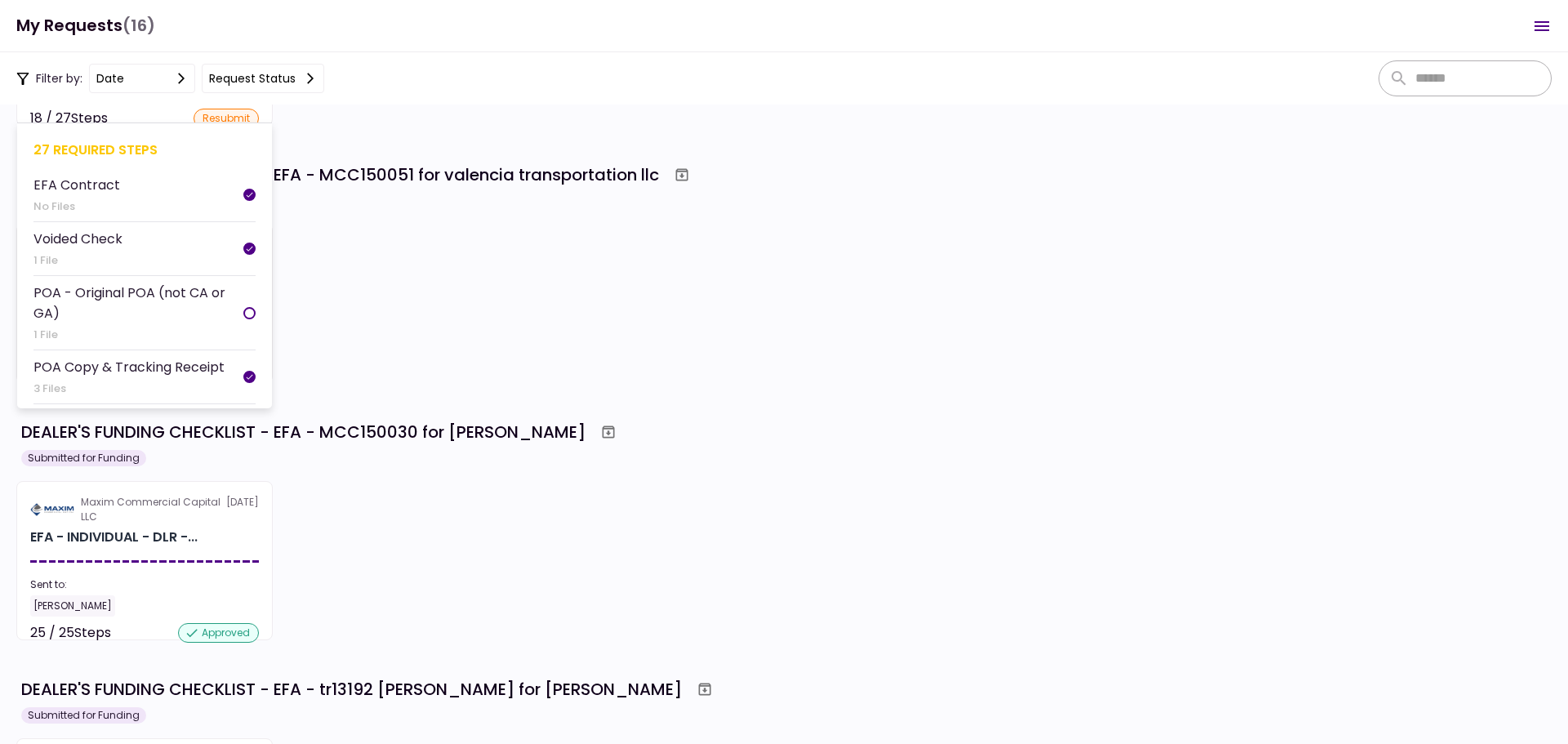
scroll to position [245, 0]
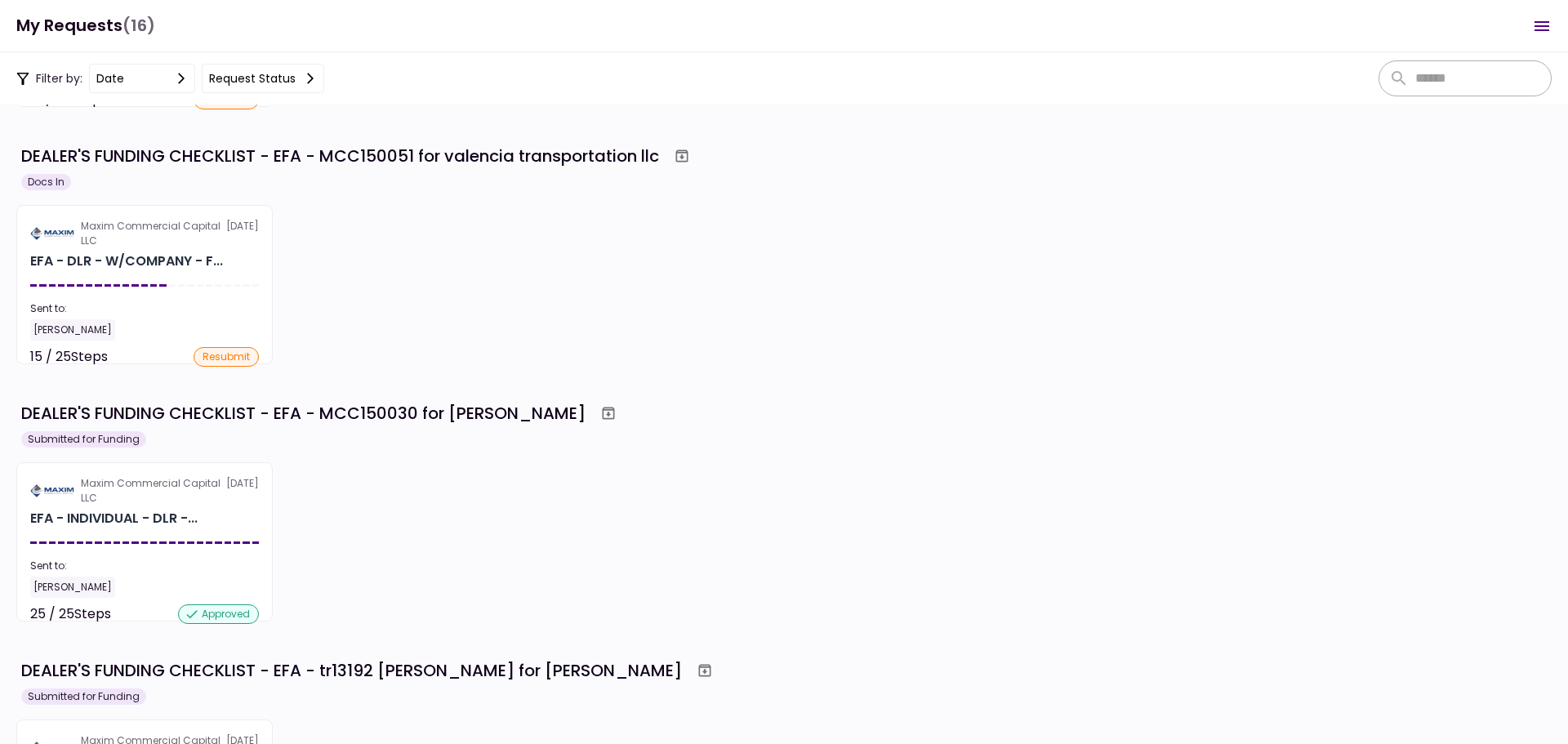
click at [319, 303] on div "Maxim Commercial Capital LLC 16 Sep EFA - DLR - W/COMPANY - F... Sent to: Maria…" at bounding box center [784, 285] width 1536 height 159
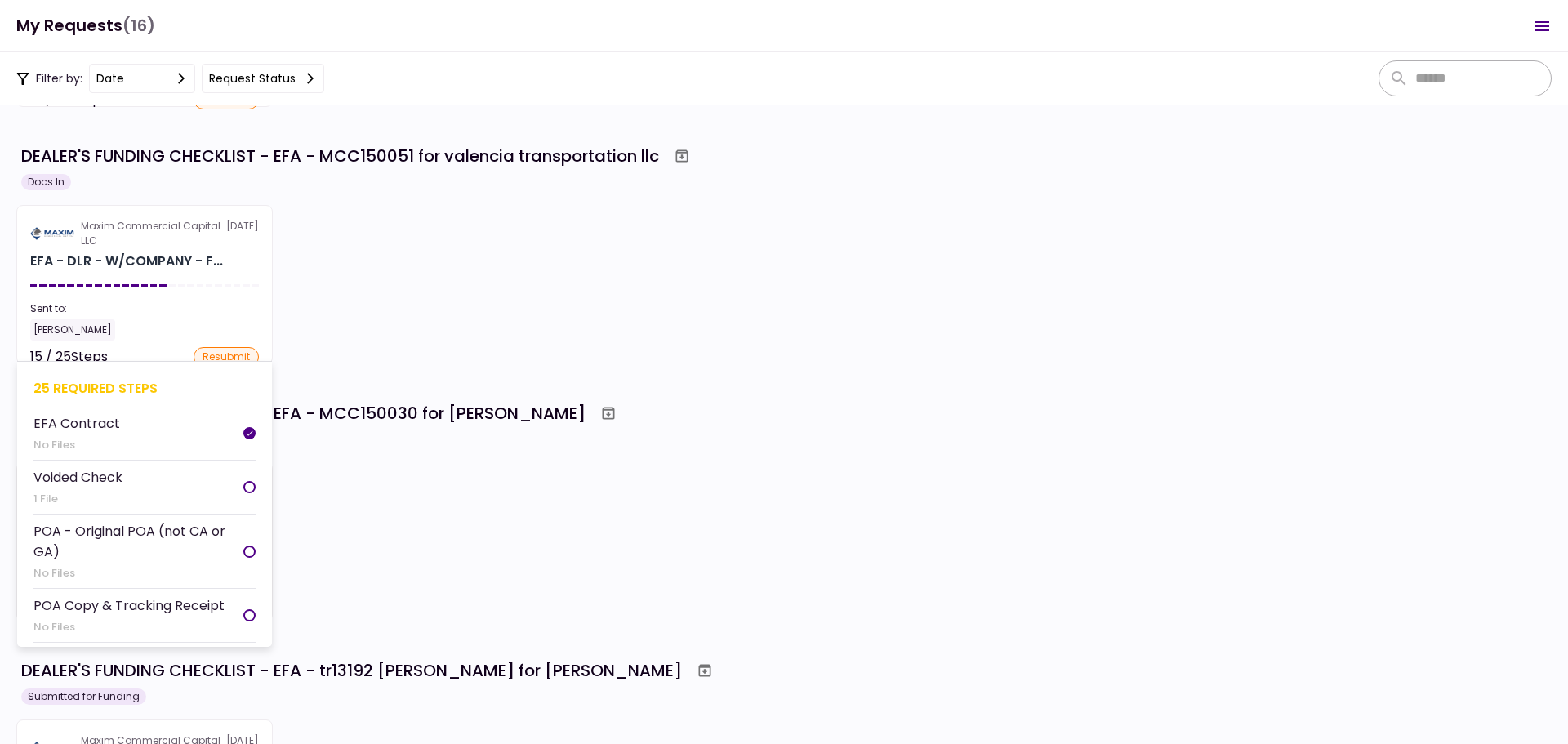
click at [150, 275] on section "Maxim Commercial Capital LLC 16 Sep EFA - DLR - W/COMPANY - F... Sent to: Maria…" at bounding box center [144, 285] width 256 height 159
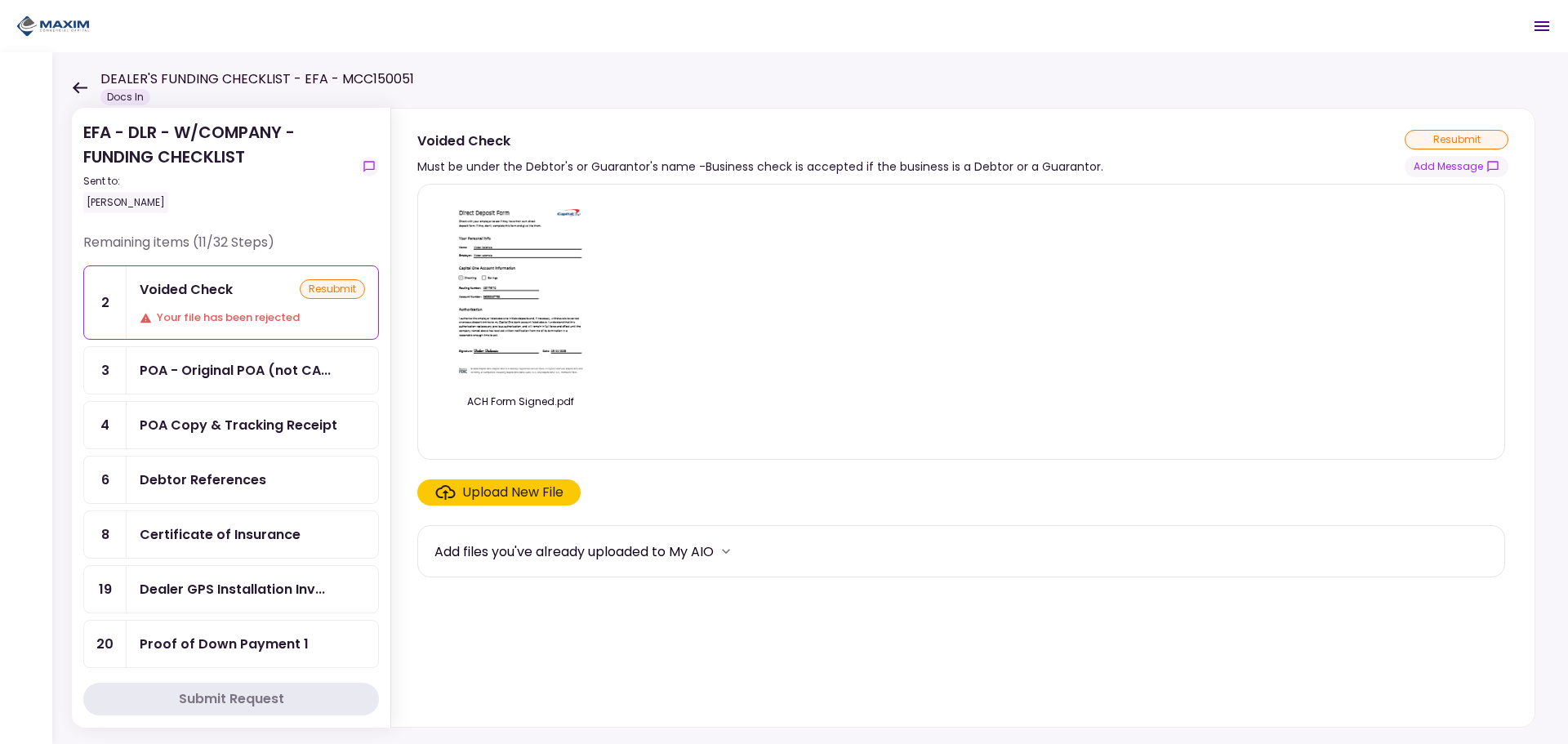
click at [545, 487] on div "Upload New File" at bounding box center [513, 493] width 101 height 20
click at [0, 0] on input "Upload New File" at bounding box center [0, 0] width 0 height 0
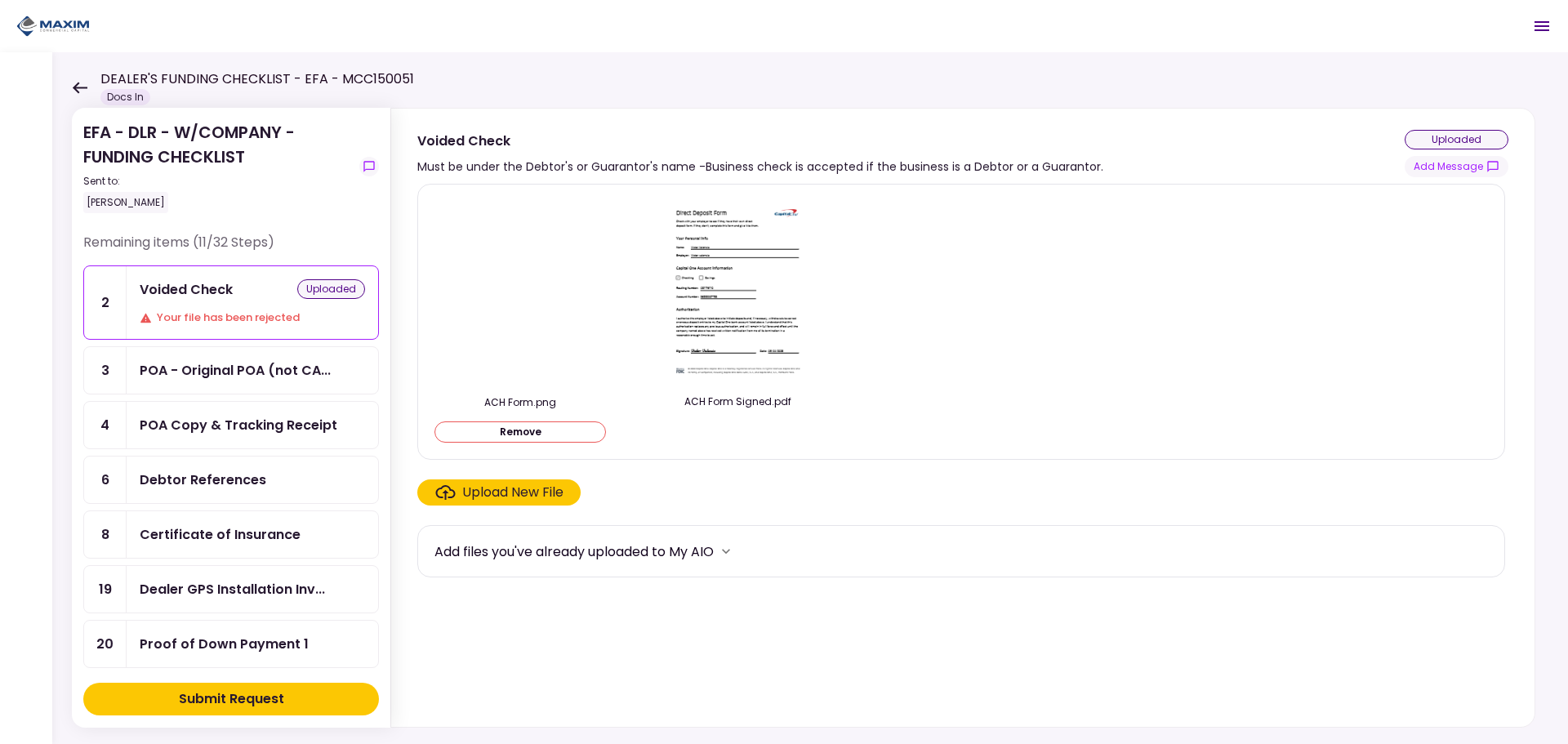
click at [251, 697] on div "Submit Request" at bounding box center [232, 700] width 105 height 20
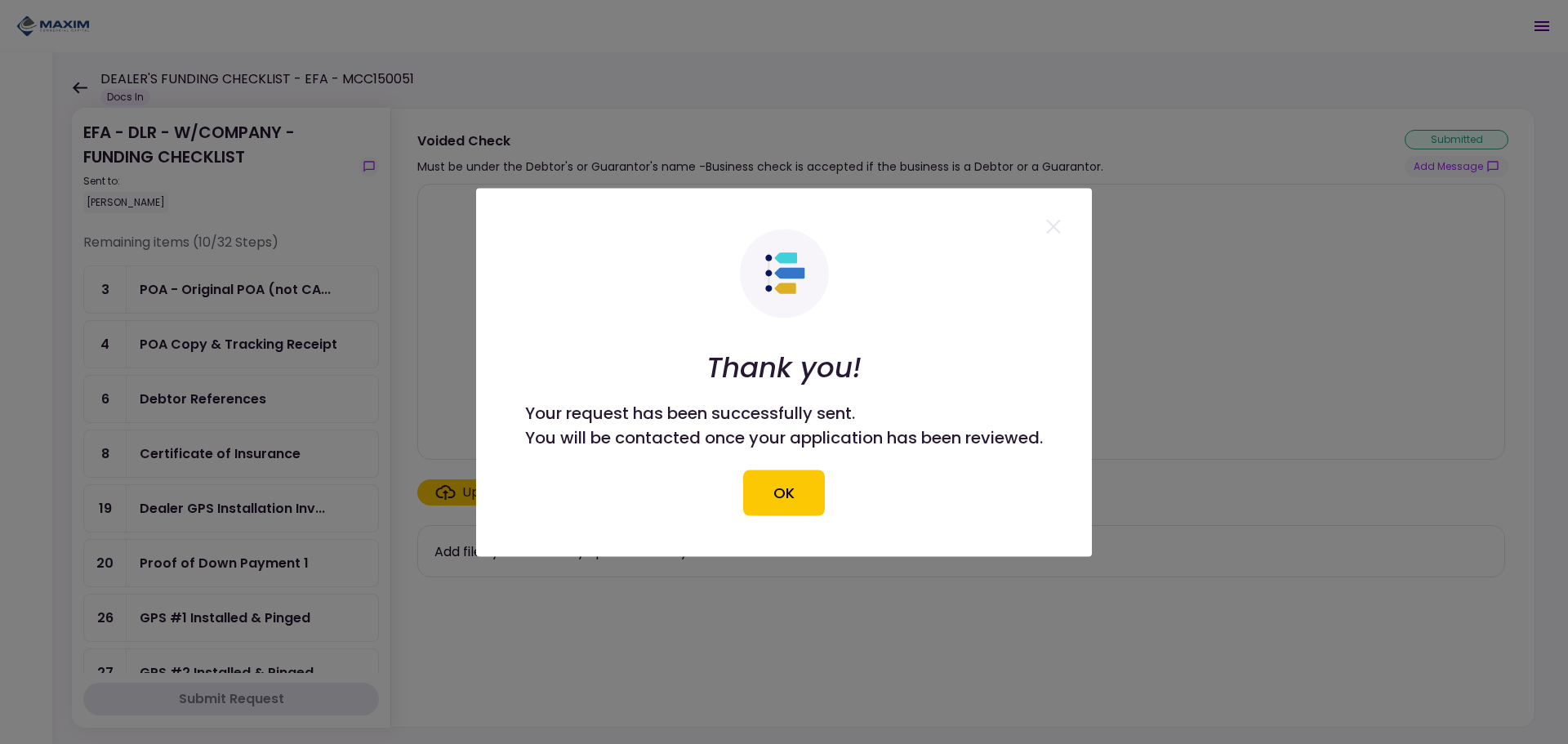
click at [792, 502] on button "OK" at bounding box center [784, 492] width 81 height 46
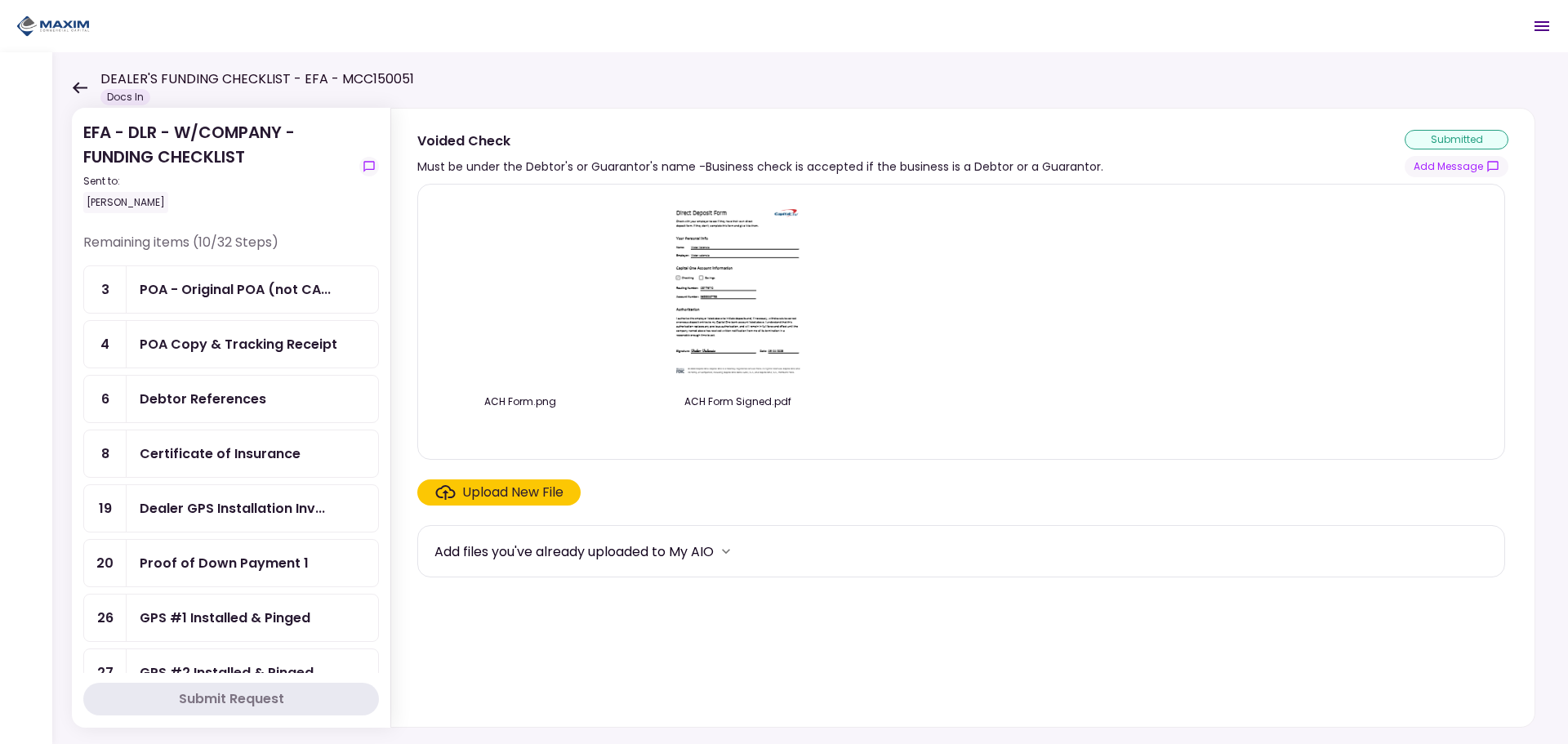
click at [77, 86] on icon at bounding box center [80, 87] width 16 height 12
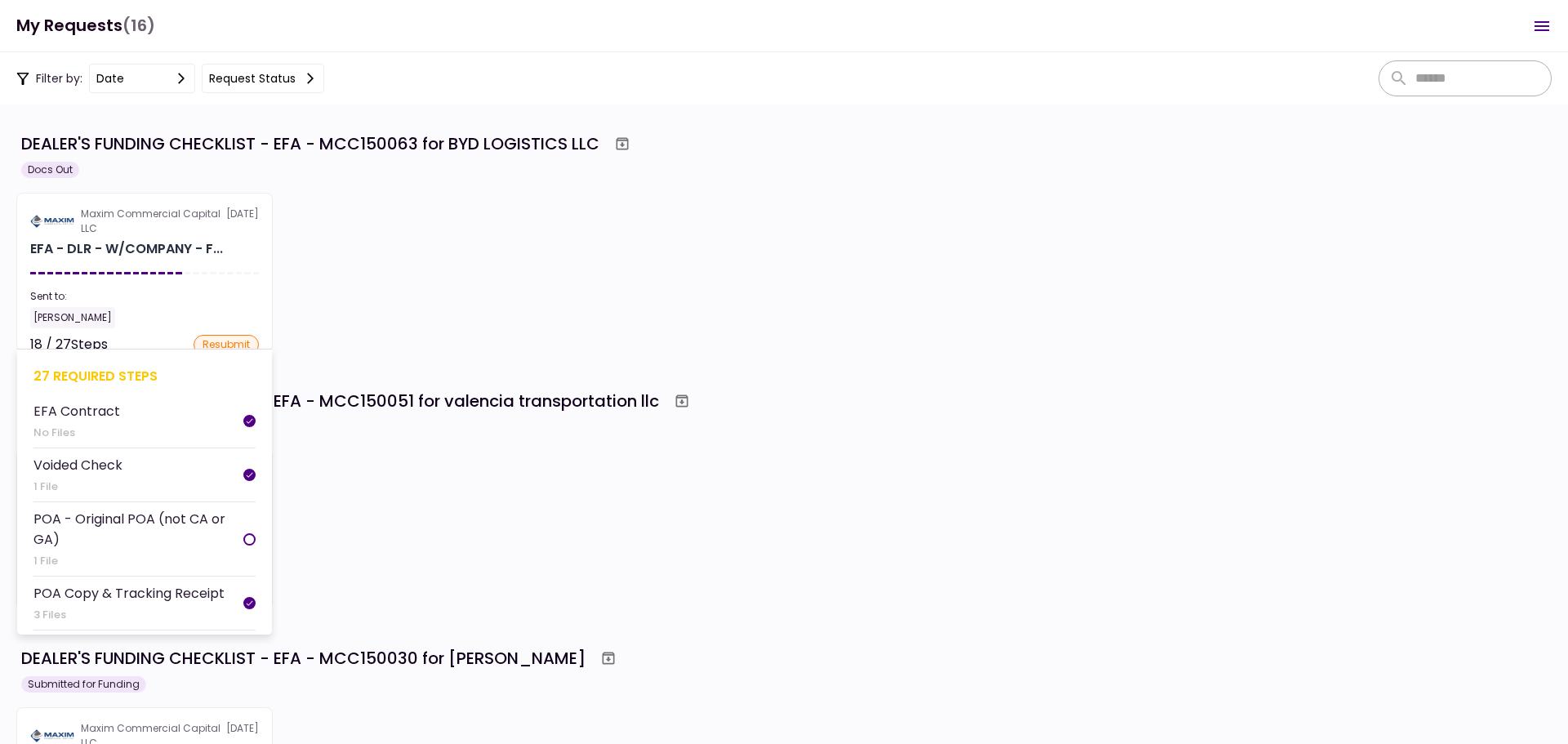
click at [145, 262] on section "Maxim Commercial Capital LLC 16 Sep EFA - DLR - W/COMPANY - F... Sent to: Maria…" at bounding box center [144, 272] width 256 height 159
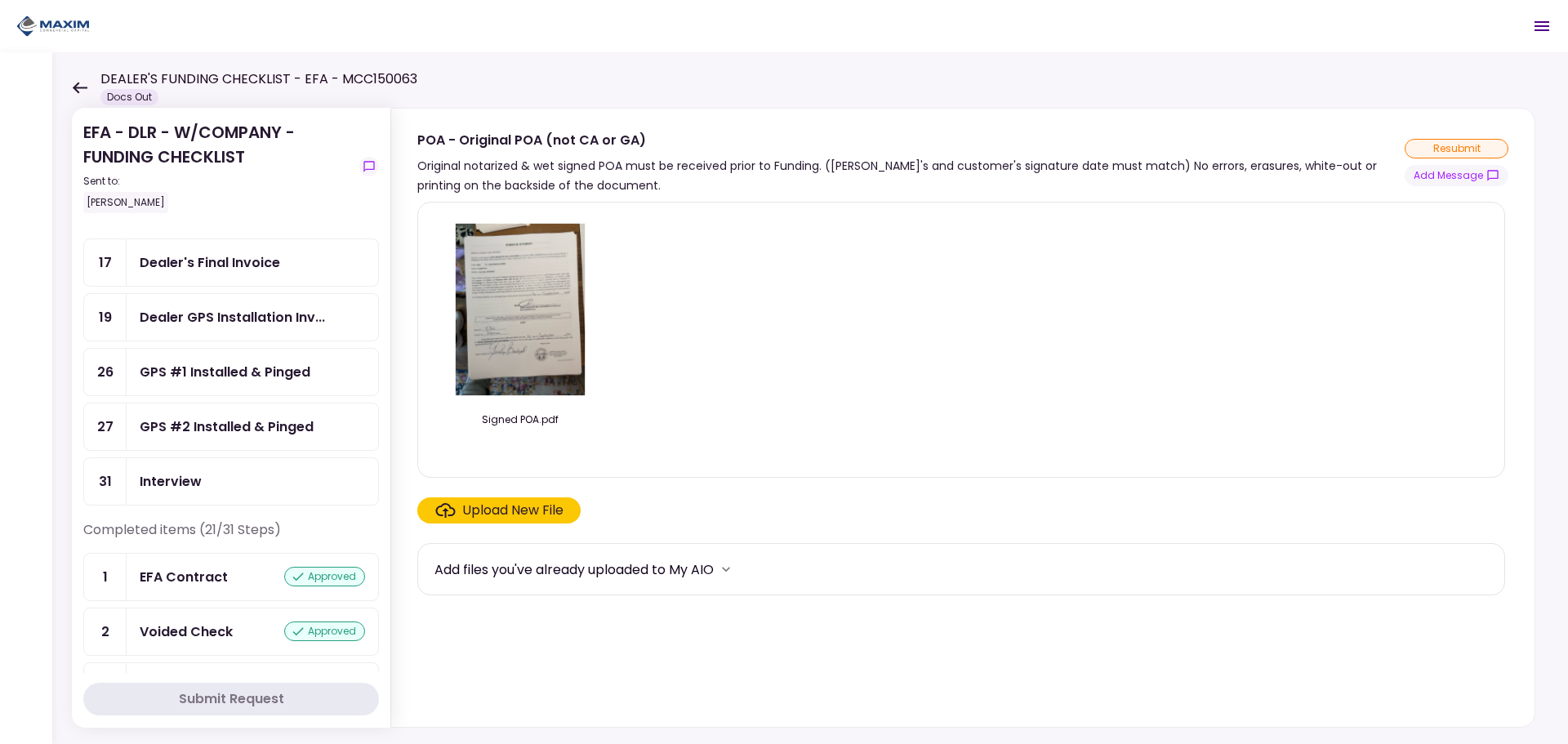
scroll to position [245, 0]
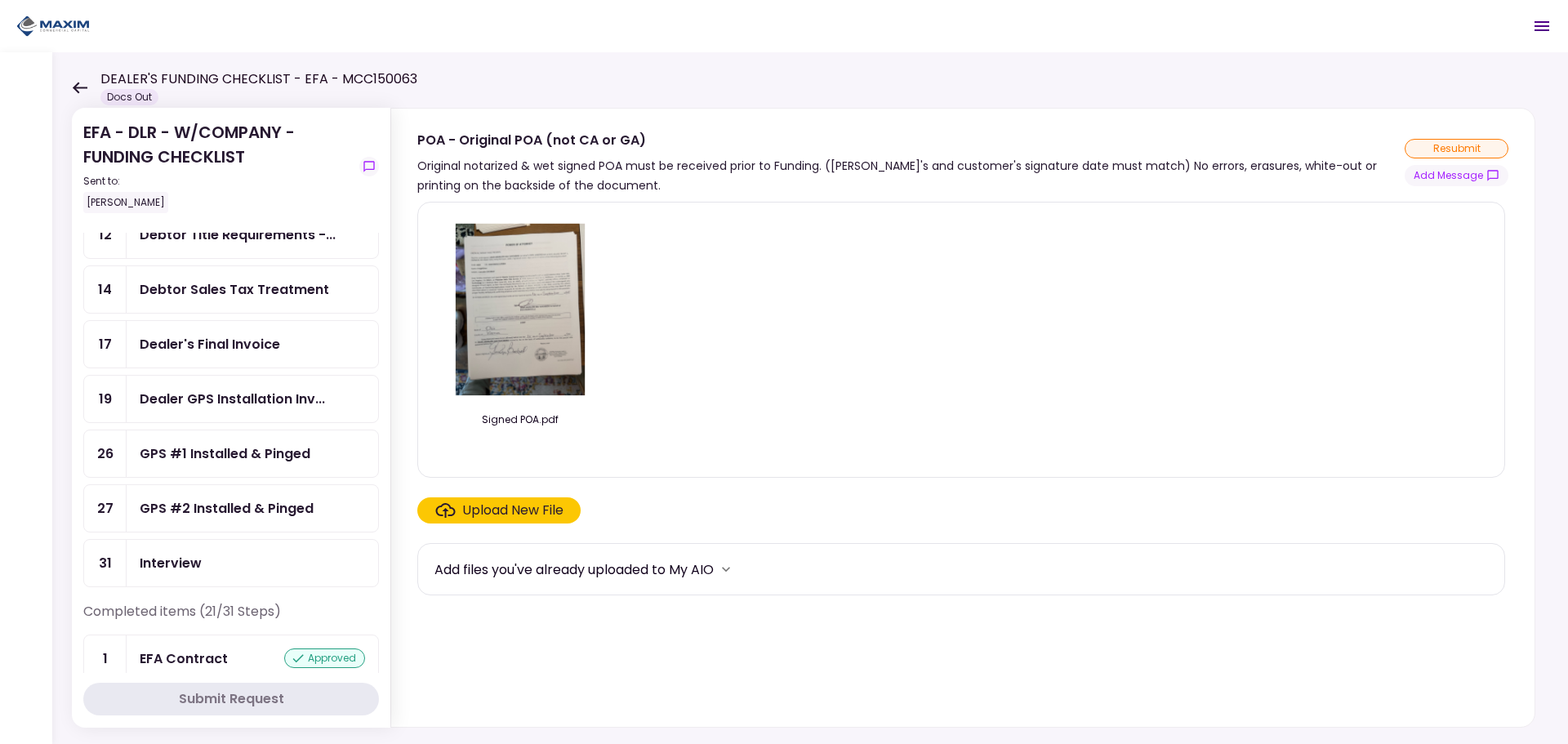
drag, startPoint x: 213, startPoint y: 333, endPoint x: 262, endPoint y: 335, distance: 49.0
click at [213, 334] on div "Dealer's Final Invoice" at bounding box center [252, 345] width 252 height 46
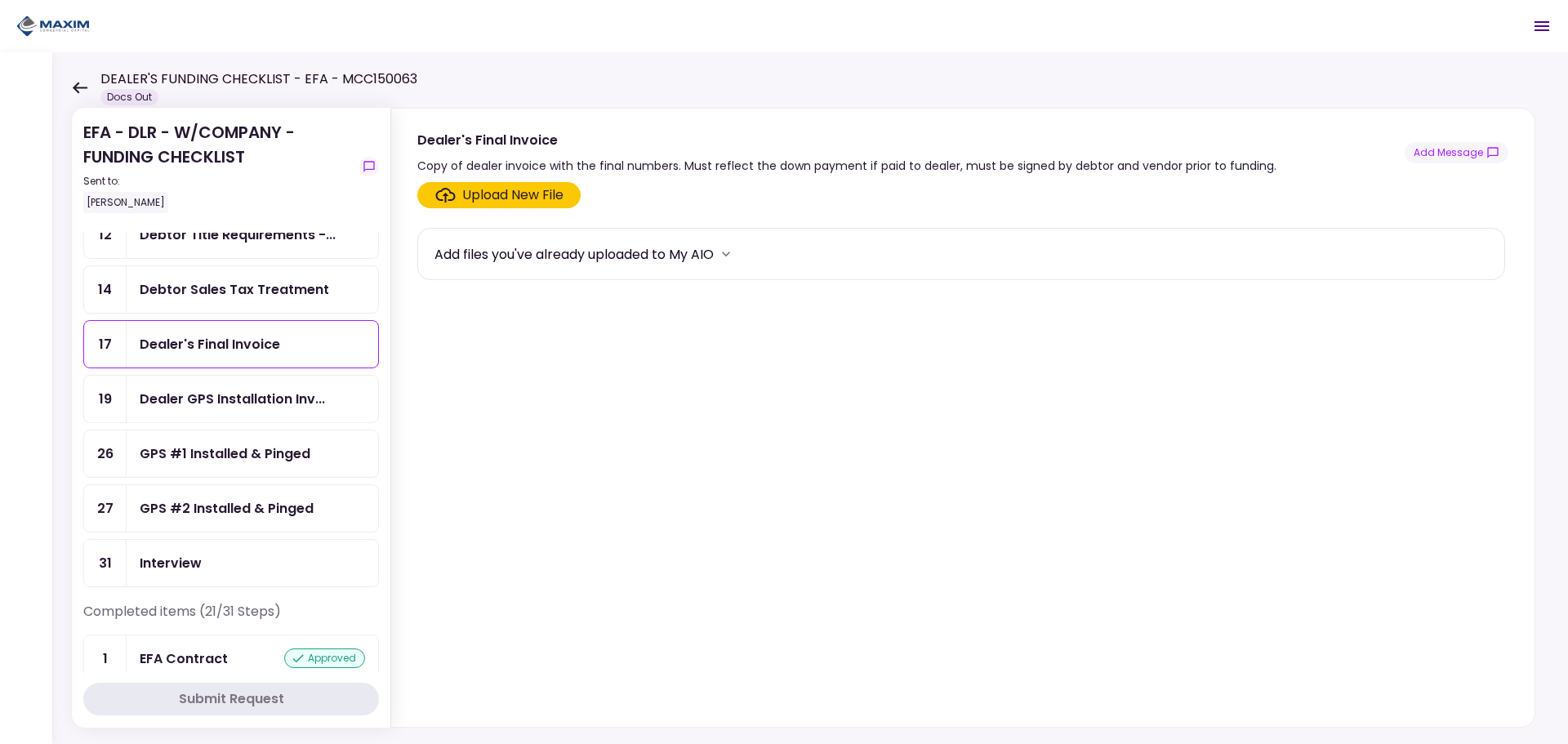
click at [476, 207] on label "Upload New File" at bounding box center [499, 194] width 164 height 26
click at [0, 0] on input "Upload New File" at bounding box center [0, 0] width 0 height 0
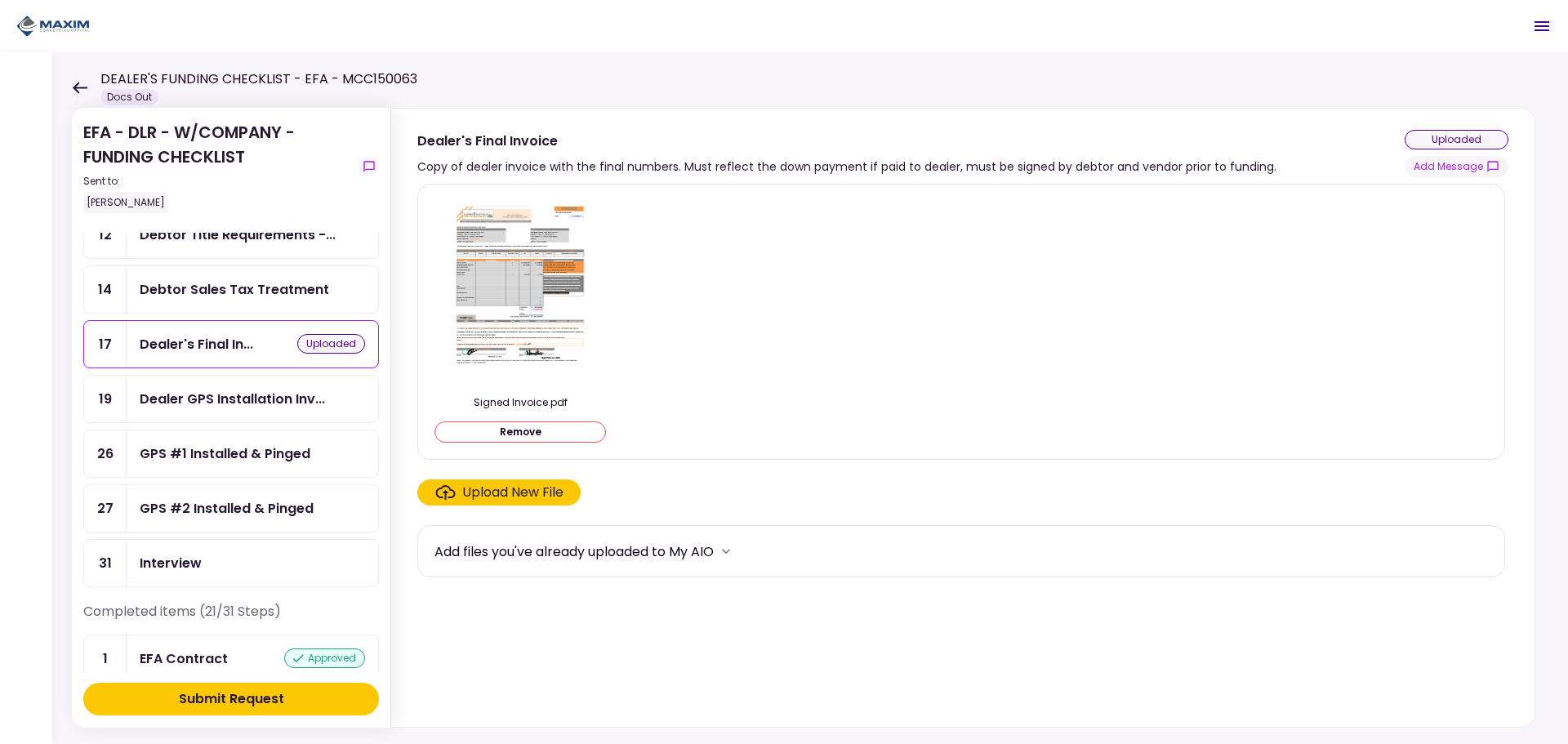
click at [231, 702] on div "Submit Request" at bounding box center [232, 700] width 105 height 20
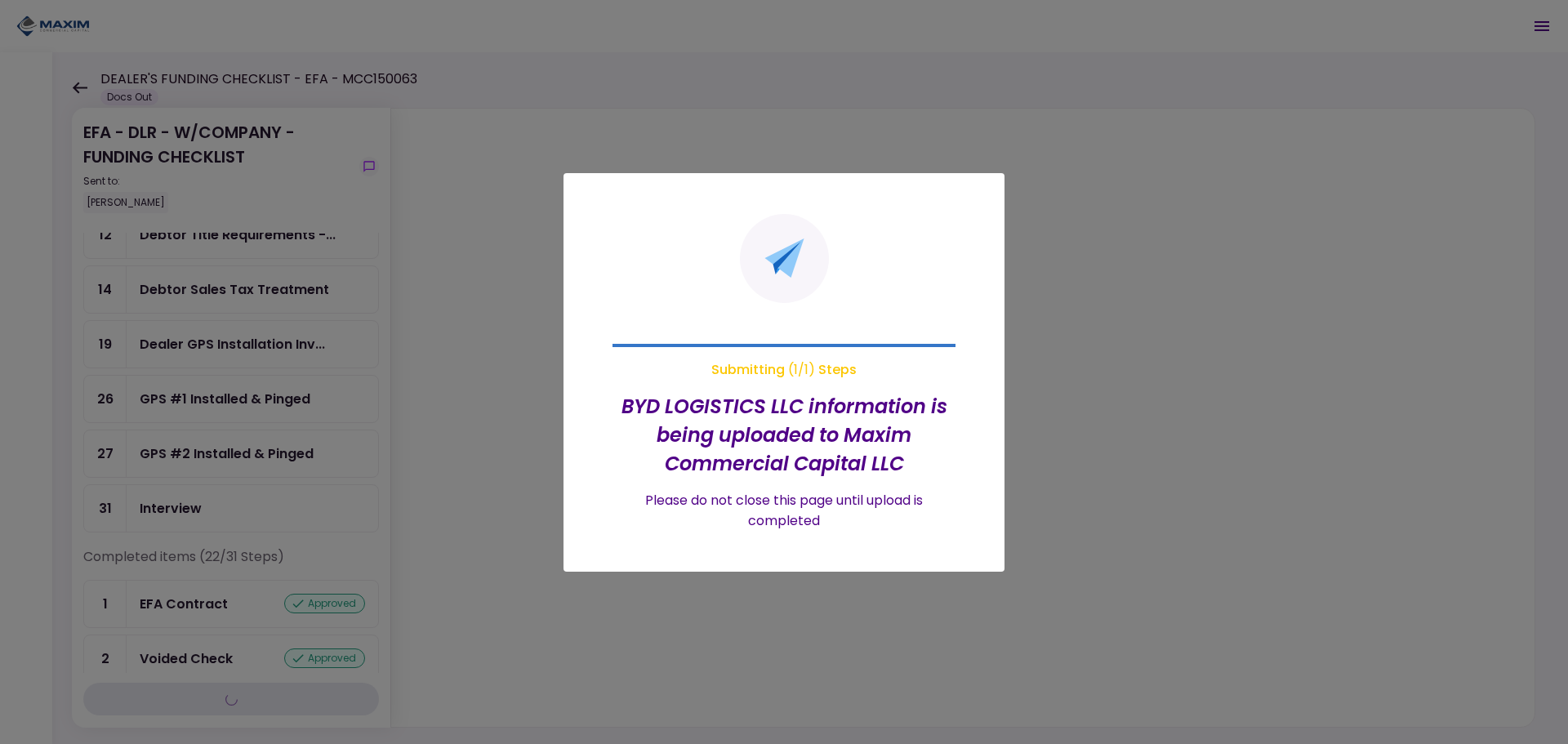
click at [454, 427] on div at bounding box center [784, 372] width 1568 height 744
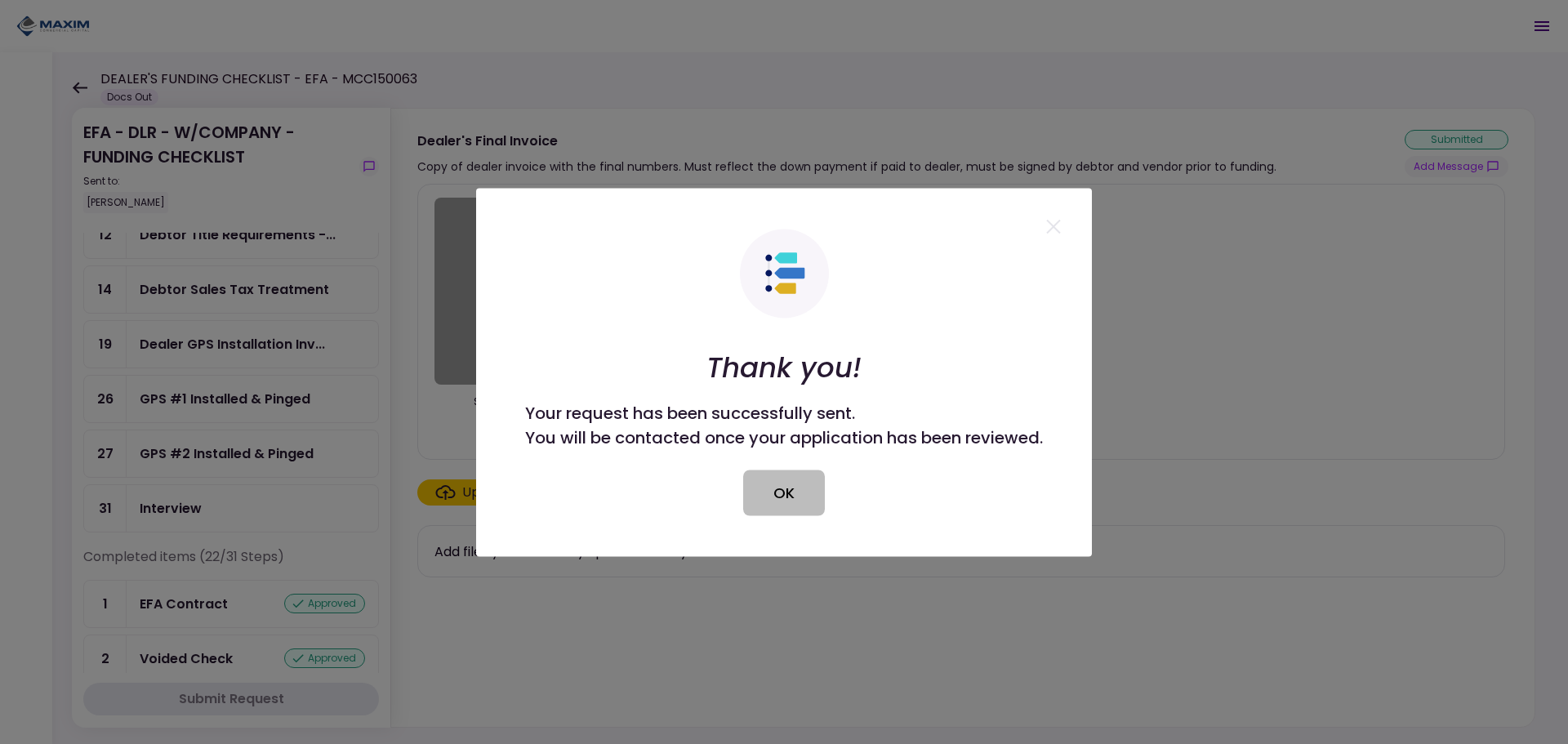
click at [779, 498] on button "OK" at bounding box center [784, 492] width 81 height 46
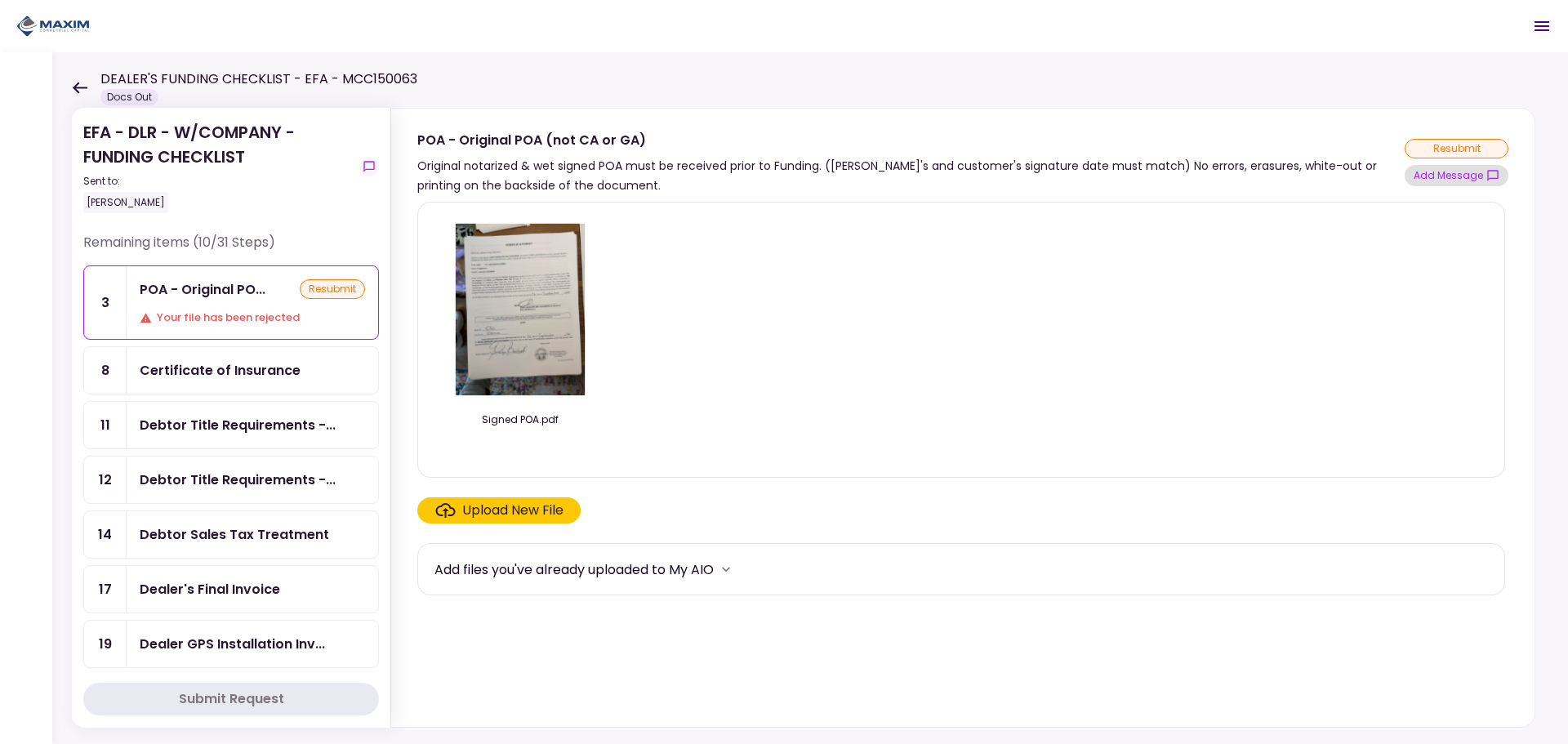
click at [1471, 178] on button "Add Message" at bounding box center [1457, 176] width 104 height 22
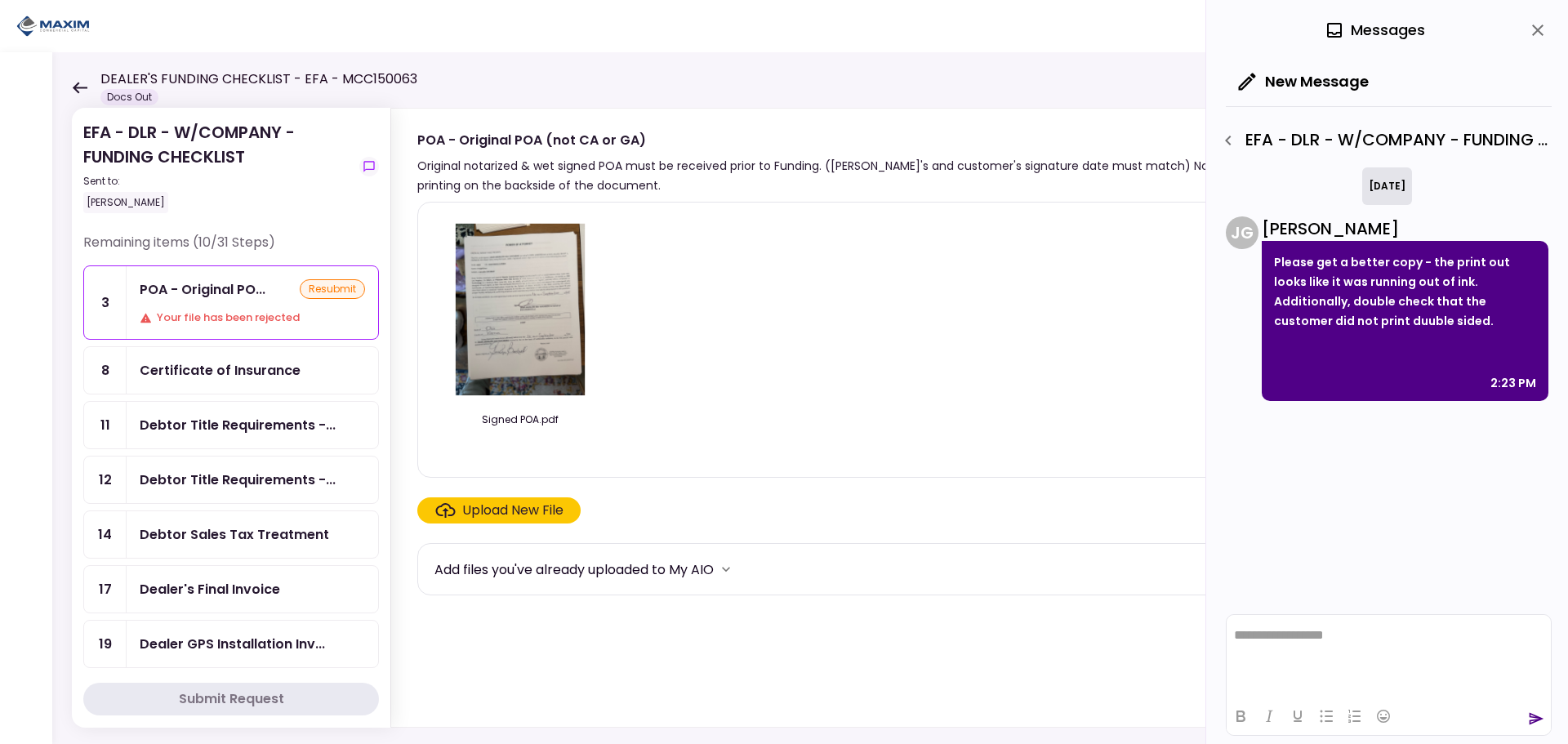
click at [1532, 29] on icon "close" at bounding box center [1538, 31] width 20 height 20
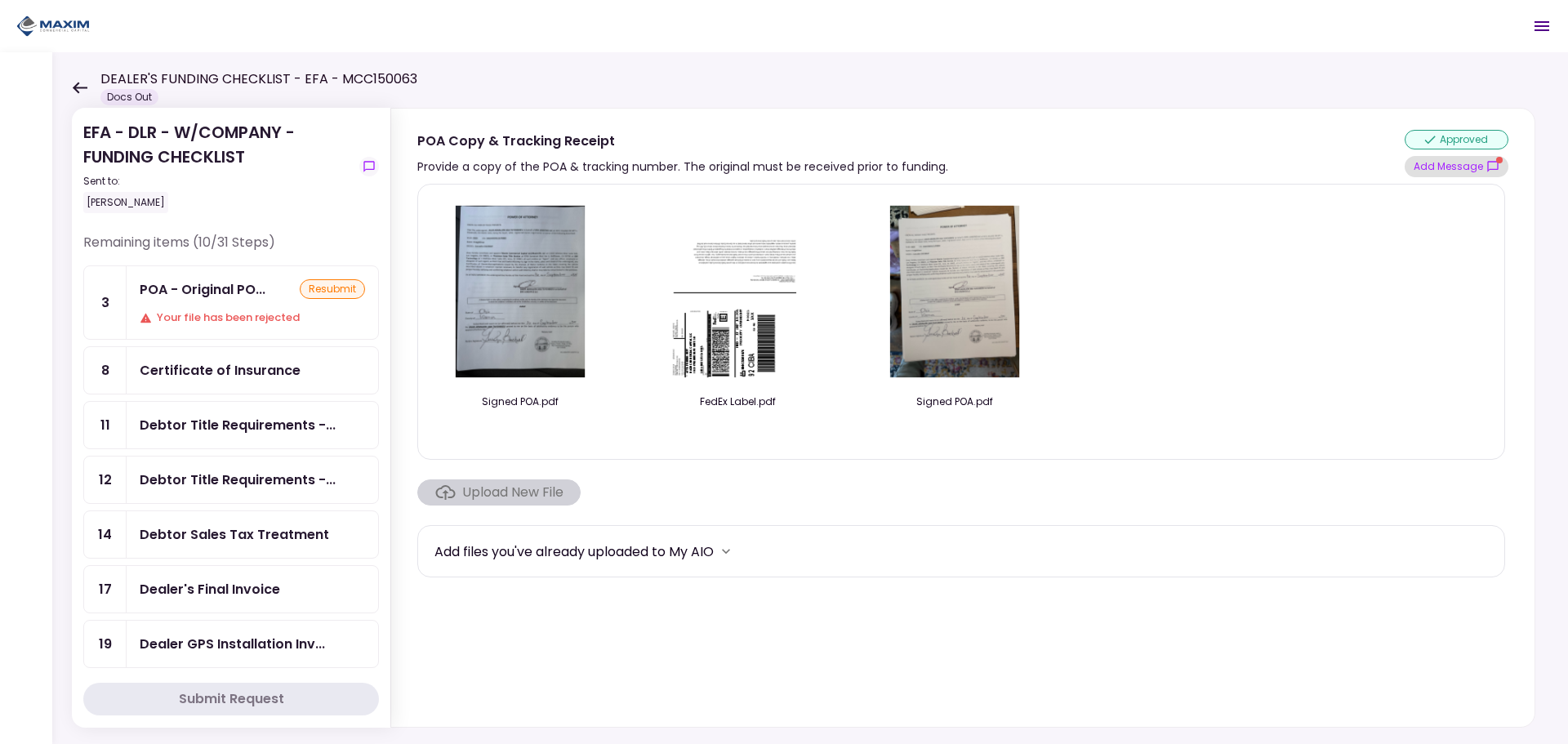
click at [1458, 171] on button "Add Message" at bounding box center [1457, 167] width 104 height 22
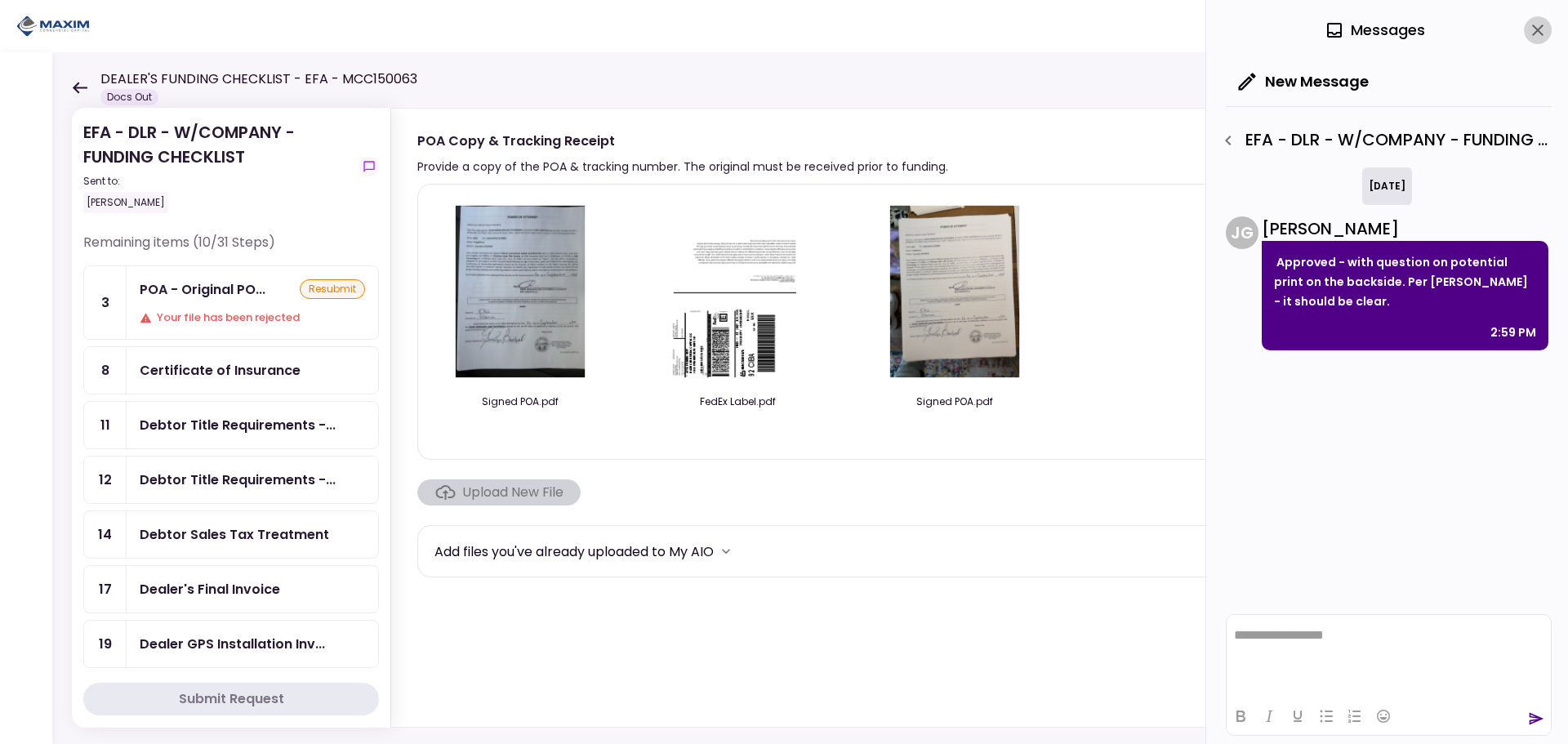
click at [1533, 28] on icon "close" at bounding box center [1538, 31] width 20 height 20
